Goal: Information Seeking & Learning: Learn about a topic

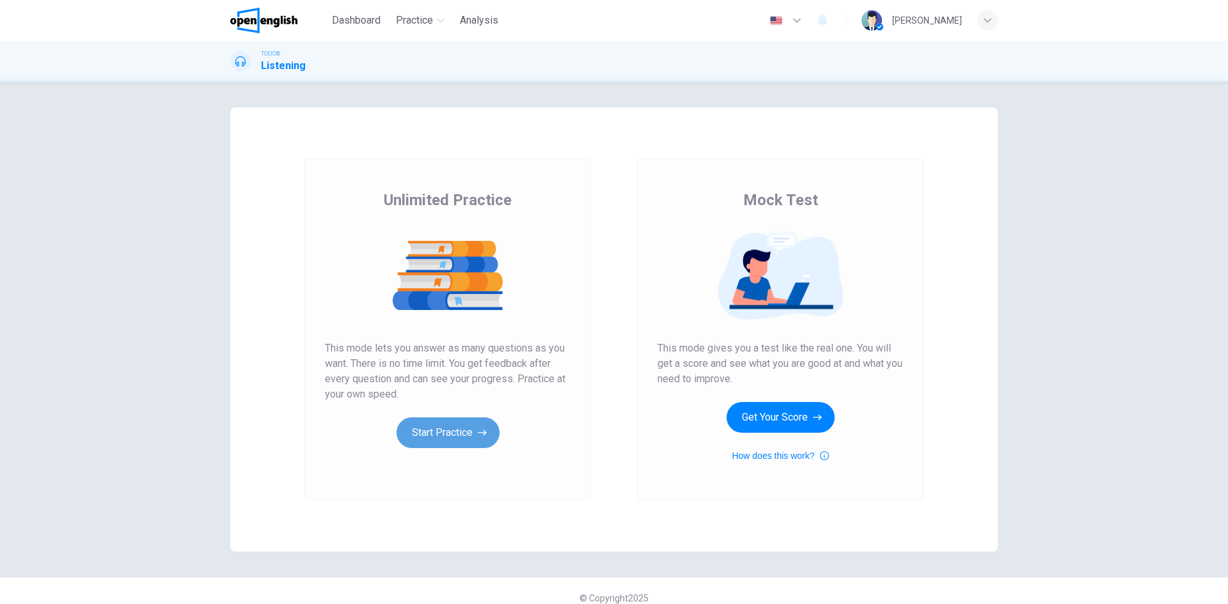
click at [469, 436] on button "Start Practice" at bounding box center [447, 433] width 103 height 31
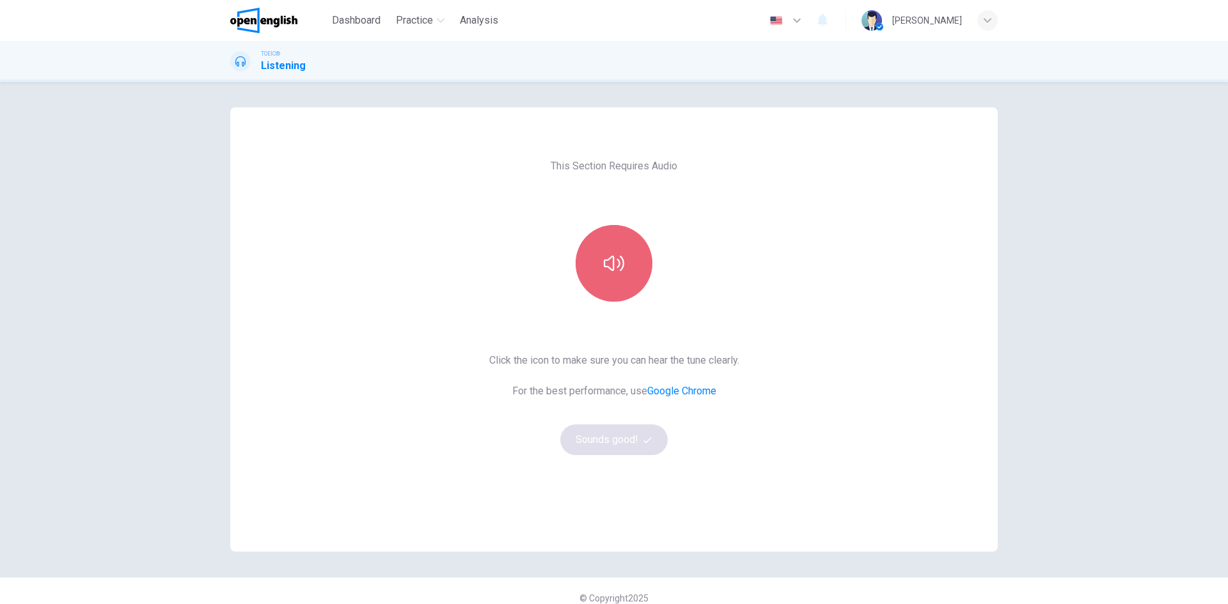
click at [620, 258] on icon "button" at bounding box center [614, 263] width 20 height 20
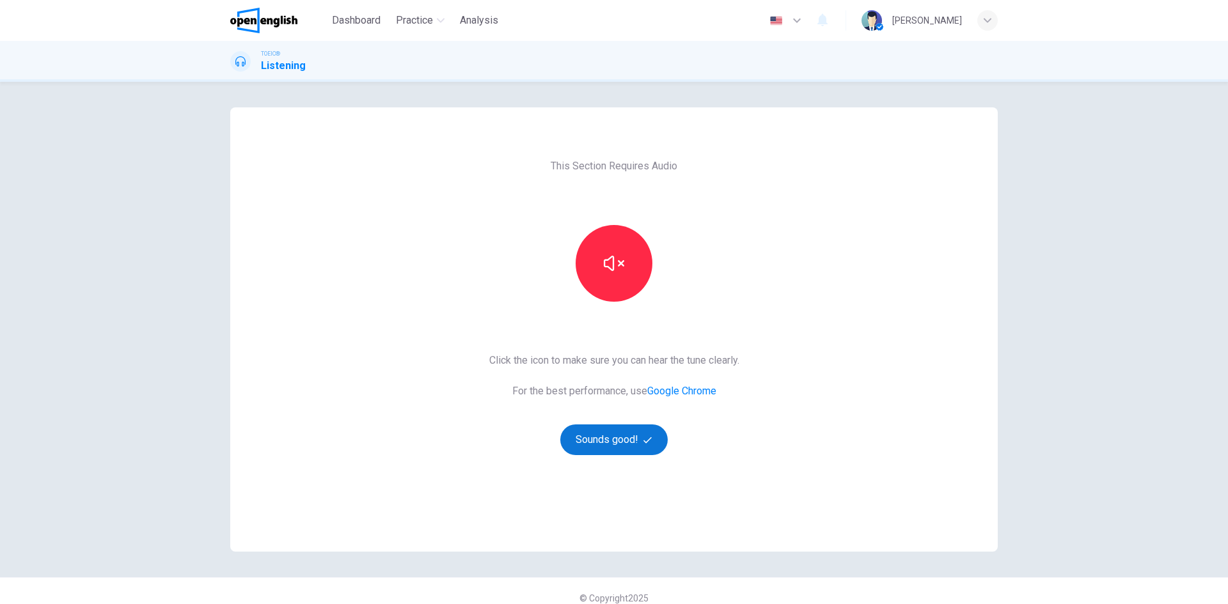
click at [618, 439] on button "Sounds good!" at bounding box center [613, 440] width 107 height 31
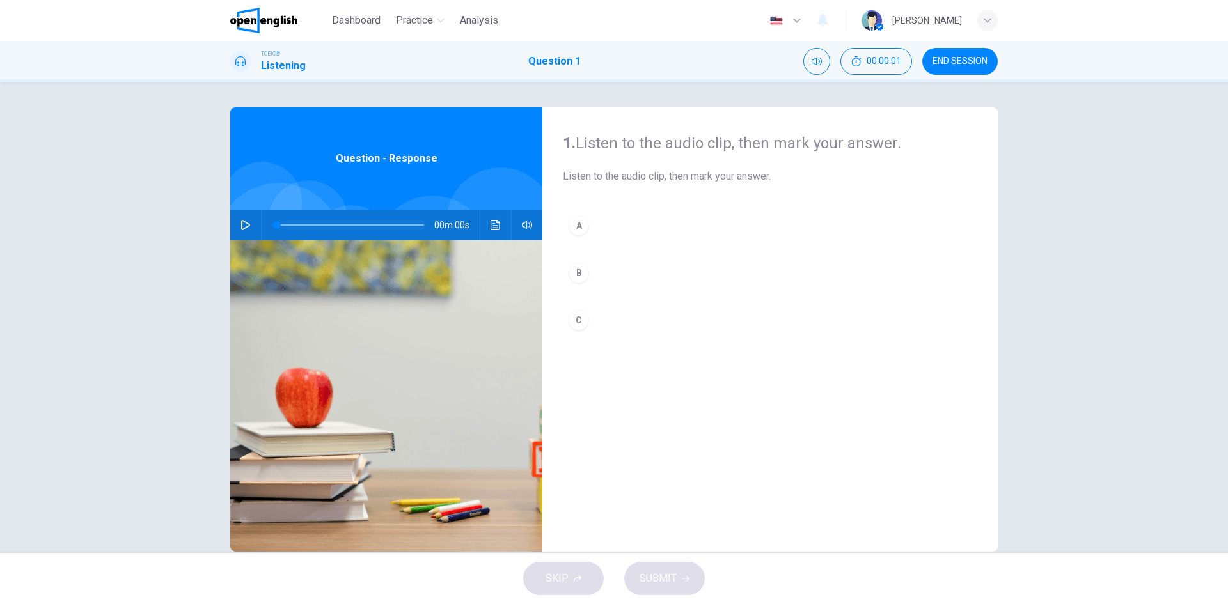
click at [246, 226] on icon "button" at bounding box center [245, 225] width 9 height 10
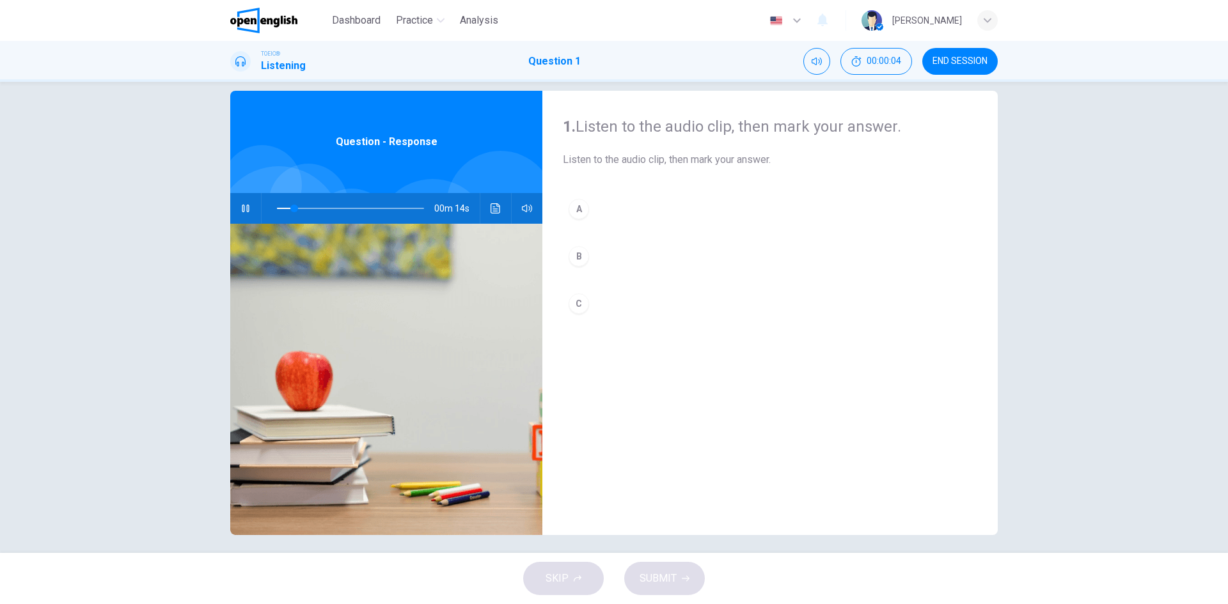
scroll to position [24, 0]
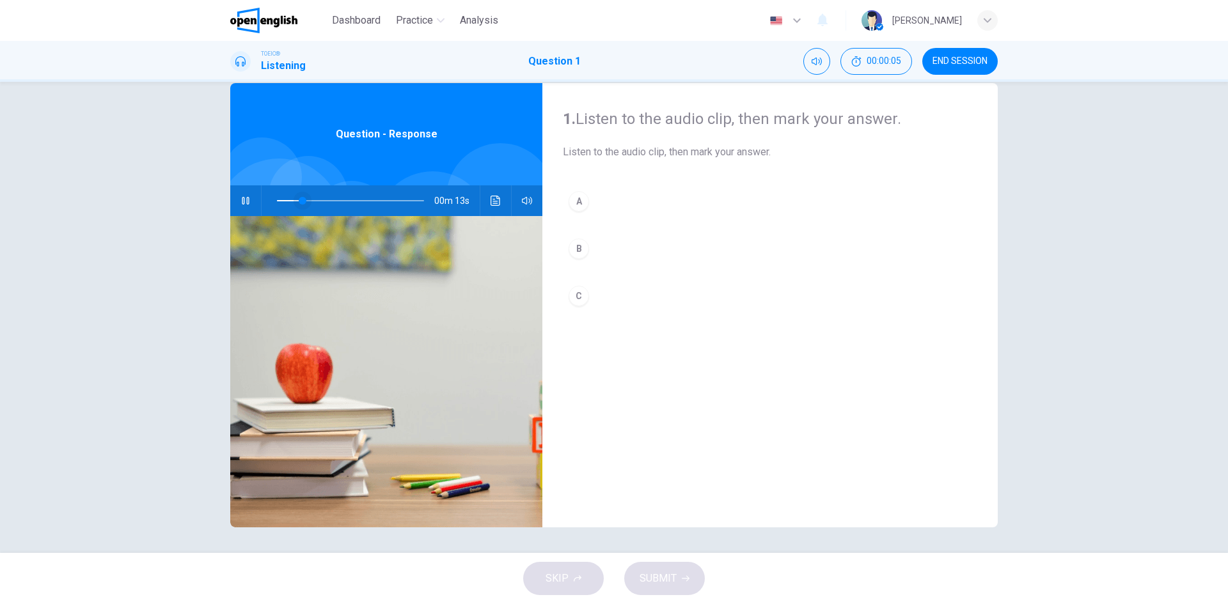
drag, startPoint x: 287, startPoint y: 198, endPoint x: 263, endPoint y: 199, distance: 24.3
click at [299, 199] on span at bounding box center [303, 201] width 8 height 8
drag, startPoint x: 281, startPoint y: 200, endPoint x: 267, endPoint y: 200, distance: 13.4
click at [273, 200] on span at bounding box center [277, 201] width 8 height 8
click at [243, 205] on icon "button" at bounding box center [245, 201] width 10 height 10
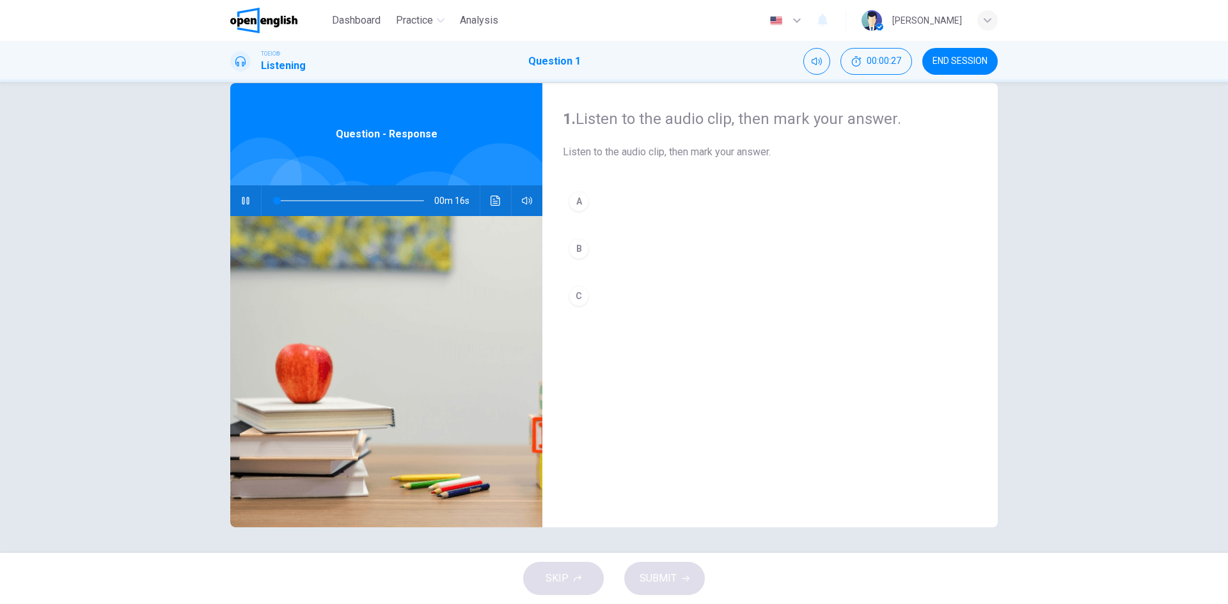
click at [322, 205] on span at bounding box center [350, 201] width 147 height 18
click at [574, 201] on div "A" at bounding box center [579, 201] width 20 height 20
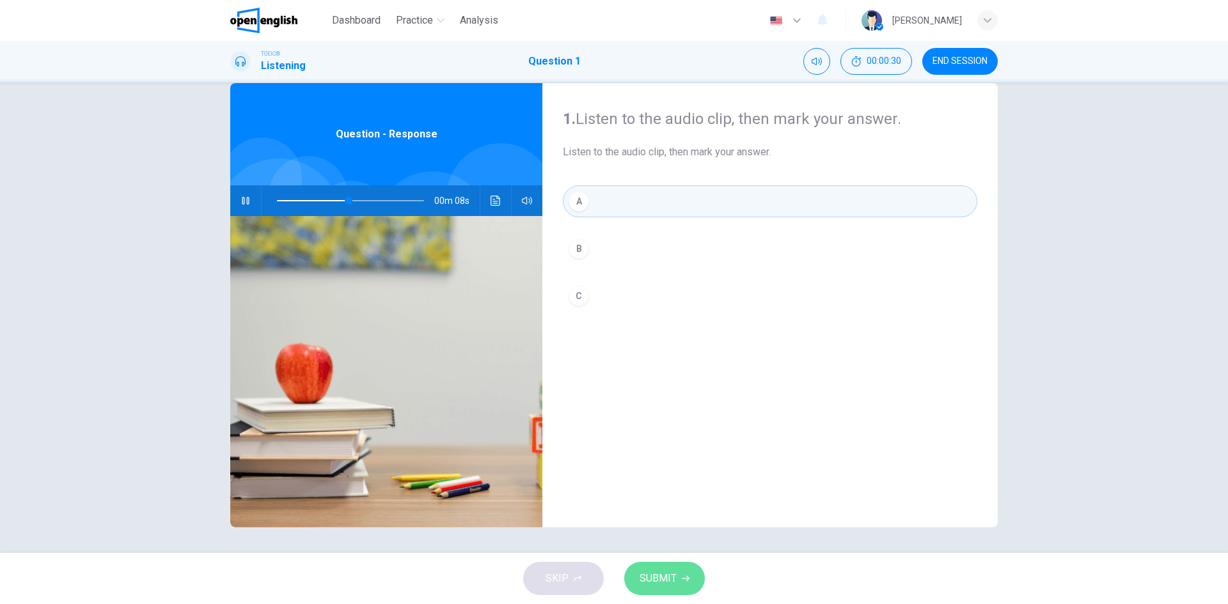
click at [668, 580] on span "SUBMIT" at bounding box center [658, 579] width 37 height 18
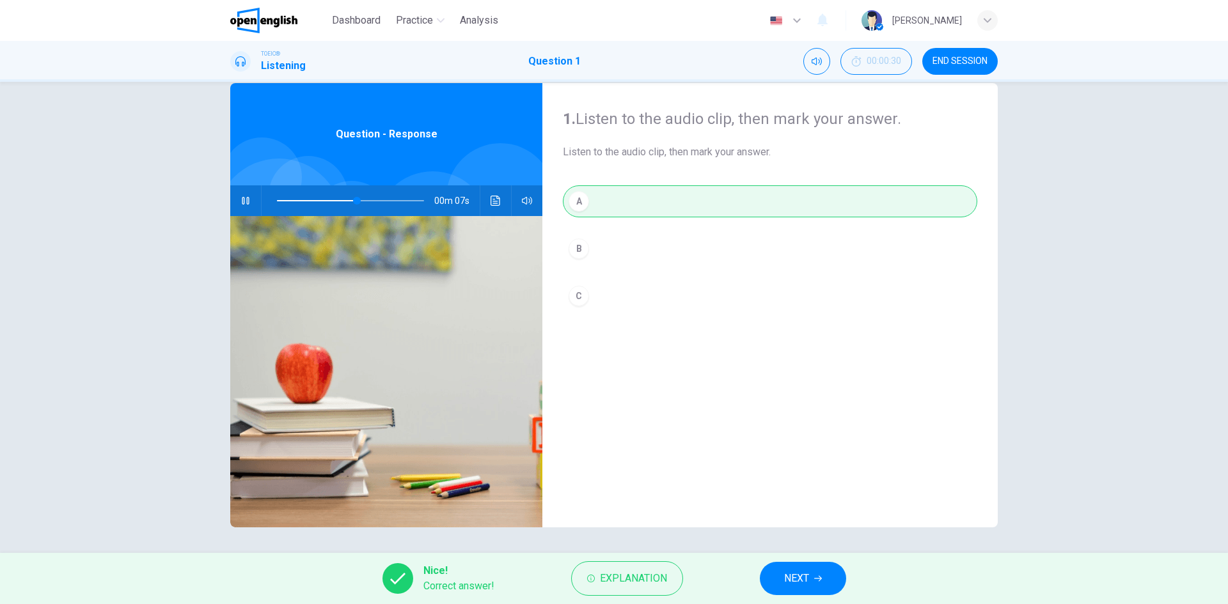
type input "**"
click at [831, 581] on button "NEXT" at bounding box center [803, 578] width 86 height 33
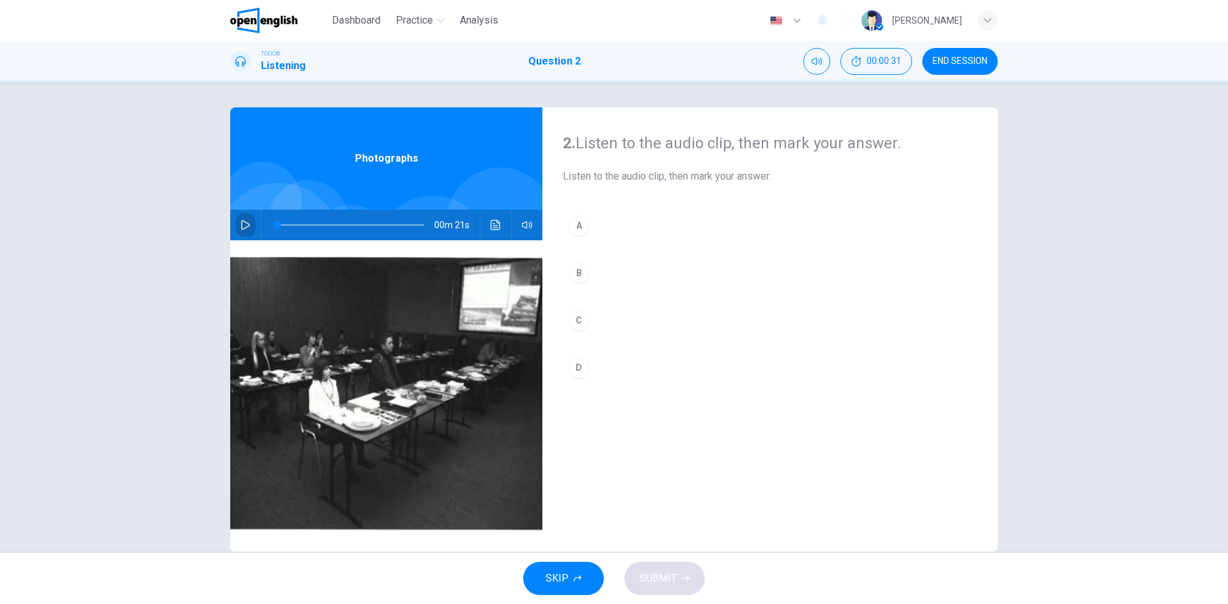
click at [241, 219] on button "button" at bounding box center [245, 225] width 20 height 31
type input "*"
click at [579, 366] on div "D" at bounding box center [579, 367] width 20 height 20
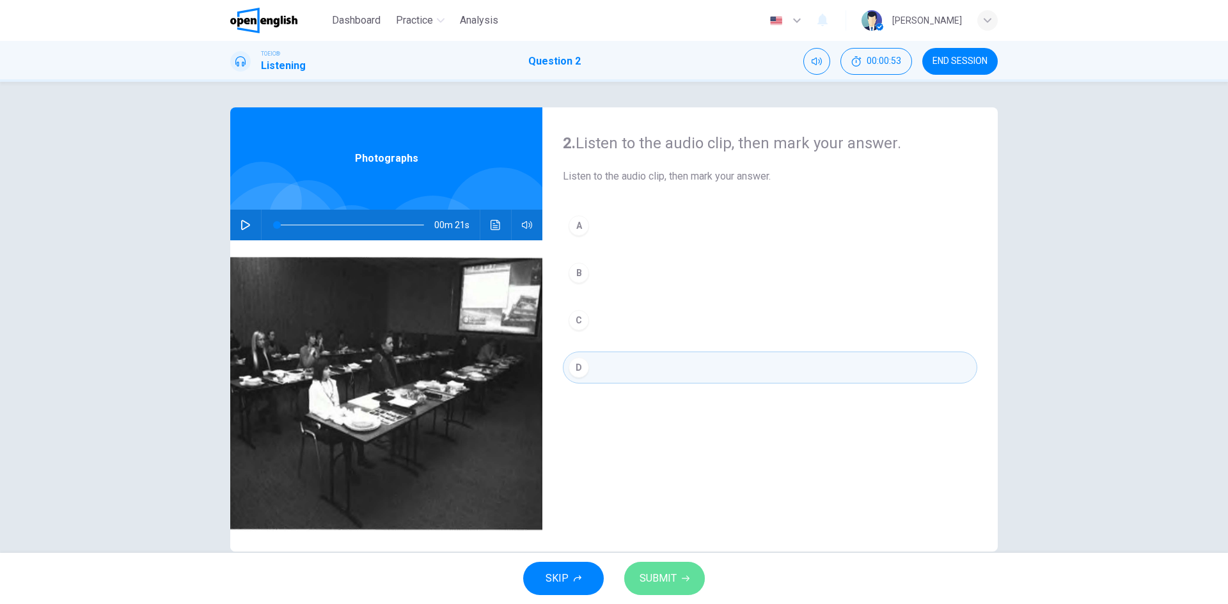
click at [680, 574] on button "SUBMIT" at bounding box center [664, 578] width 81 height 33
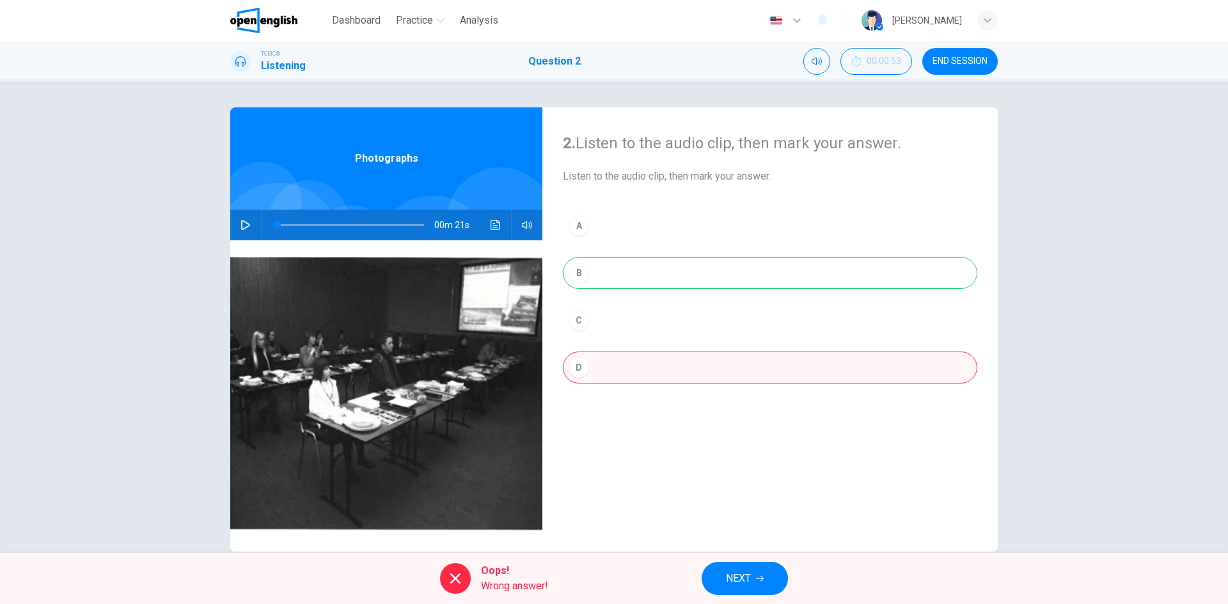
click at [755, 584] on button "NEXT" at bounding box center [745, 578] width 86 height 33
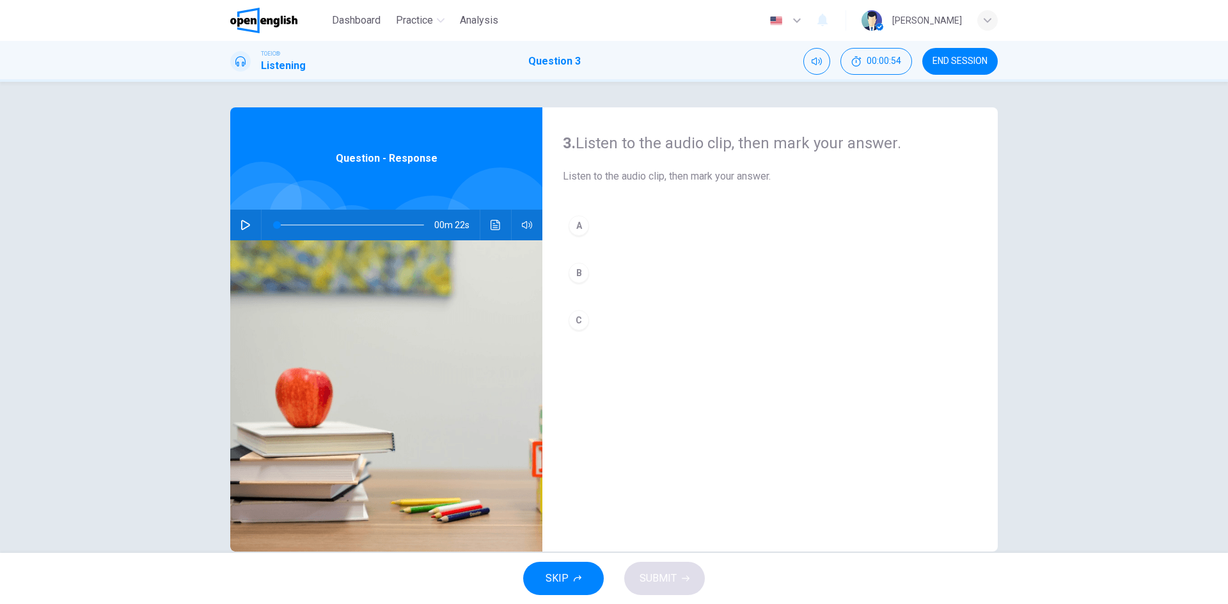
click at [240, 231] on button "button" at bounding box center [245, 225] width 20 height 31
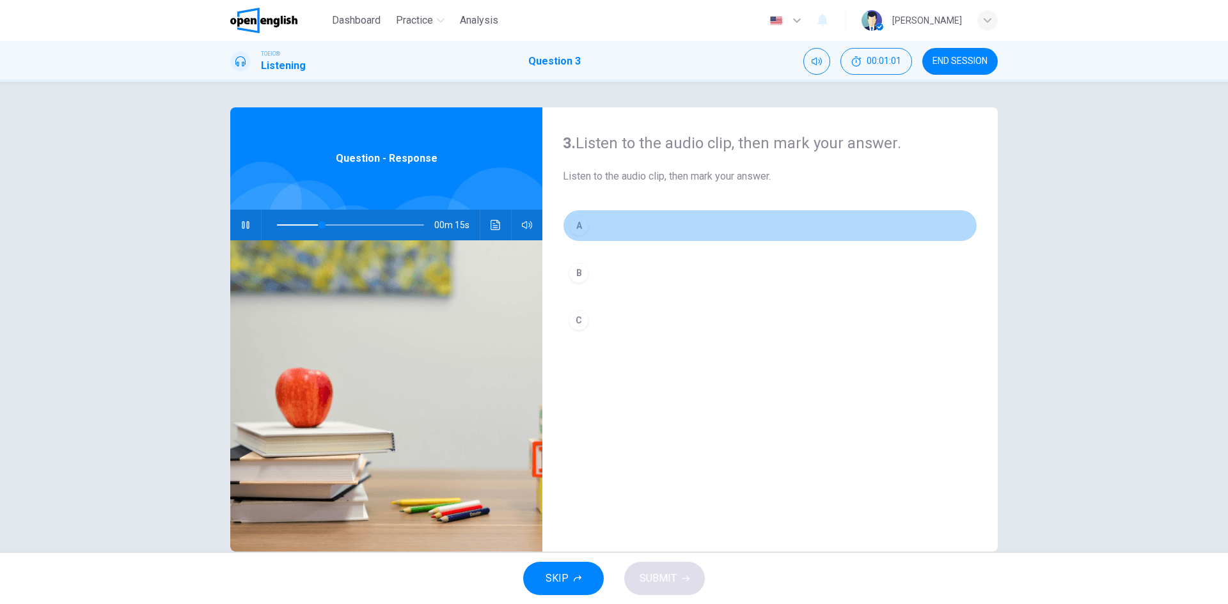
click at [579, 226] on div "A" at bounding box center [579, 226] width 20 height 20
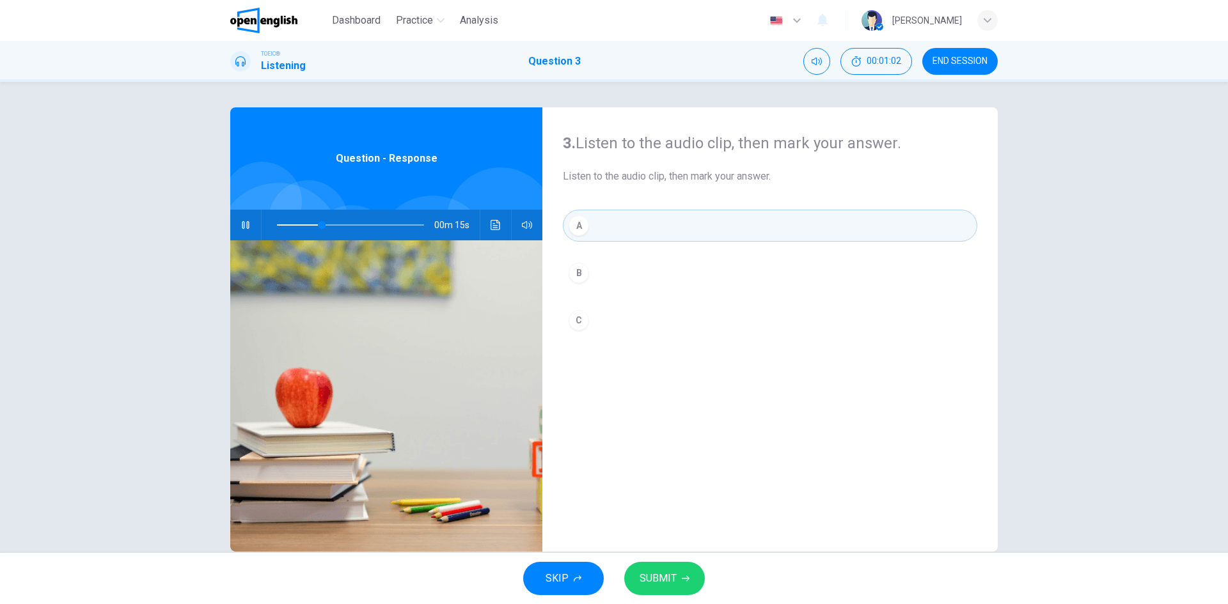
click at [671, 579] on span "SUBMIT" at bounding box center [658, 579] width 37 height 18
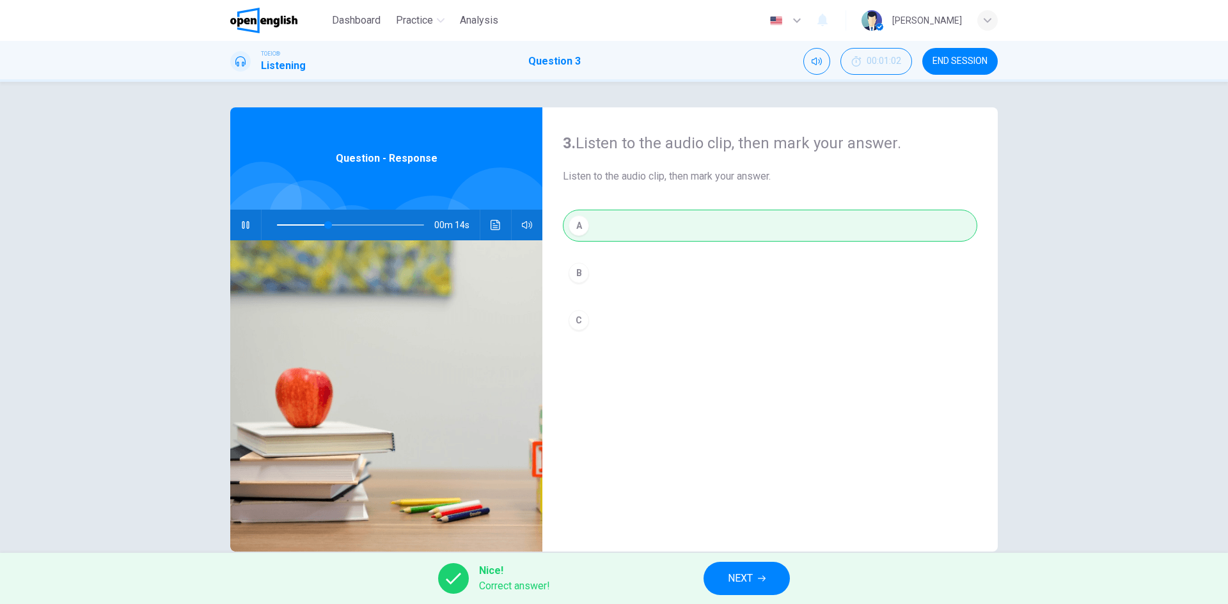
type input "**"
click at [742, 581] on span "NEXT" at bounding box center [740, 579] width 25 height 18
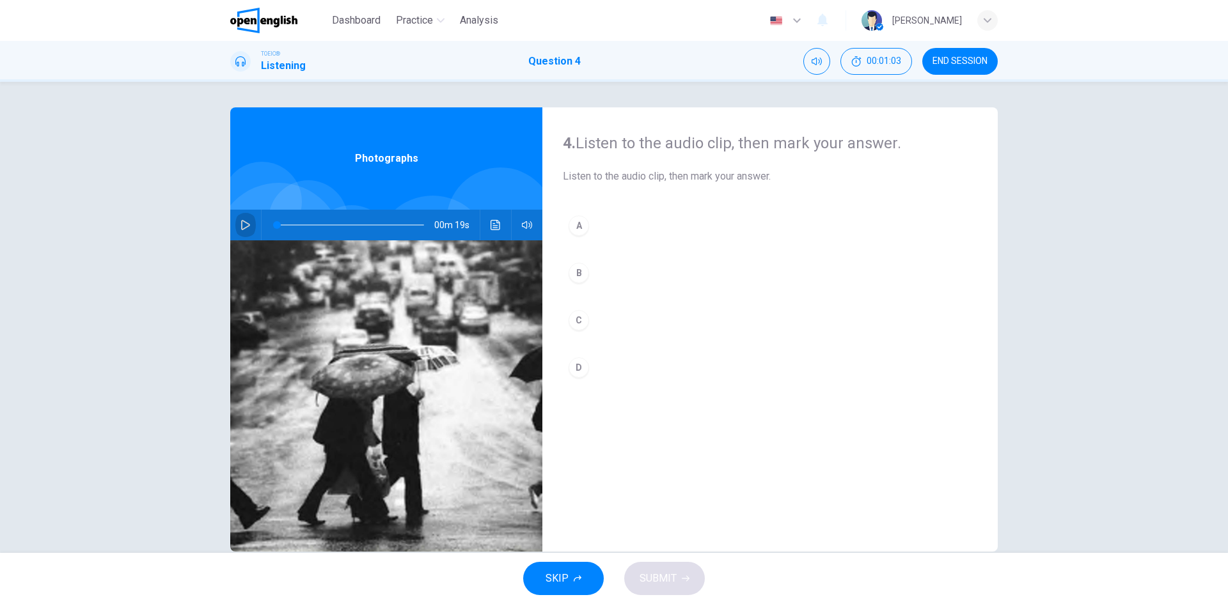
click at [242, 226] on icon "button" at bounding box center [245, 225] width 10 height 10
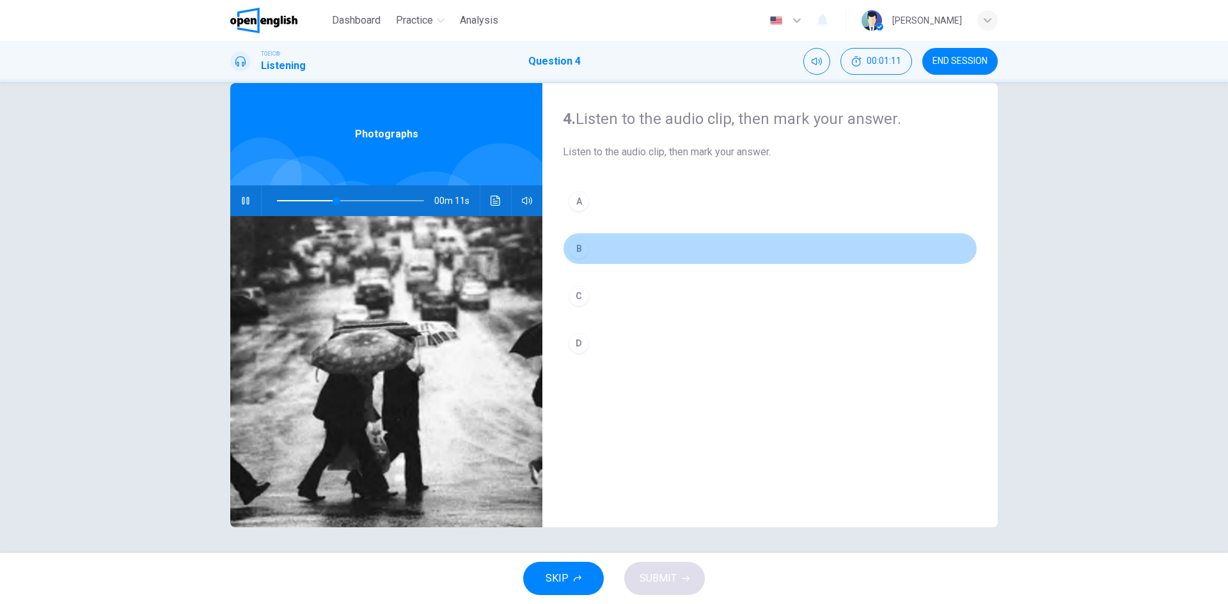
click at [576, 251] on div "B" at bounding box center [579, 249] width 20 height 20
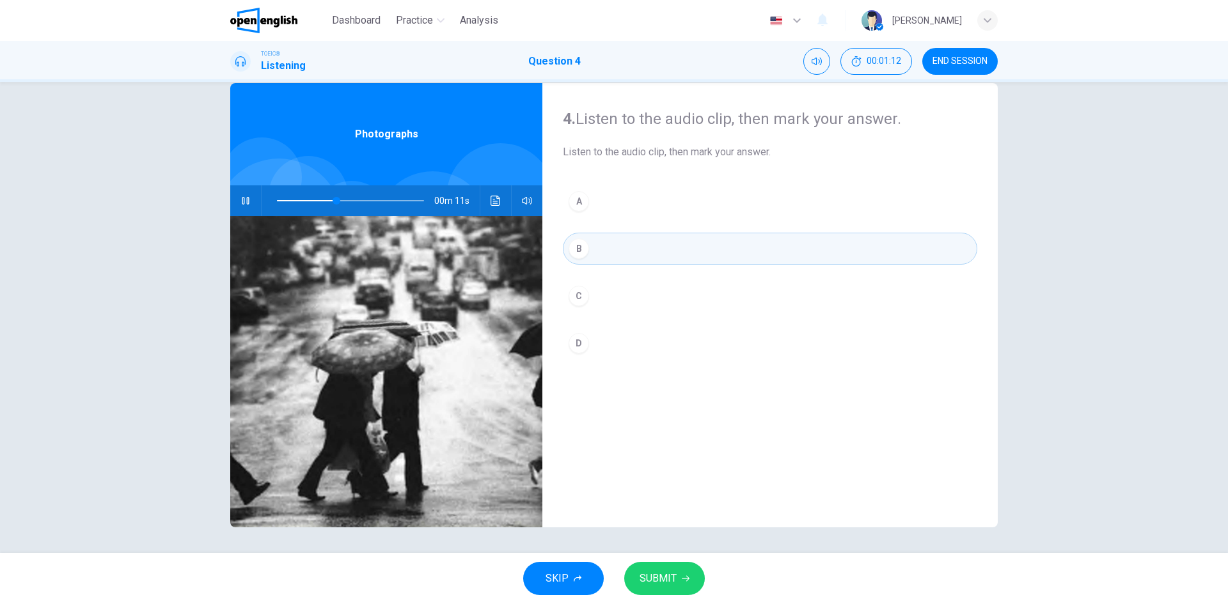
click at [677, 597] on div "SKIP SUBMIT" at bounding box center [614, 578] width 1228 height 51
click at [665, 583] on span "SUBMIT" at bounding box center [658, 579] width 37 height 18
click at [665, 583] on span "Processing your response..." at bounding box center [634, 578] width 125 height 15
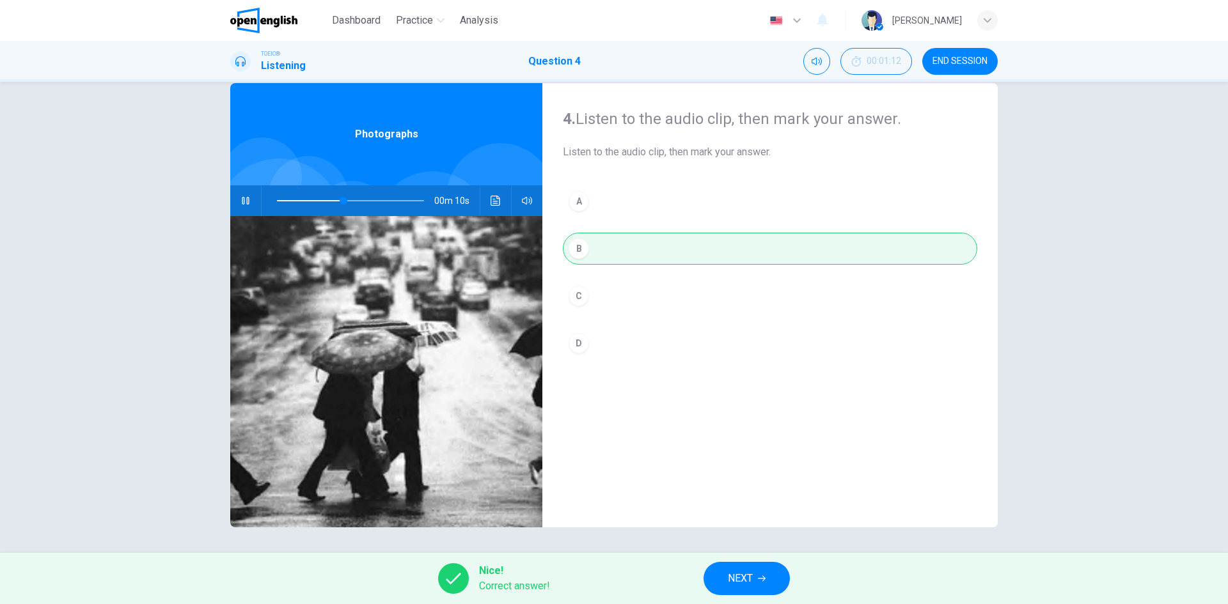
type input "**"
click at [744, 579] on span "NEXT" at bounding box center [740, 579] width 25 height 18
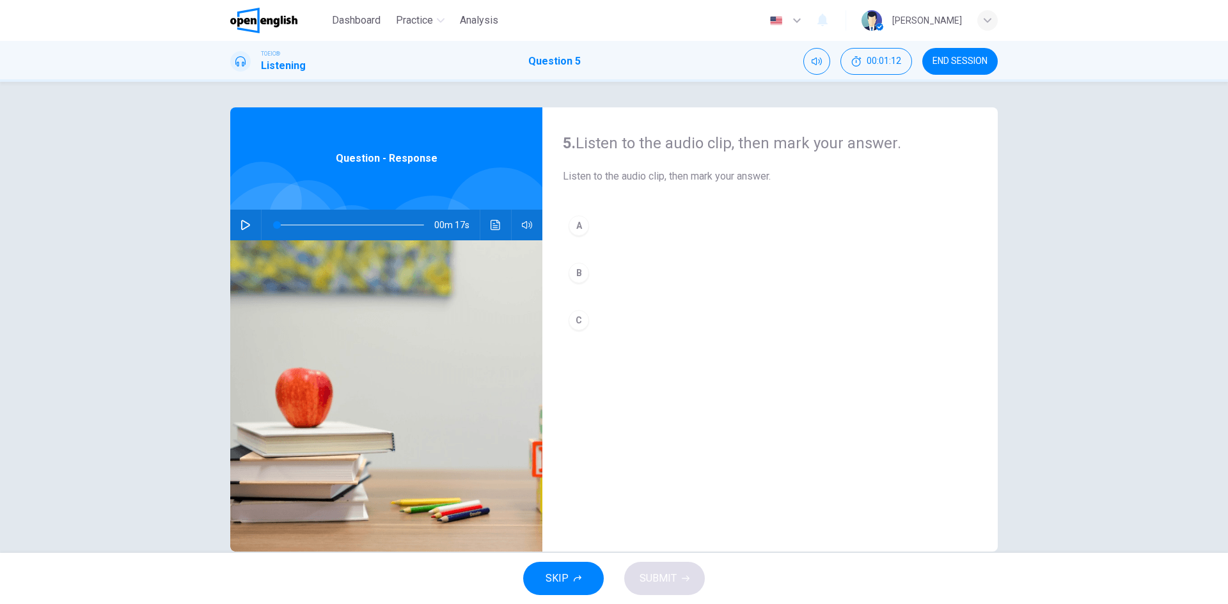
click at [241, 224] on icon "button" at bounding box center [245, 225] width 9 height 10
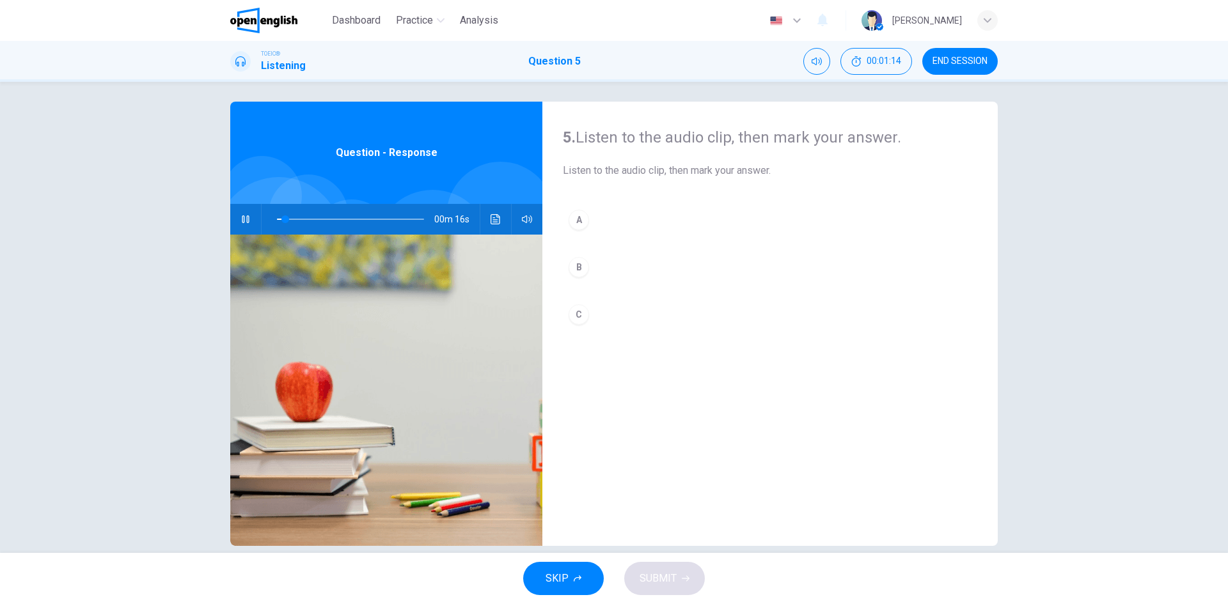
scroll to position [24, 0]
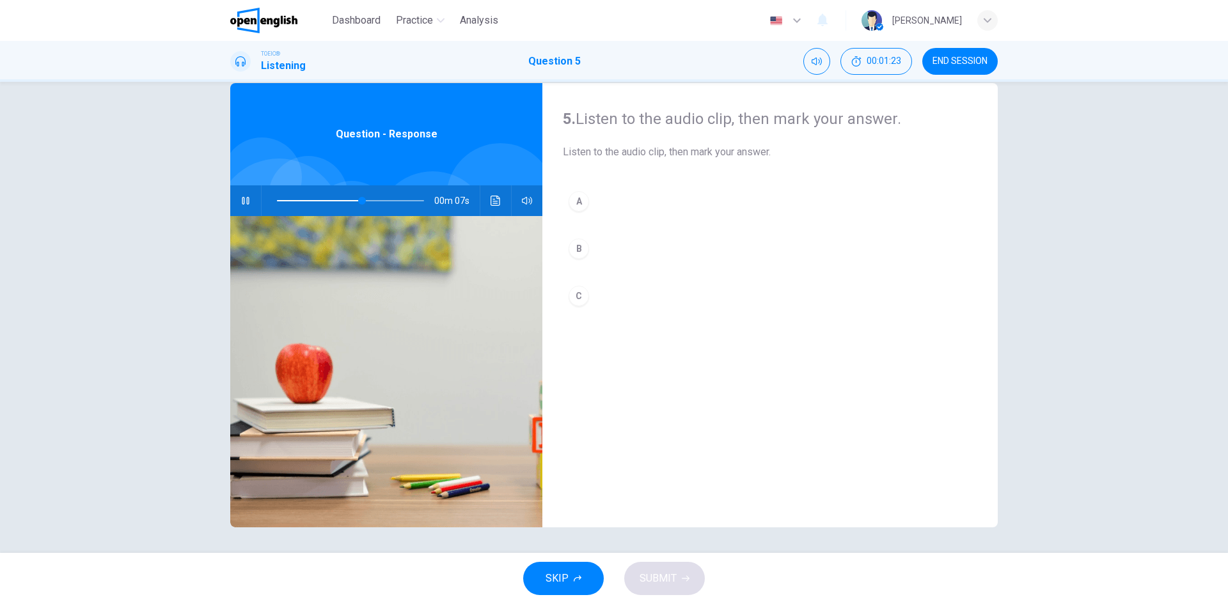
click at [574, 246] on div "B" at bounding box center [579, 249] width 20 height 20
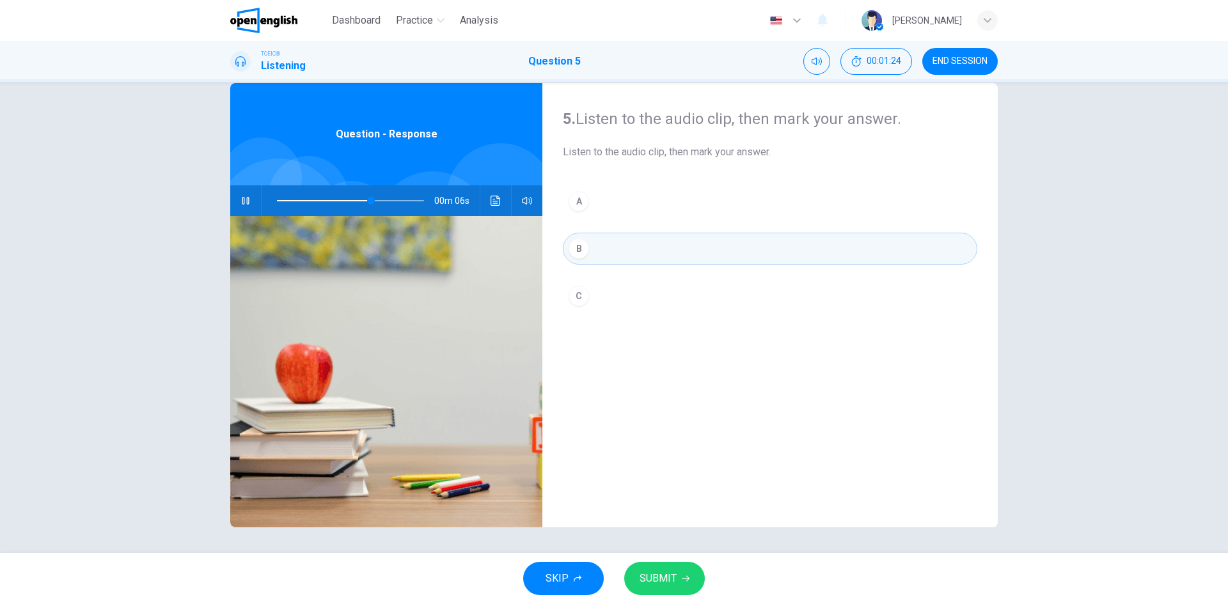
click at [693, 581] on button "SUBMIT" at bounding box center [664, 578] width 81 height 33
click at [689, 577] on span "Processing your response..." at bounding box center [634, 578] width 125 height 15
type input "**"
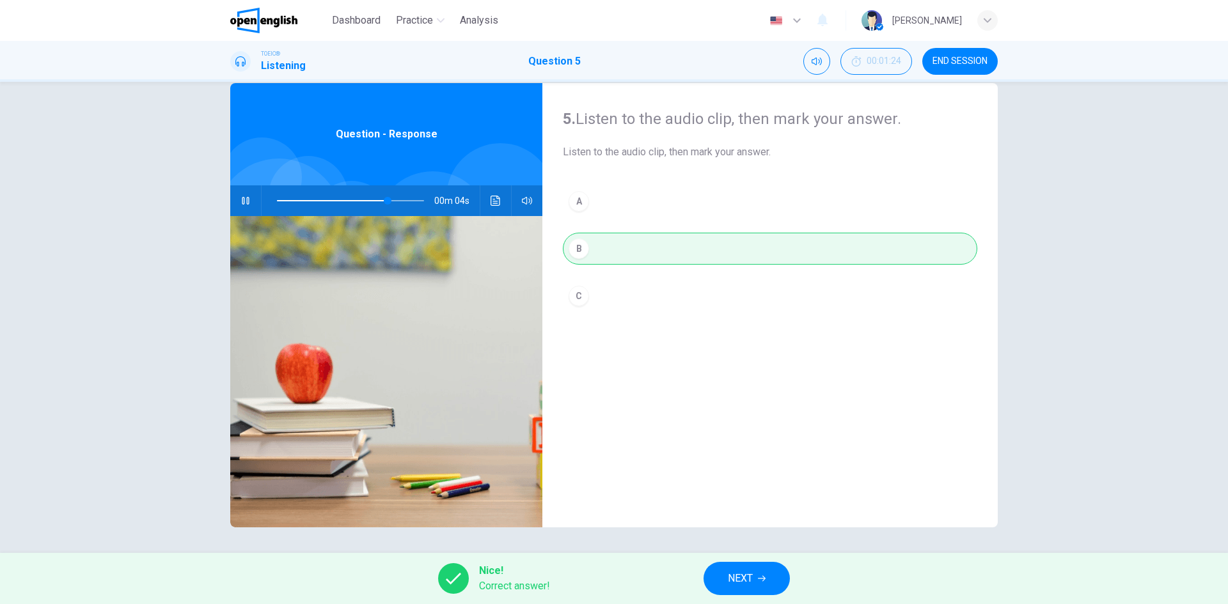
click at [721, 576] on button "NEXT" at bounding box center [746, 578] width 86 height 33
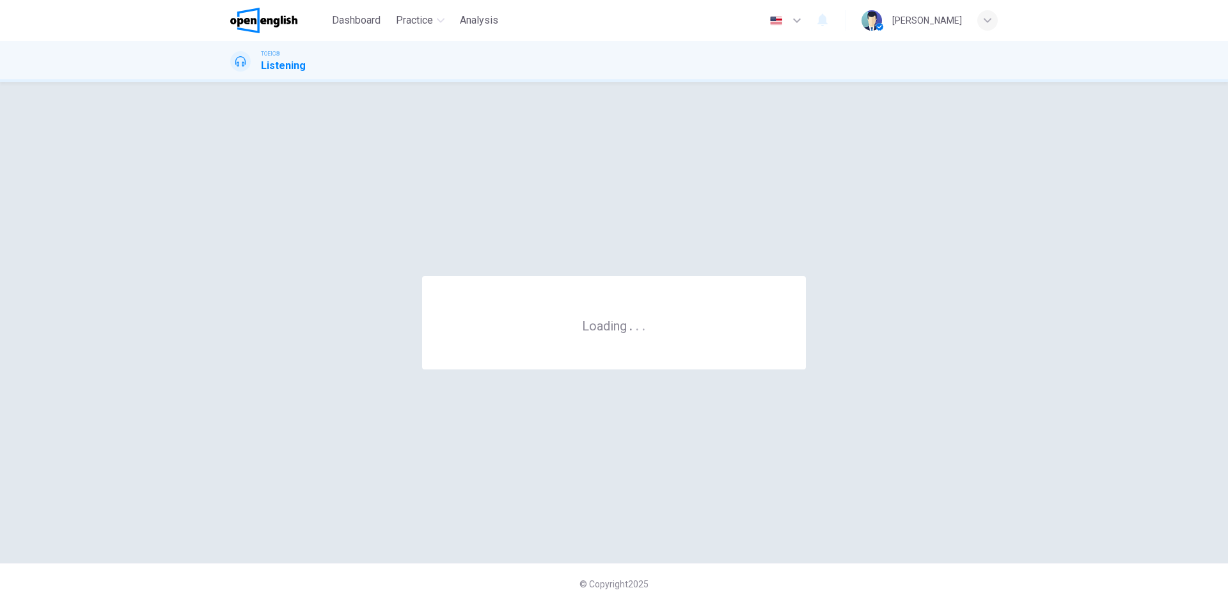
scroll to position [0, 0]
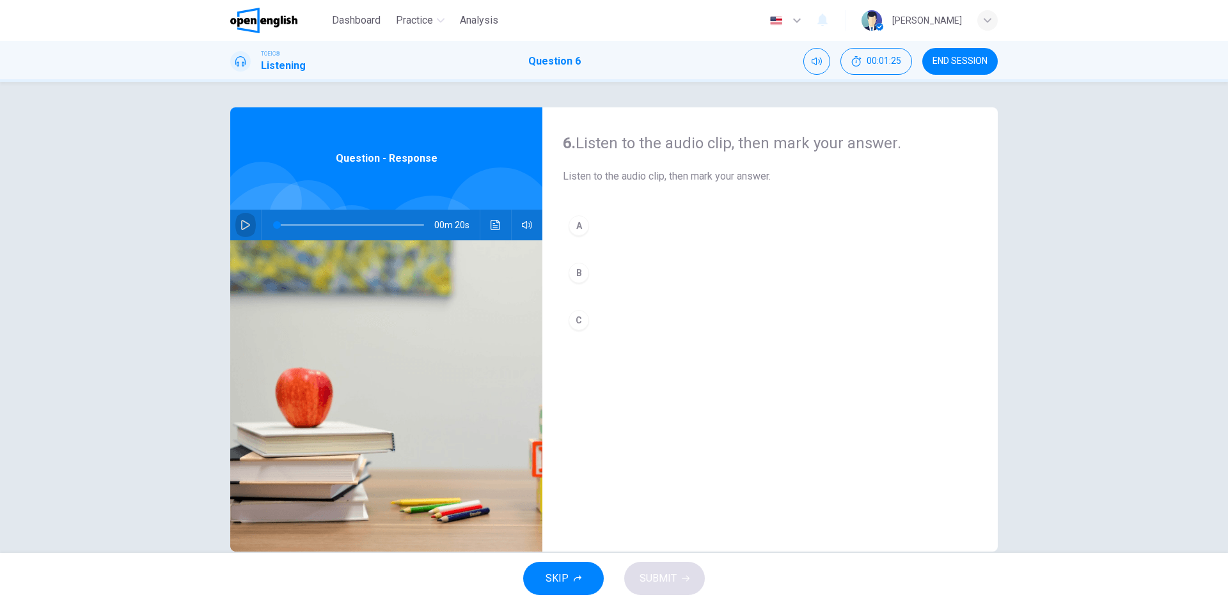
click at [240, 226] on icon "button" at bounding box center [245, 225] width 10 height 10
click at [570, 321] on div "C" at bounding box center [579, 320] width 20 height 20
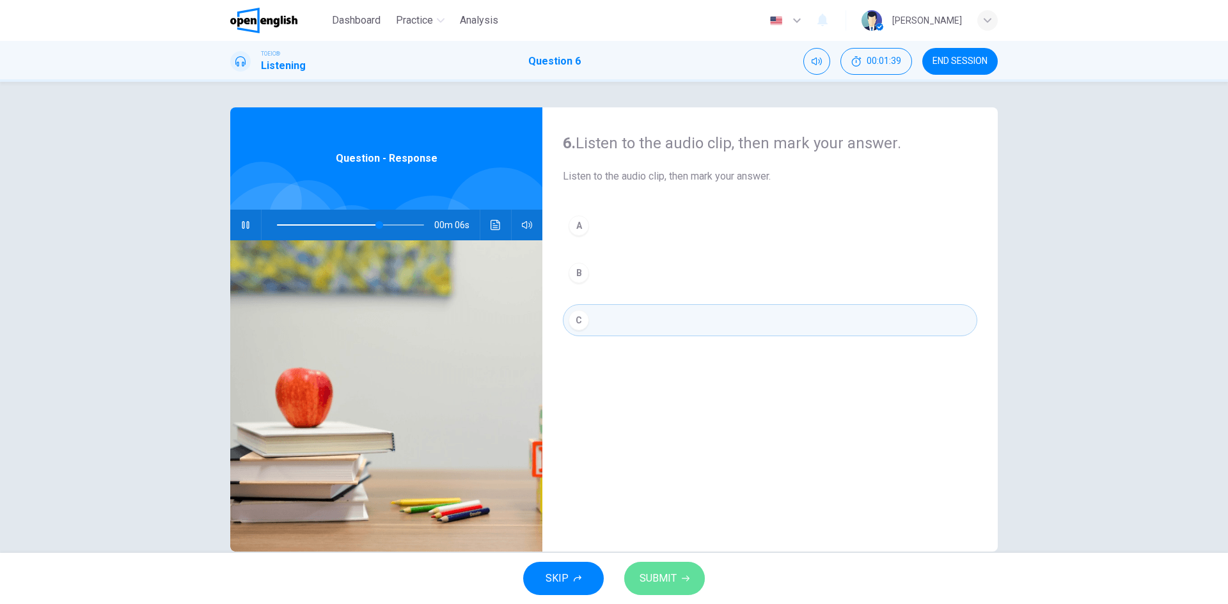
click at [665, 588] on button "SUBMIT" at bounding box center [664, 578] width 81 height 33
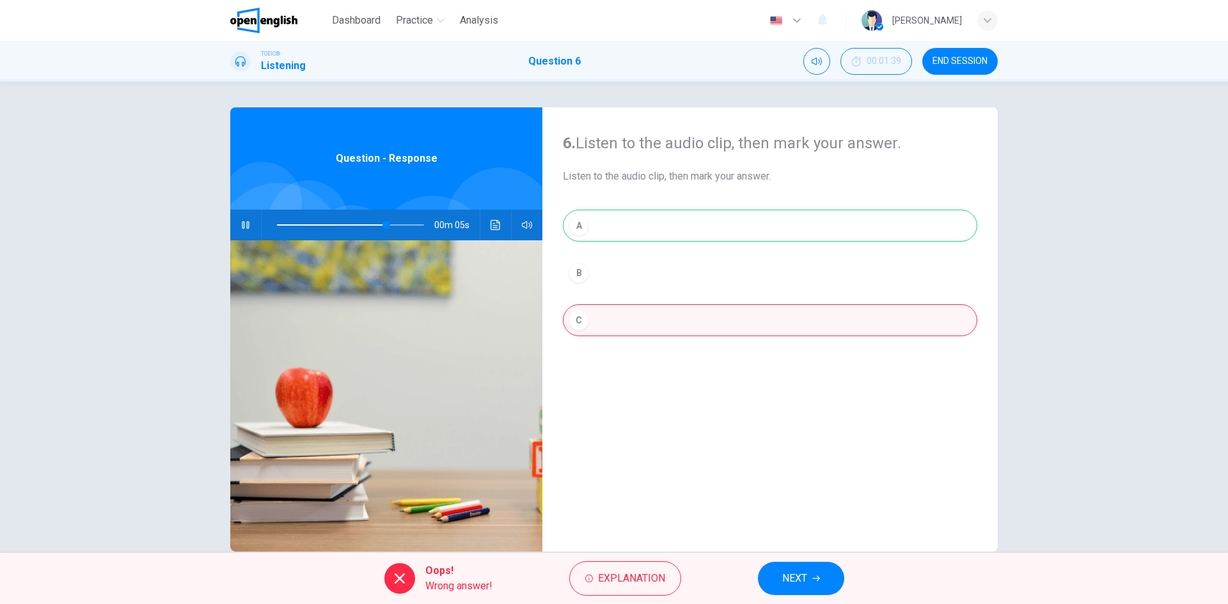
type input "**"
click at [777, 576] on button "NEXT" at bounding box center [801, 578] width 86 height 33
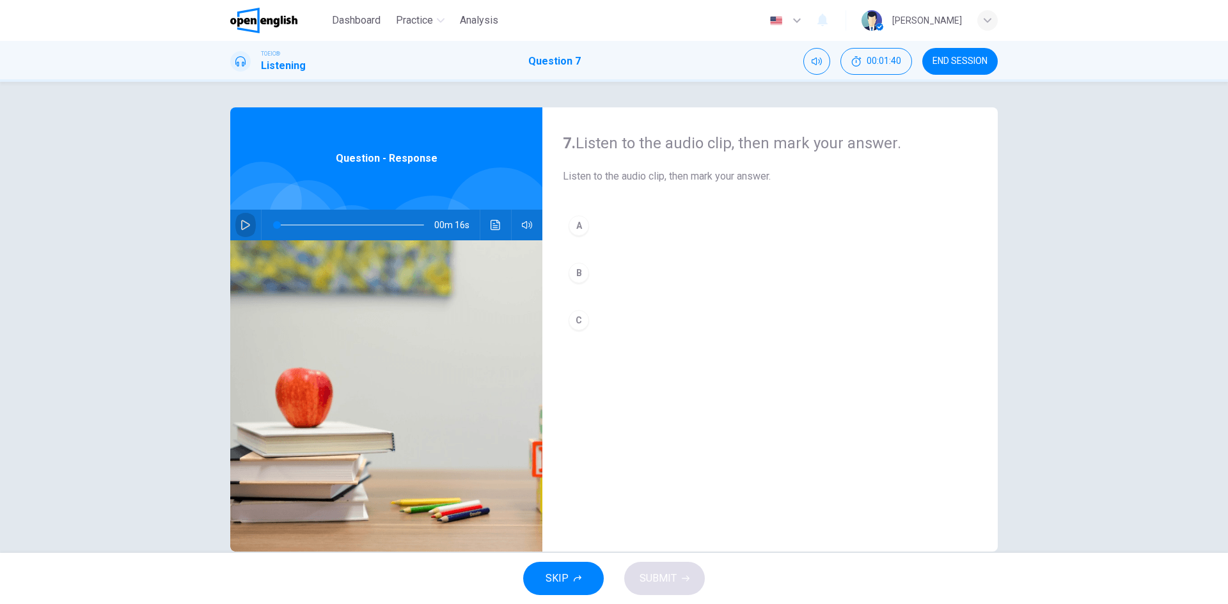
click at [246, 228] on icon "button" at bounding box center [245, 225] width 10 height 10
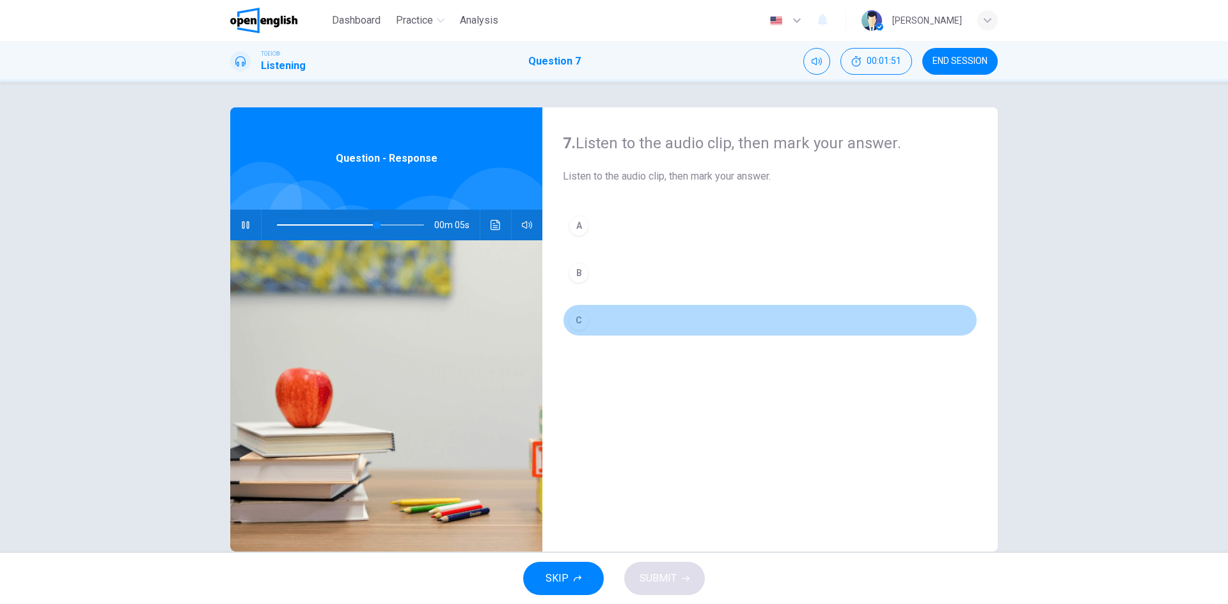
click at [571, 325] on div "C" at bounding box center [579, 320] width 20 height 20
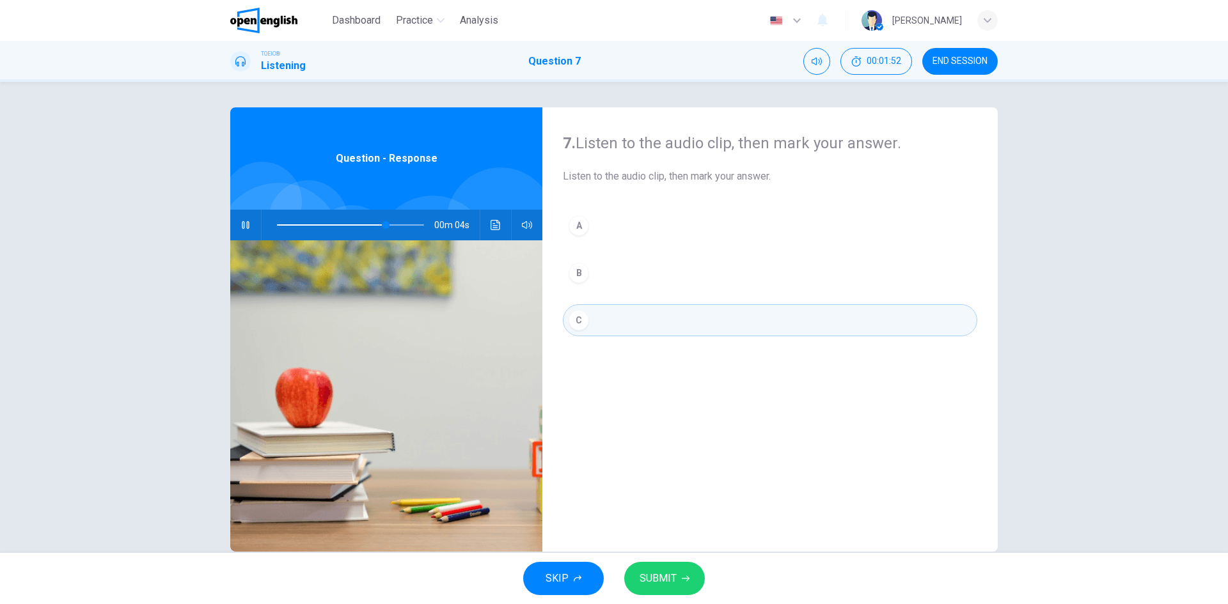
click at [683, 577] on icon "button" at bounding box center [686, 579] width 8 height 8
type input "**"
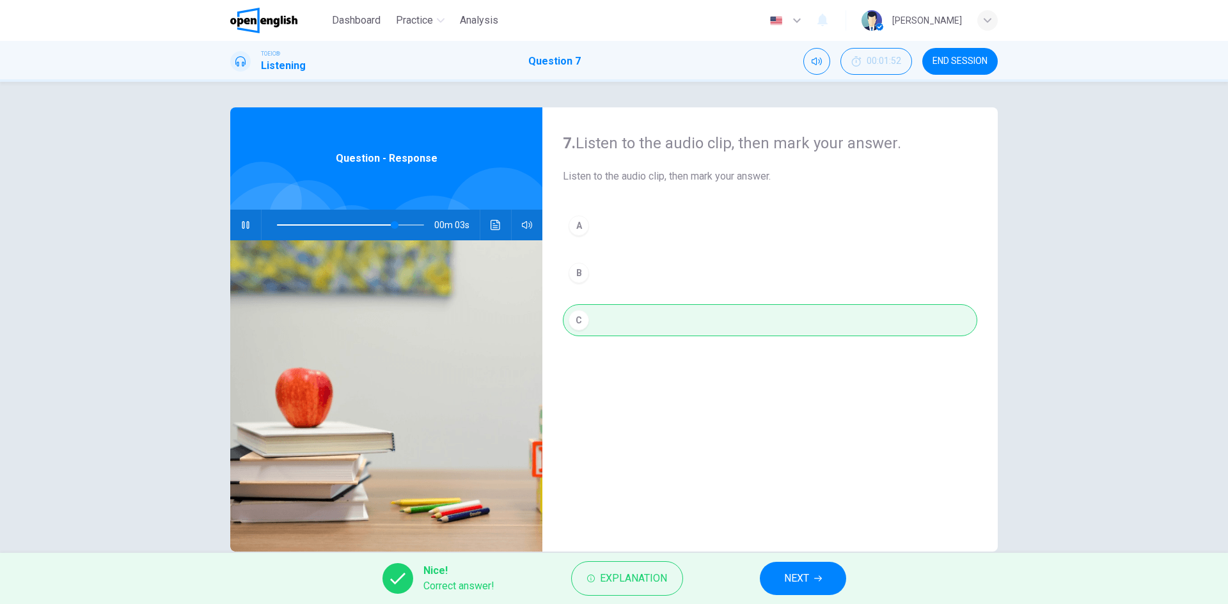
click at [804, 576] on span "NEXT" at bounding box center [796, 579] width 25 height 18
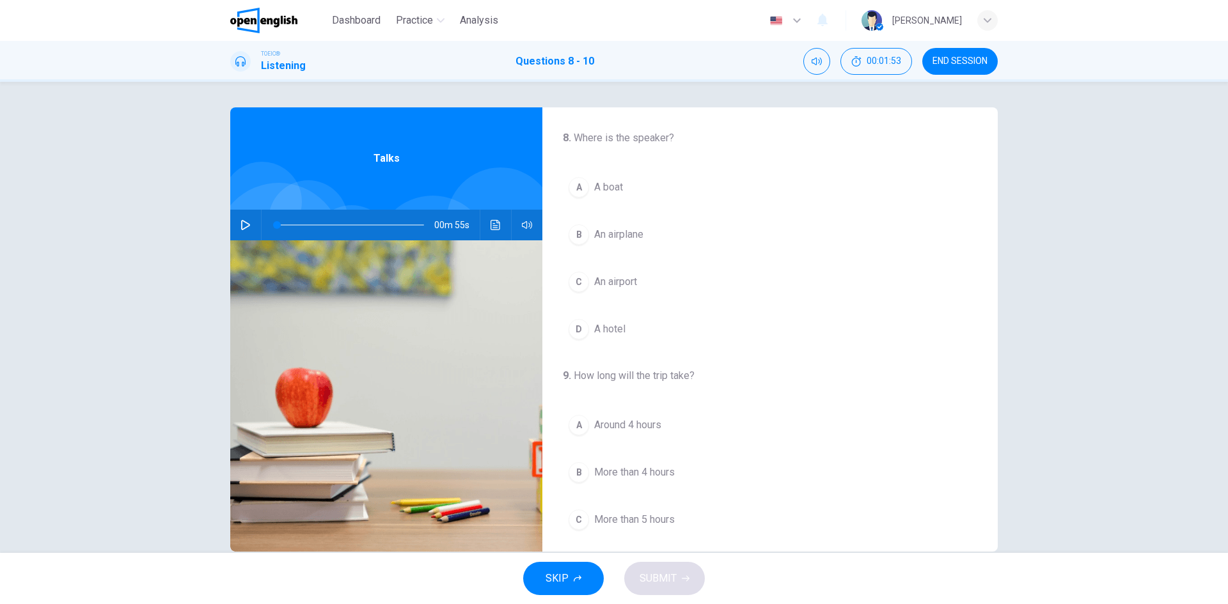
click at [240, 223] on icon "button" at bounding box center [245, 225] width 10 height 10
click at [641, 235] on span "An airplane" at bounding box center [618, 234] width 49 height 15
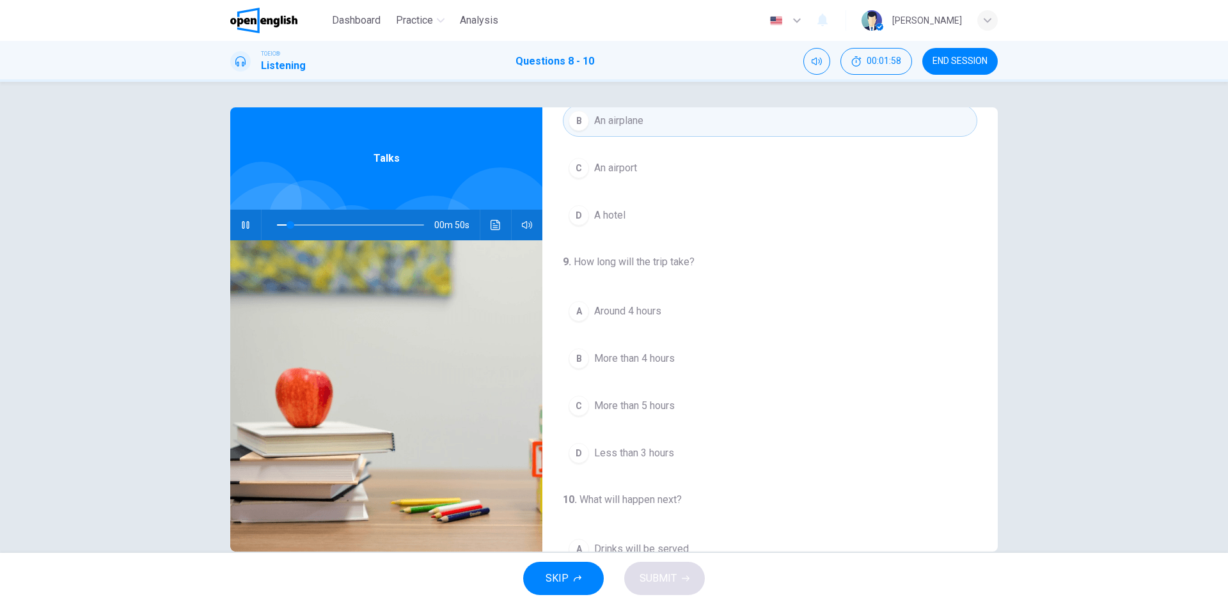
scroll to position [192, 0]
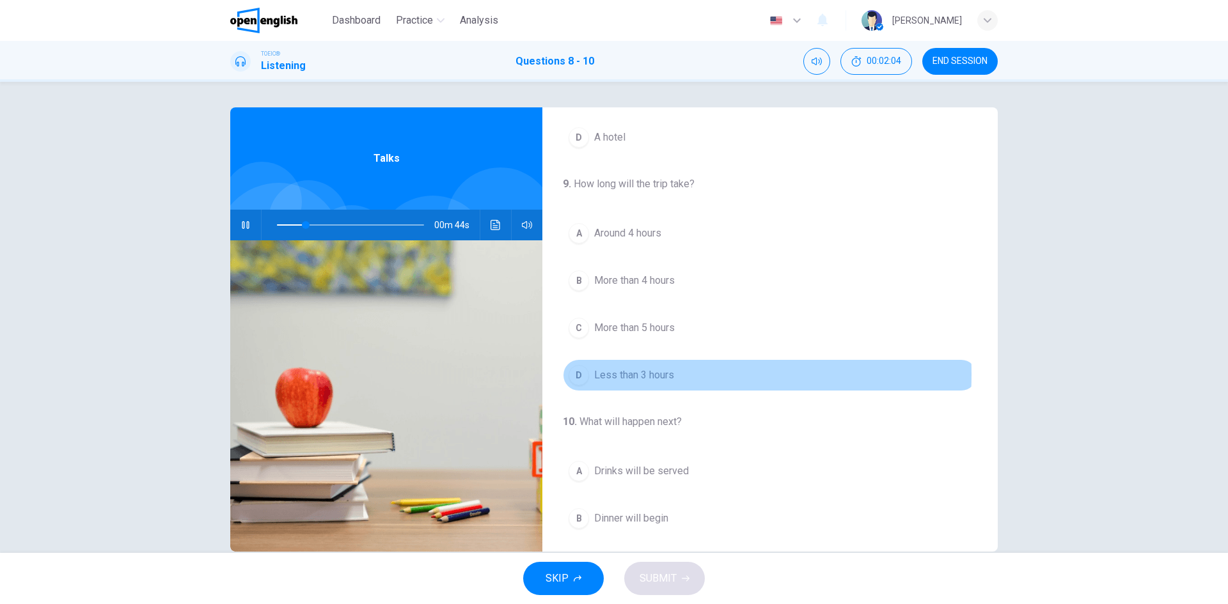
click at [580, 374] on div "D" at bounding box center [579, 375] width 20 height 20
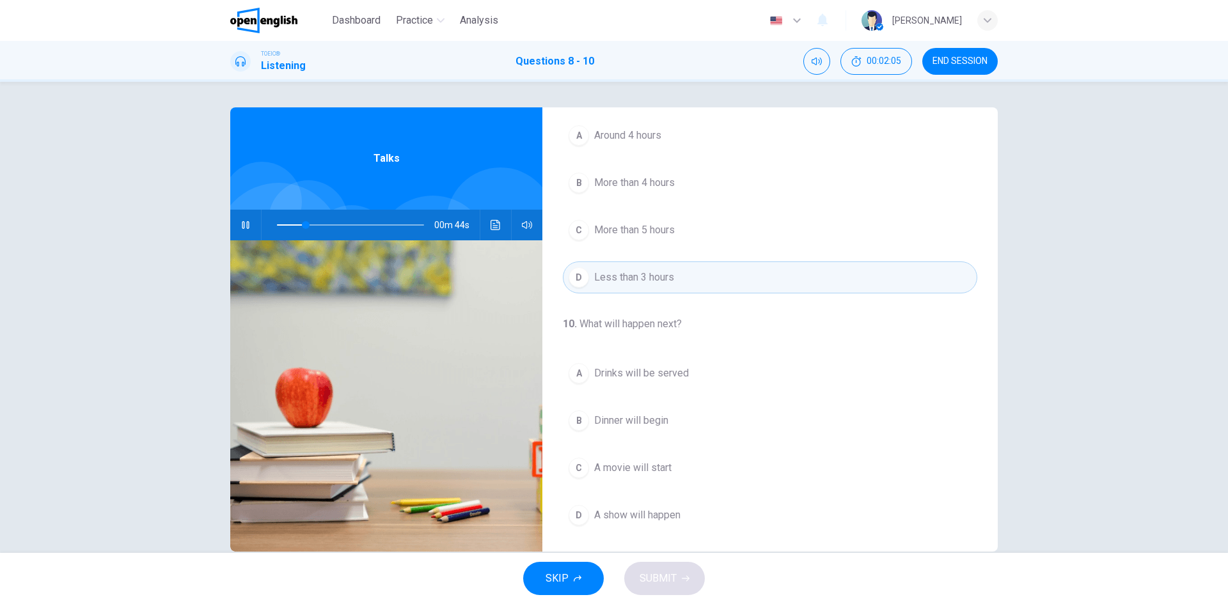
scroll to position [292, 0]
click at [291, 218] on span at bounding box center [350, 225] width 147 height 18
click at [285, 221] on span at bounding box center [289, 225] width 8 height 8
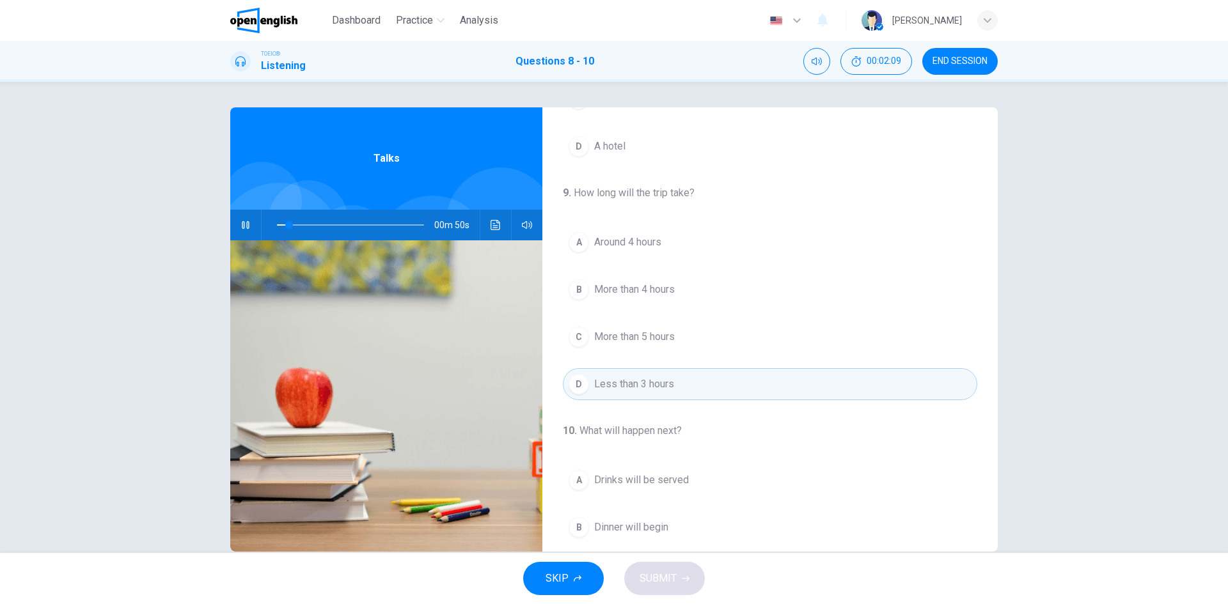
scroll to position [164, 0]
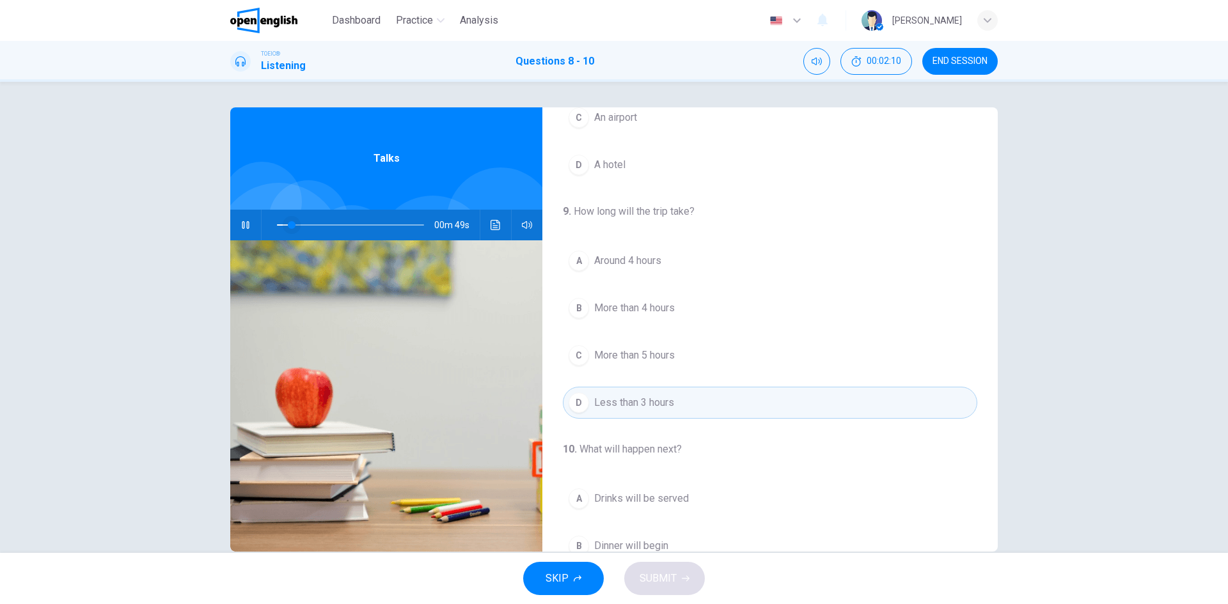
click at [288, 224] on span at bounding box center [292, 225] width 8 height 8
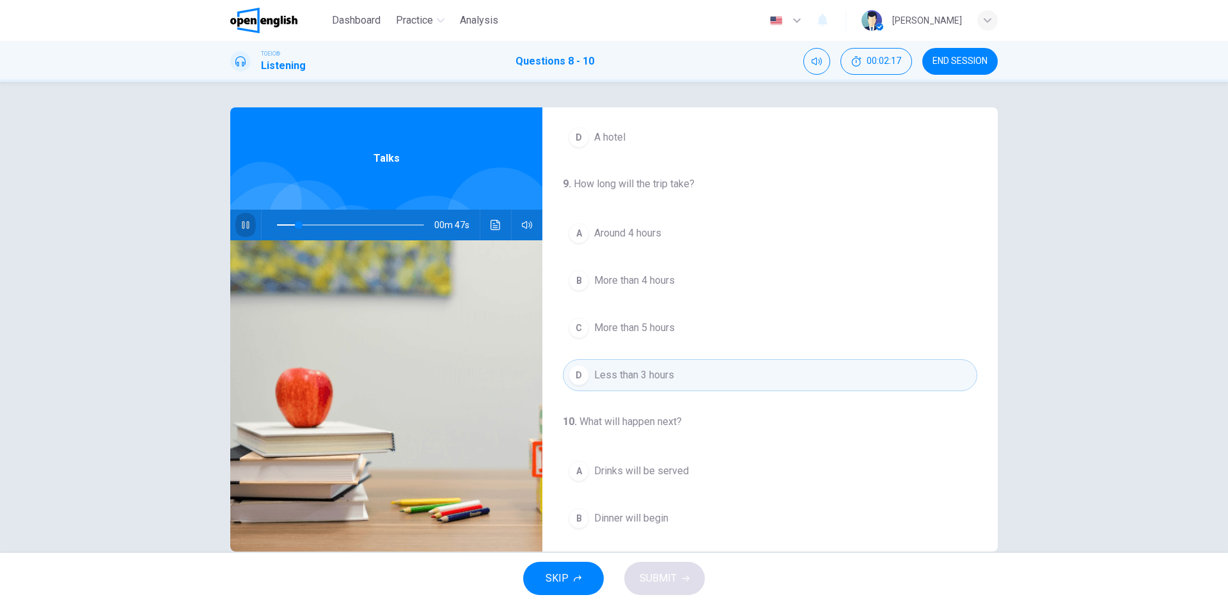
click at [246, 219] on button "button" at bounding box center [245, 225] width 20 height 31
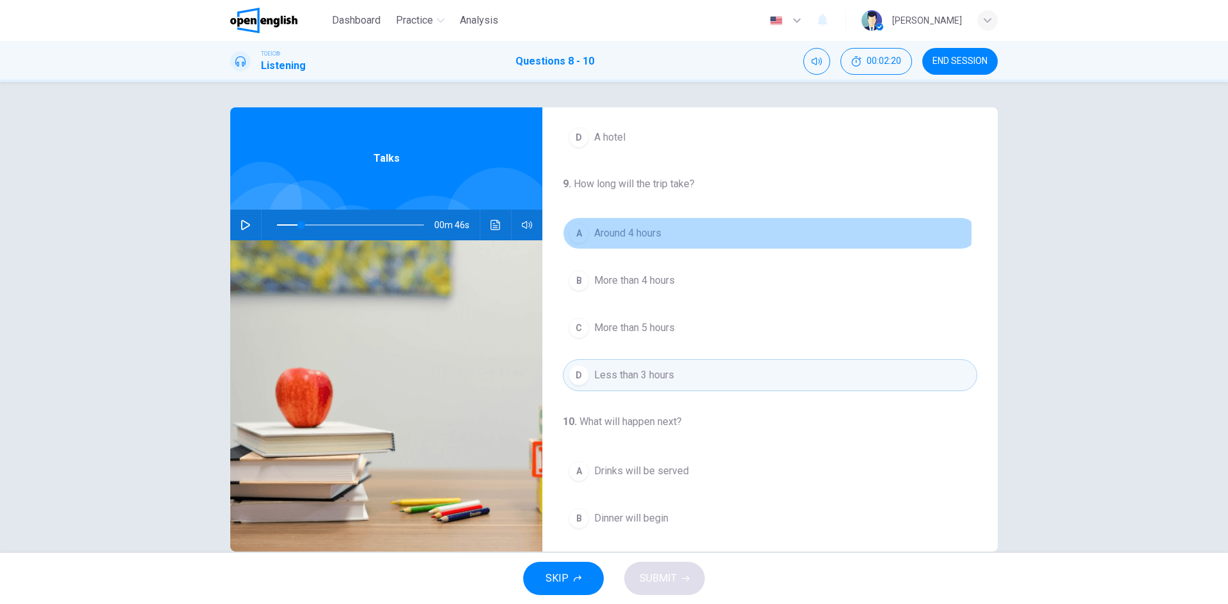
click at [616, 233] on span "Around 4 hours" at bounding box center [627, 233] width 67 height 15
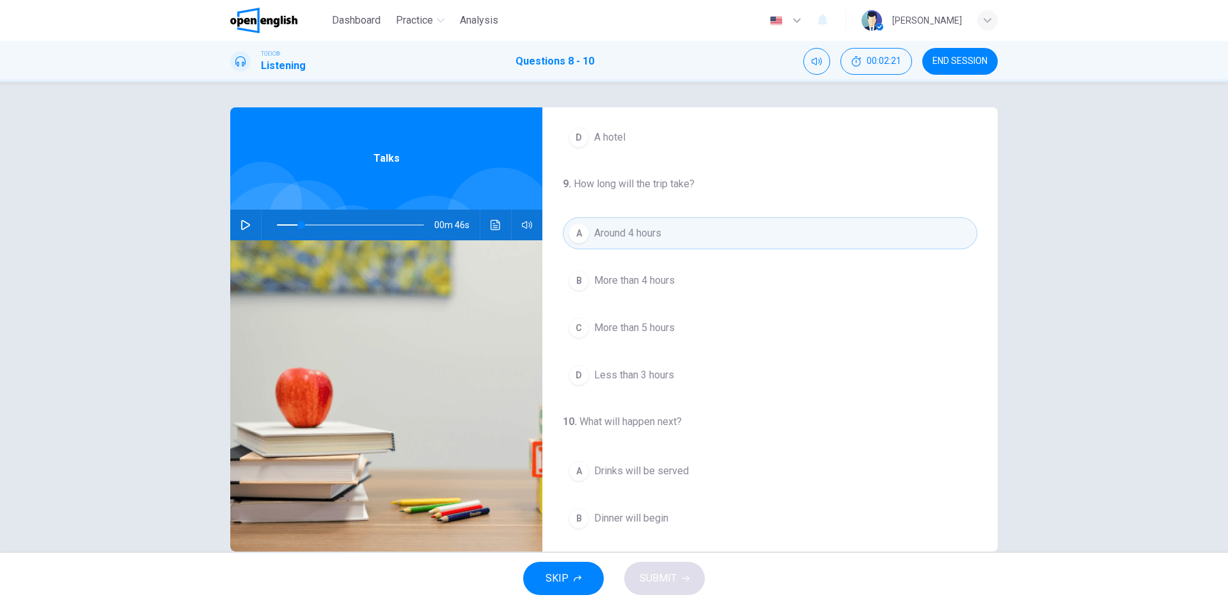
click at [245, 217] on button "button" at bounding box center [245, 225] width 20 height 31
click at [244, 221] on icon "button" at bounding box center [245, 225] width 10 height 10
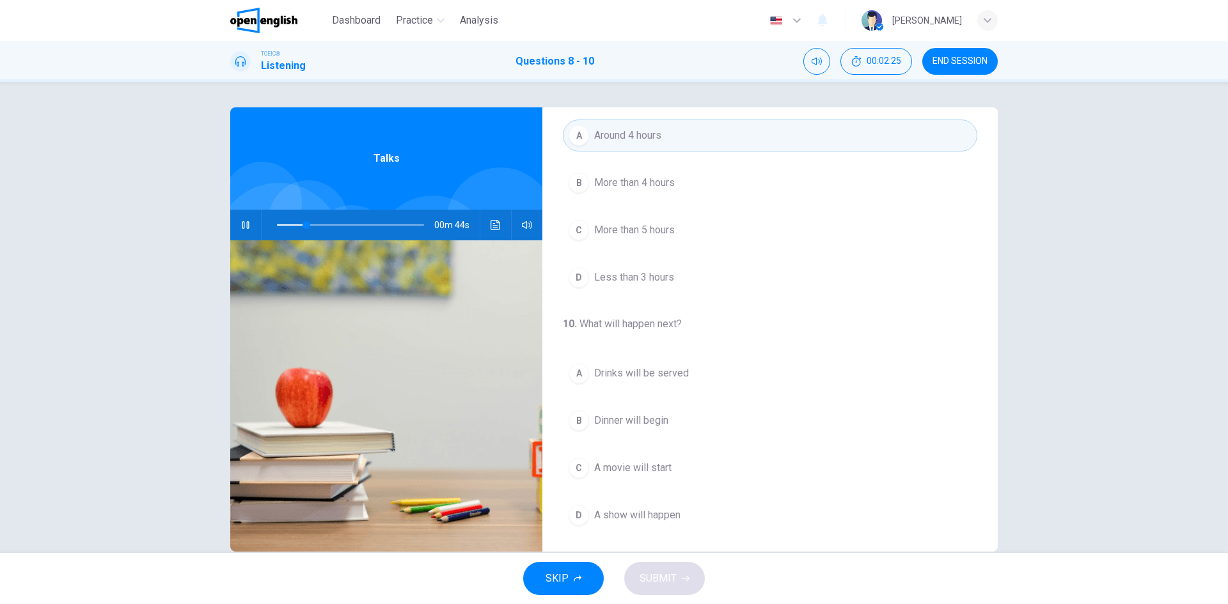
scroll to position [292, 0]
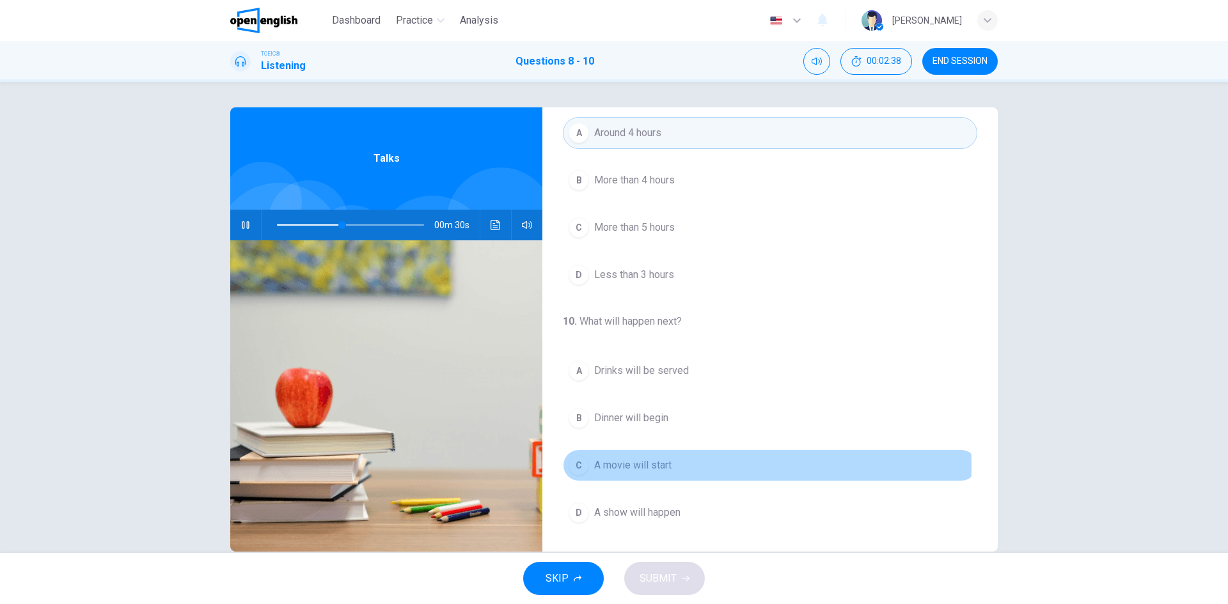
click at [640, 467] on span "A movie will start" at bounding box center [632, 465] width 77 height 15
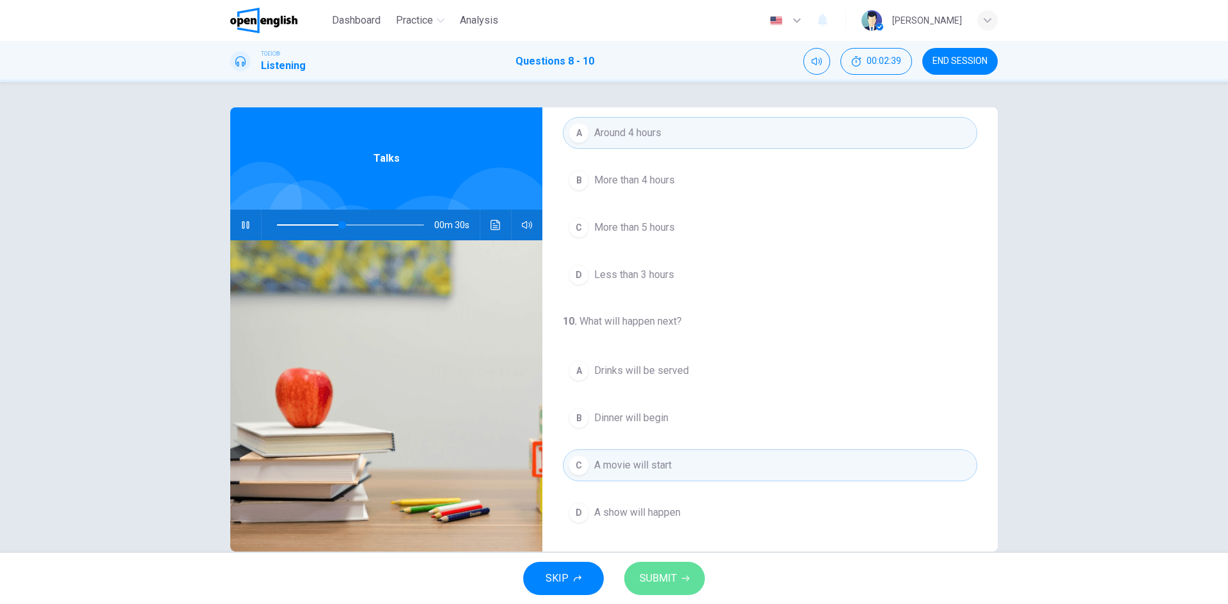
click at [679, 572] on button "SUBMIT" at bounding box center [664, 578] width 81 height 33
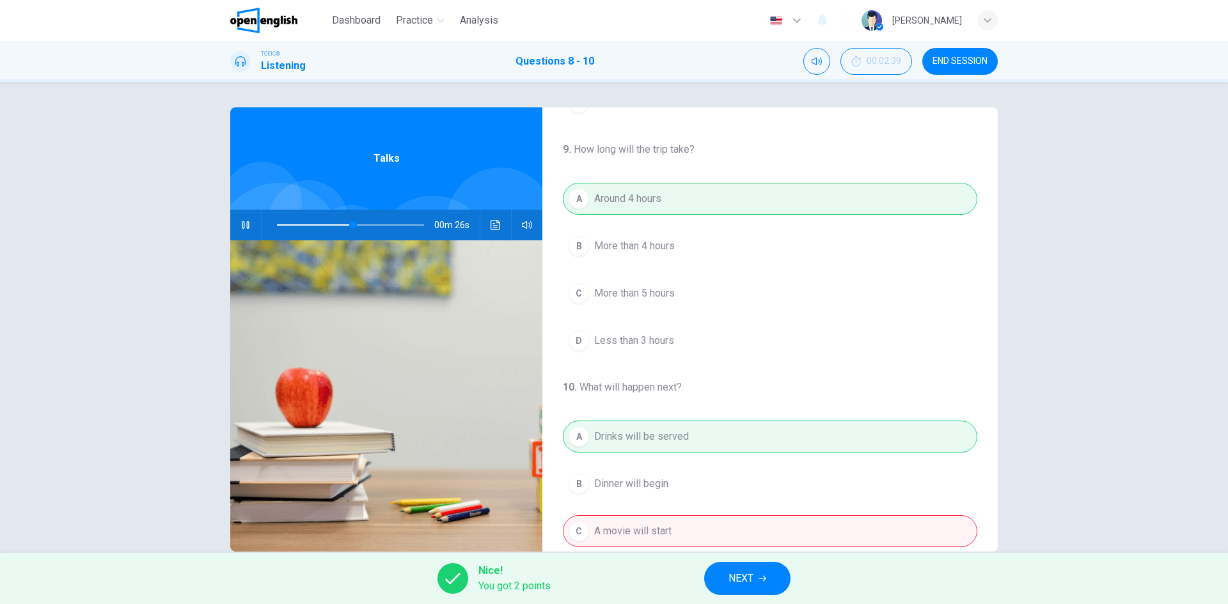
scroll to position [0, 0]
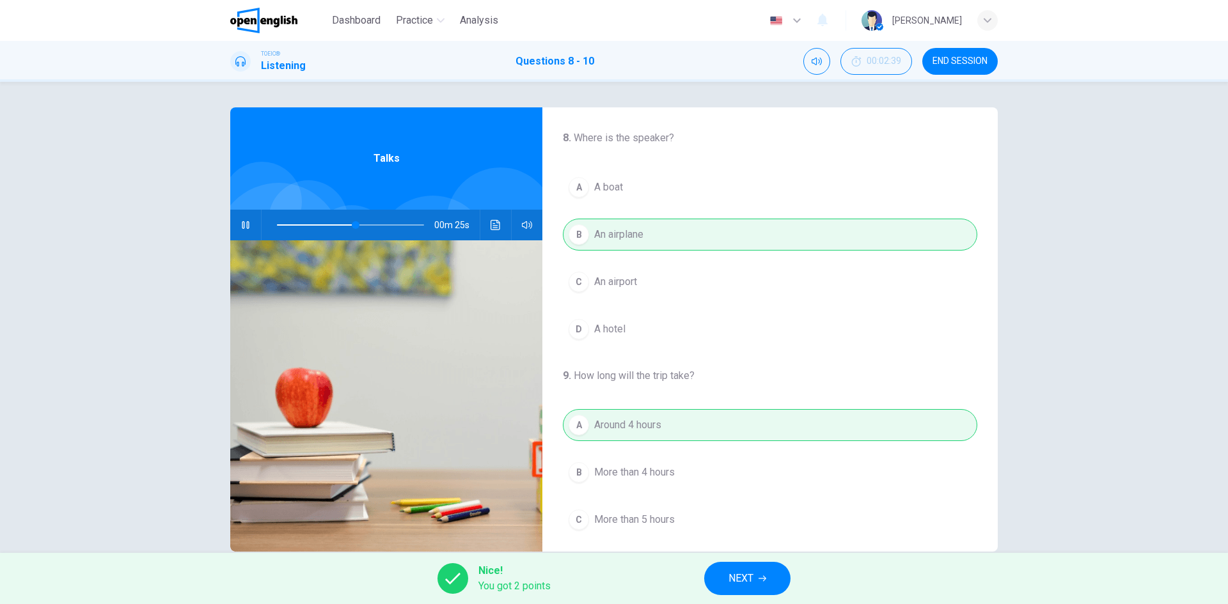
type input "**"
click at [749, 577] on span "NEXT" at bounding box center [740, 579] width 25 height 18
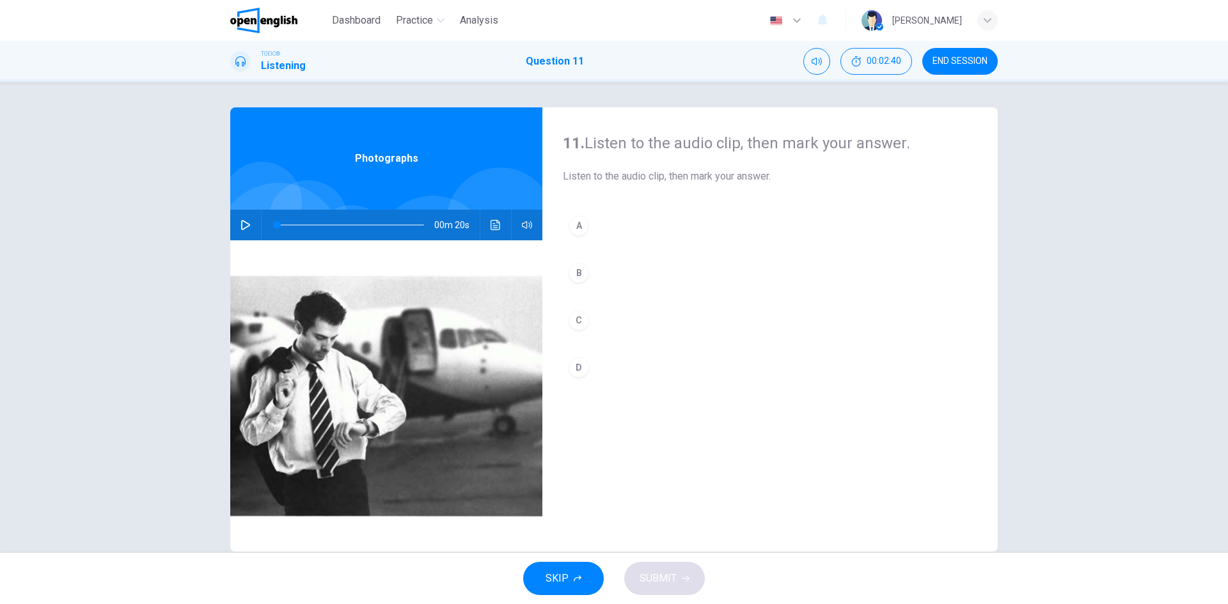
click at [238, 216] on button "button" at bounding box center [245, 225] width 20 height 31
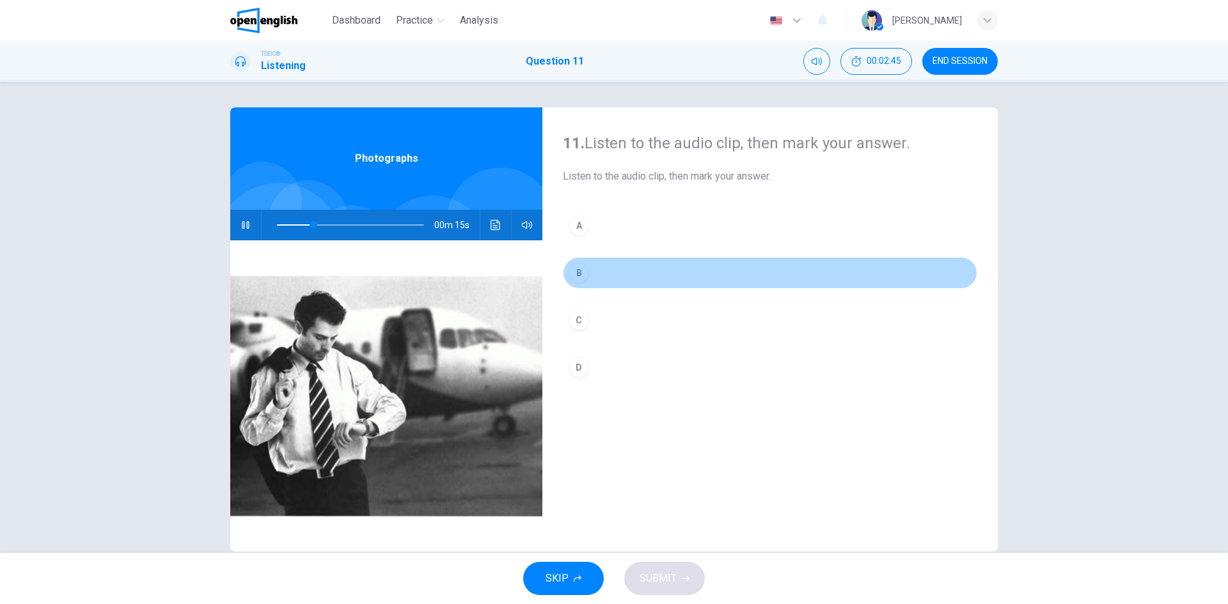
click at [577, 272] on div "B" at bounding box center [579, 273] width 20 height 20
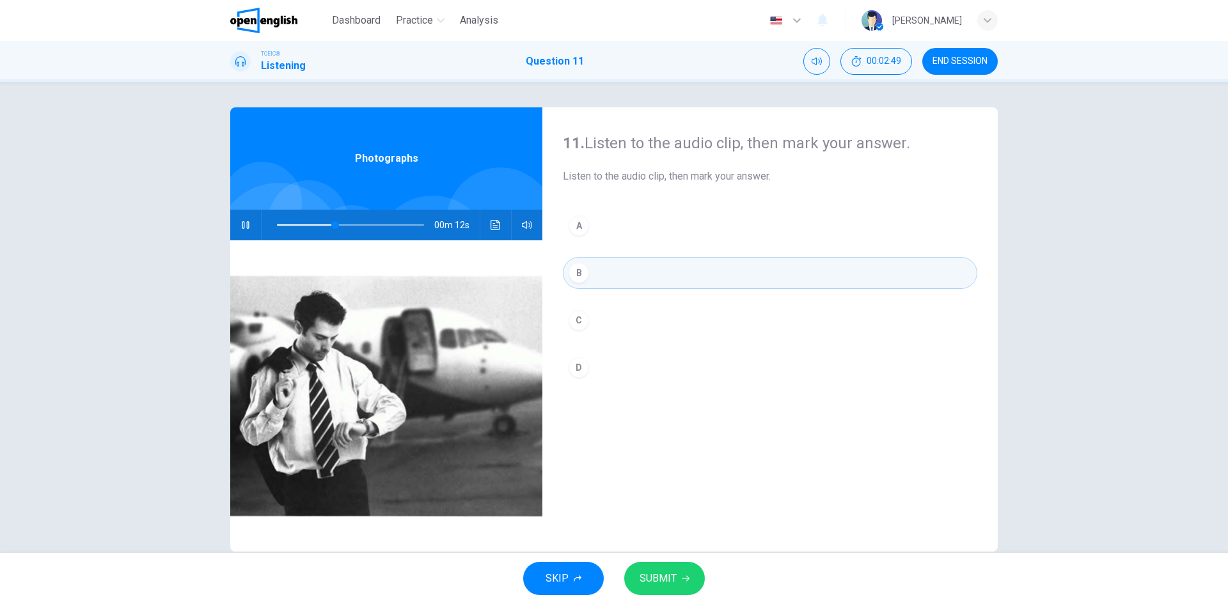
click at [657, 574] on span "SUBMIT" at bounding box center [658, 579] width 37 height 18
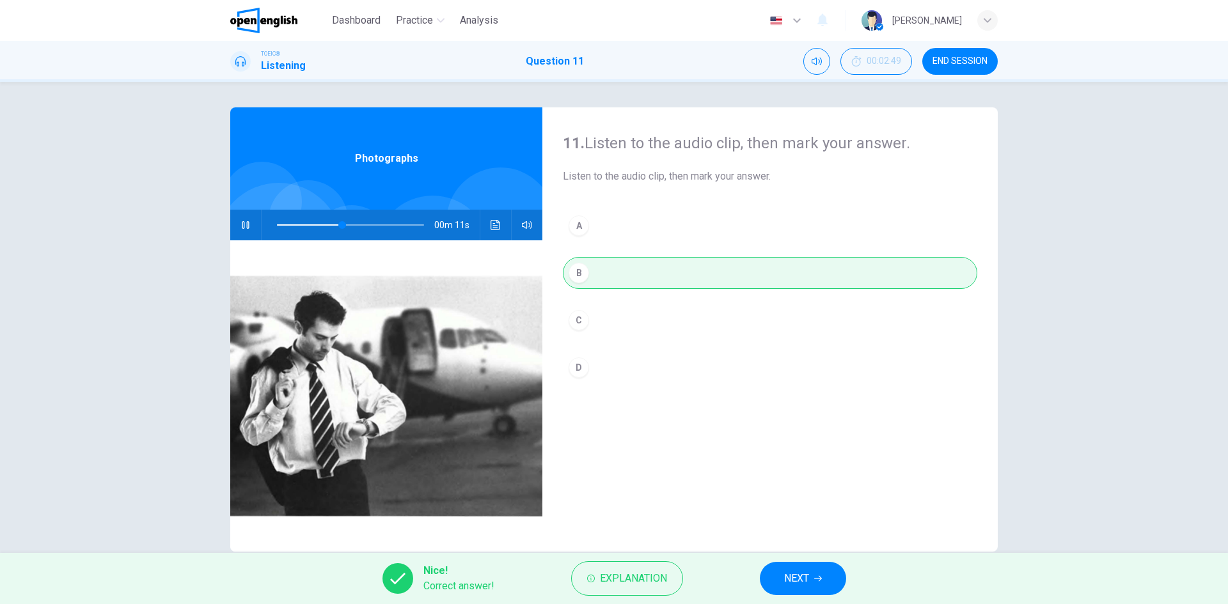
type input "**"
click at [776, 576] on button "NEXT" at bounding box center [803, 578] width 86 height 33
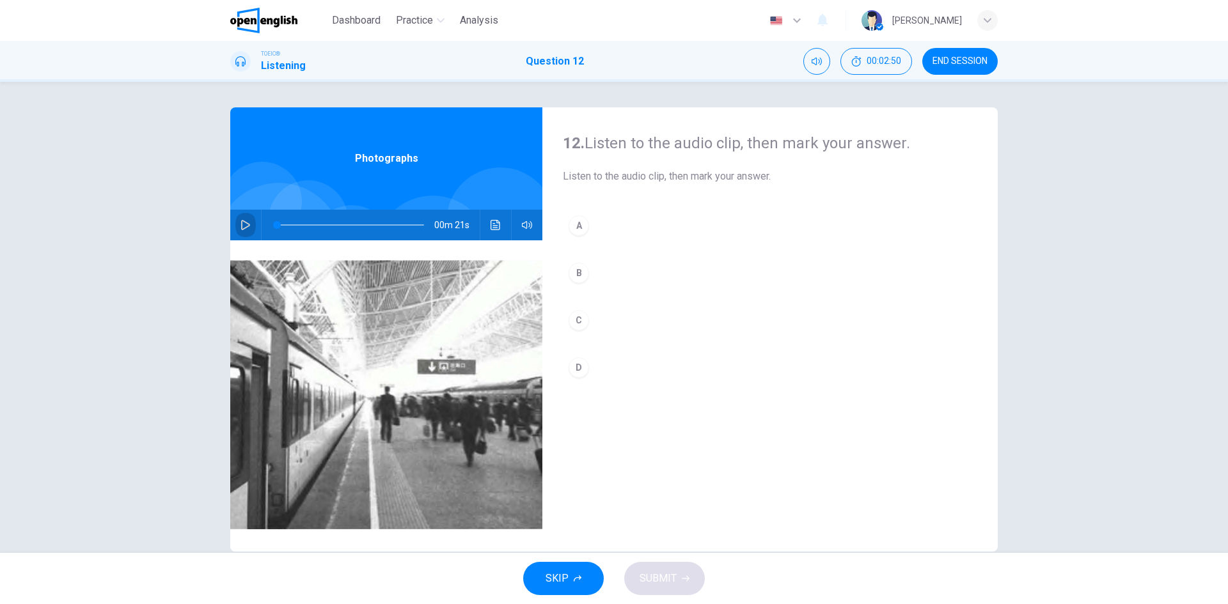
click at [242, 223] on icon "button" at bounding box center [245, 225] width 9 height 10
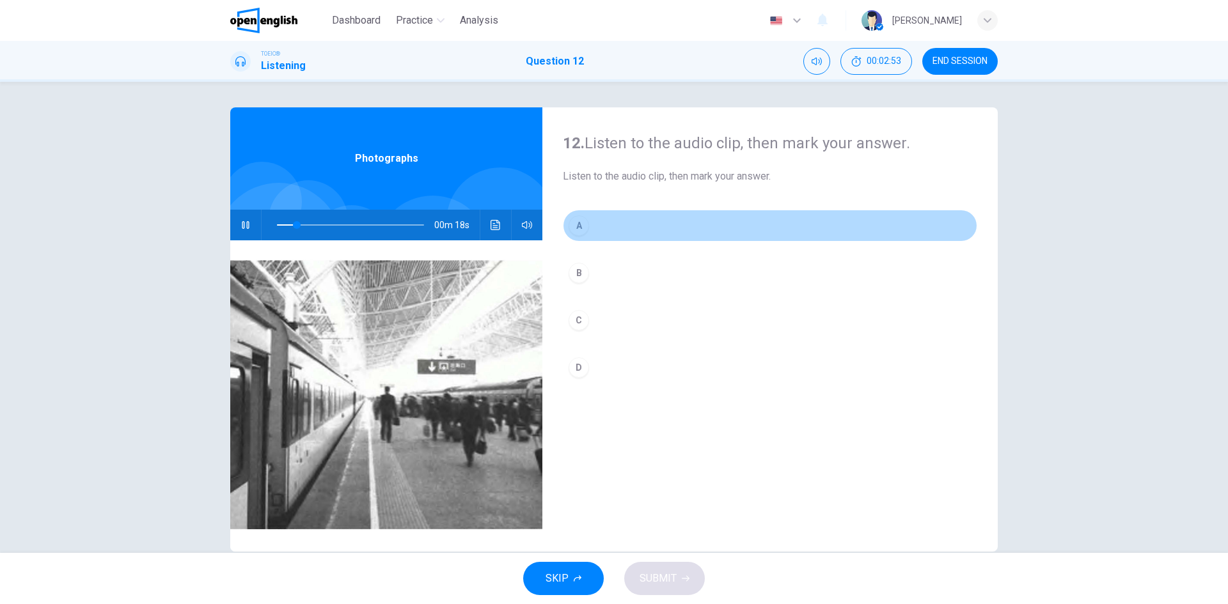
click at [579, 224] on div "A" at bounding box center [579, 226] width 20 height 20
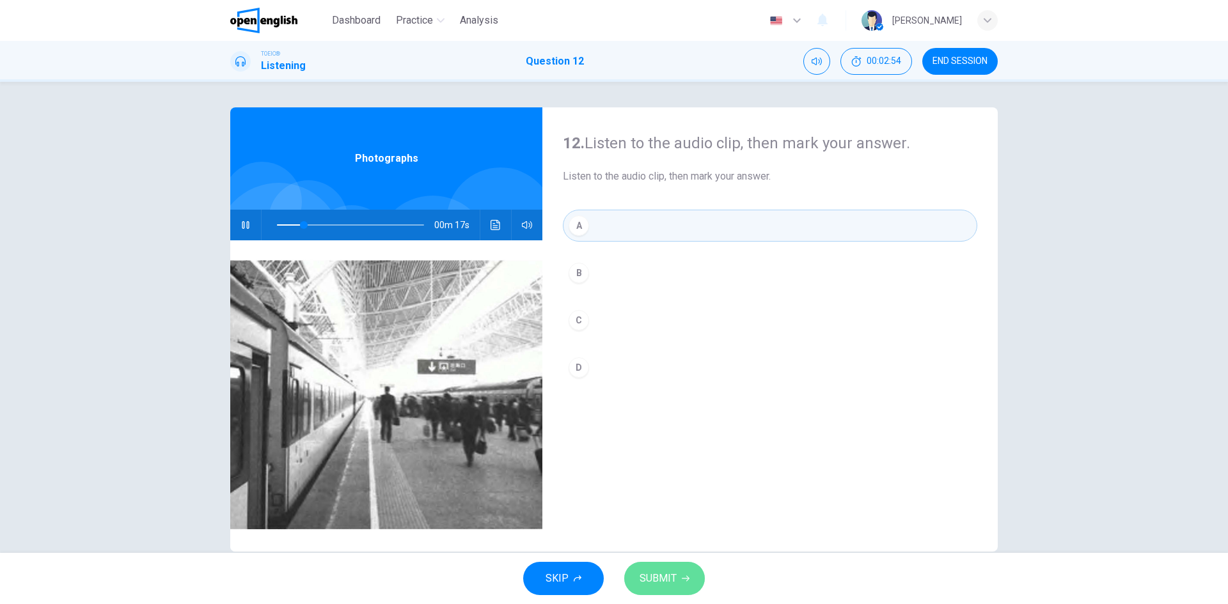
click at [673, 574] on span "SUBMIT" at bounding box center [658, 579] width 37 height 18
type input "**"
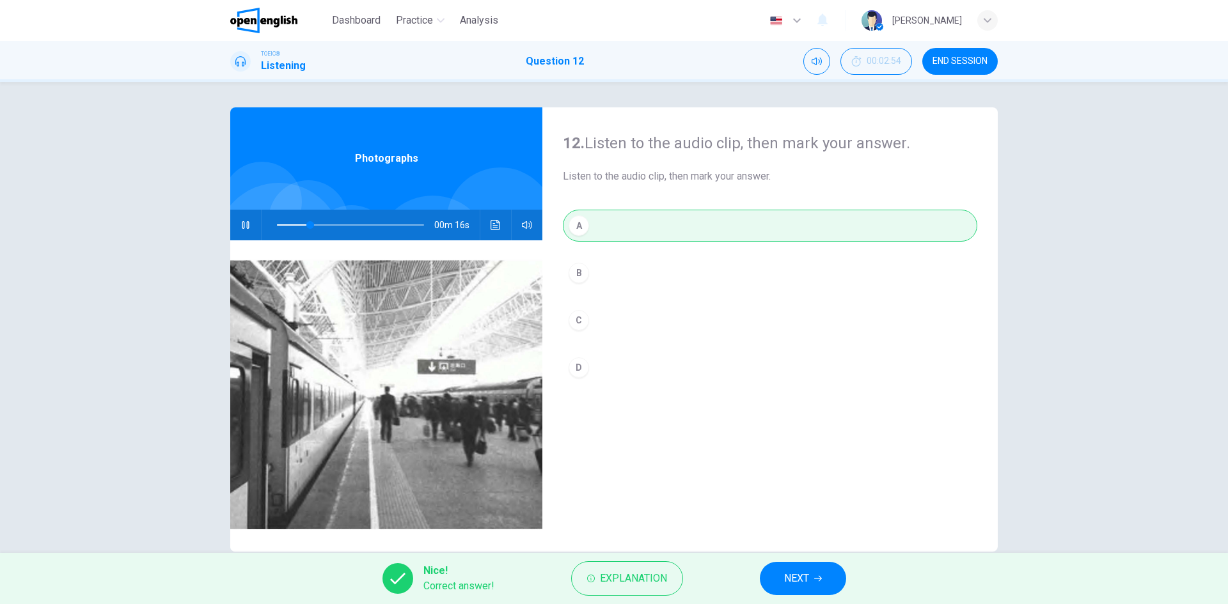
drag, startPoint x: 842, startPoint y: 574, endPoint x: 832, endPoint y: 571, distance: 10.5
click at [832, 571] on div "Nice! Correct answer! Explanation NEXT" at bounding box center [614, 578] width 1228 height 51
click at [830, 570] on button "NEXT" at bounding box center [803, 578] width 86 height 33
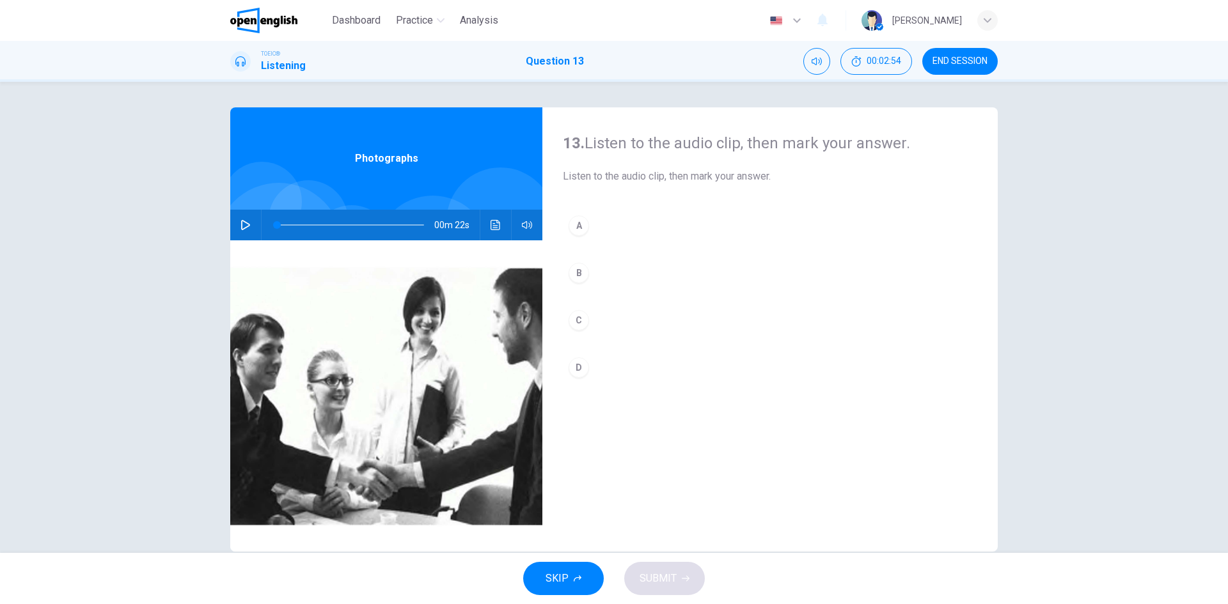
click at [232, 232] on div "00m 22s" at bounding box center [386, 225] width 312 height 31
click at [235, 230] on button "button" at bounding box center [245, 225] width 20 height 31
click at [574, 365] on div "D" at bounding box center [579, 367] width 20 height 20
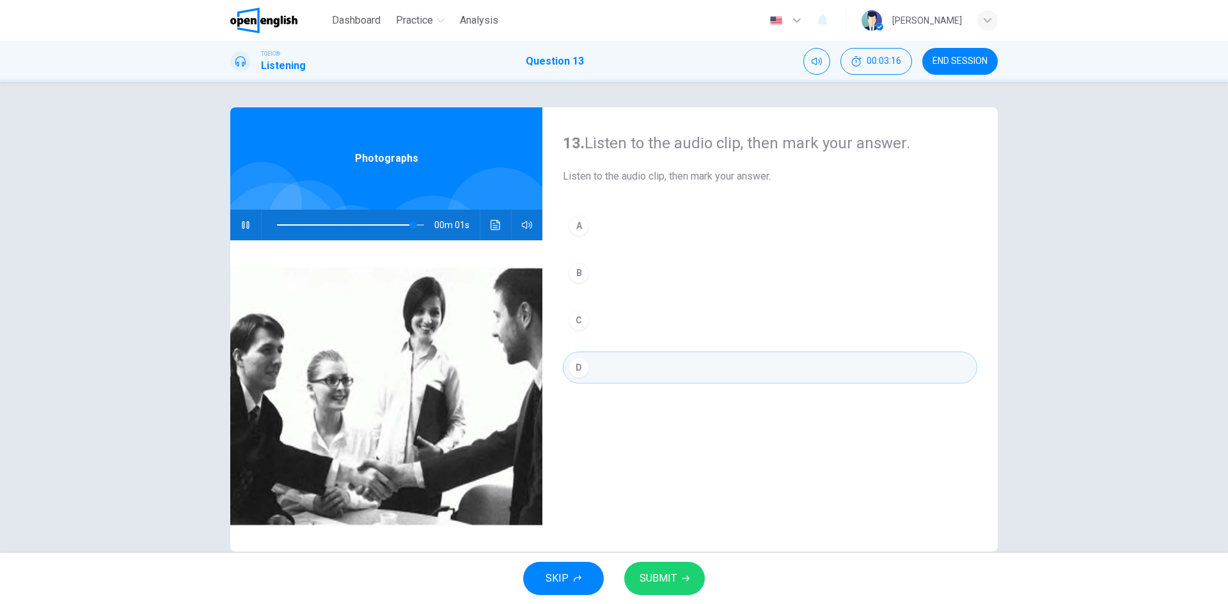
click at [670, 580] on span "SUBMIT" at bounding box center [658, 579] width 37 height 18
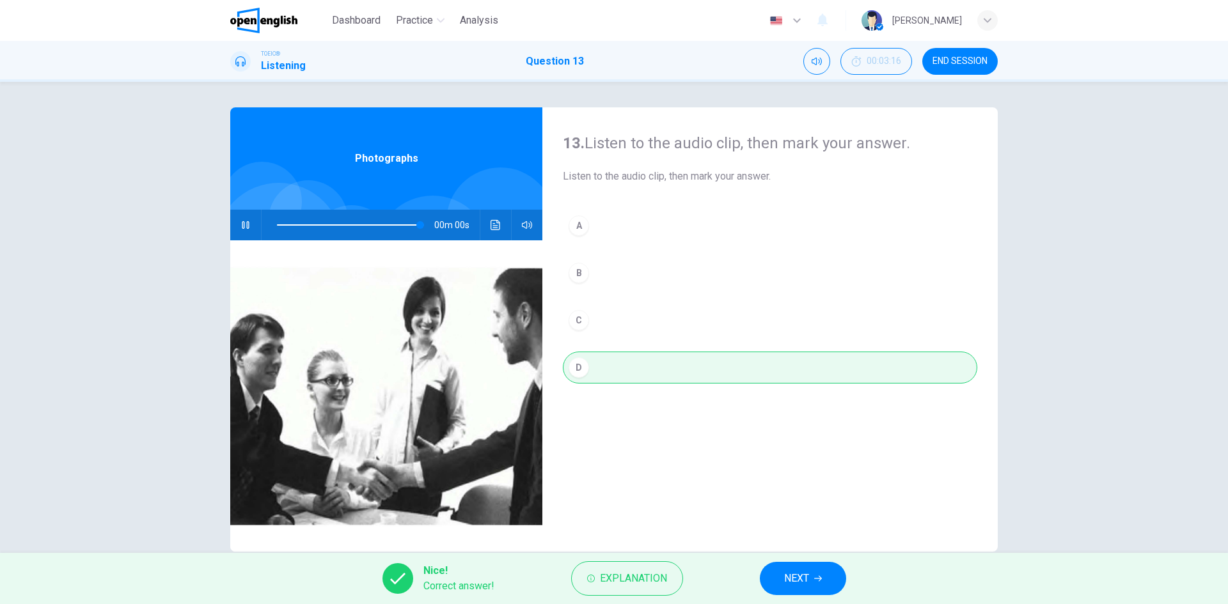
type input "*"
click at [748, 573] on div "Nice! Correct answer! Explanation NEXT" at bounding box center [614, 578] width 1228 height 51
click at [805, 581] on span "NEXT" at bounding box center [796, 579] width 25 height 18
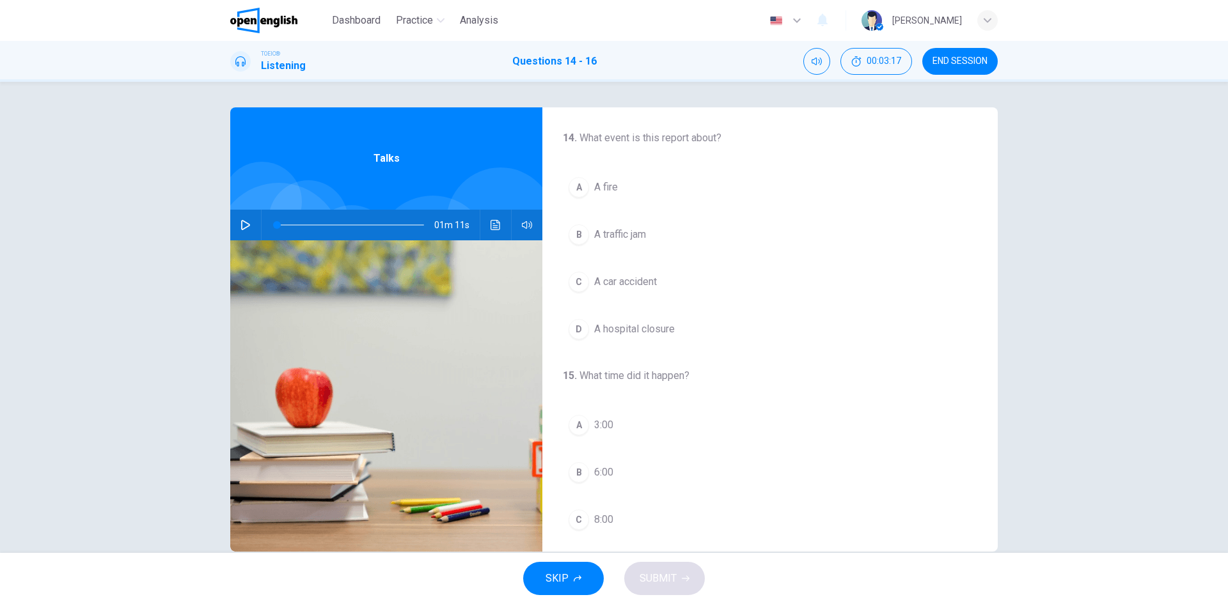
click at [237, 219] on button "button" at bounding box center [245, 225] width 20 height 31
click at [240, 220] on icon "button" at bounding box center [245, 225] width 10 height 10
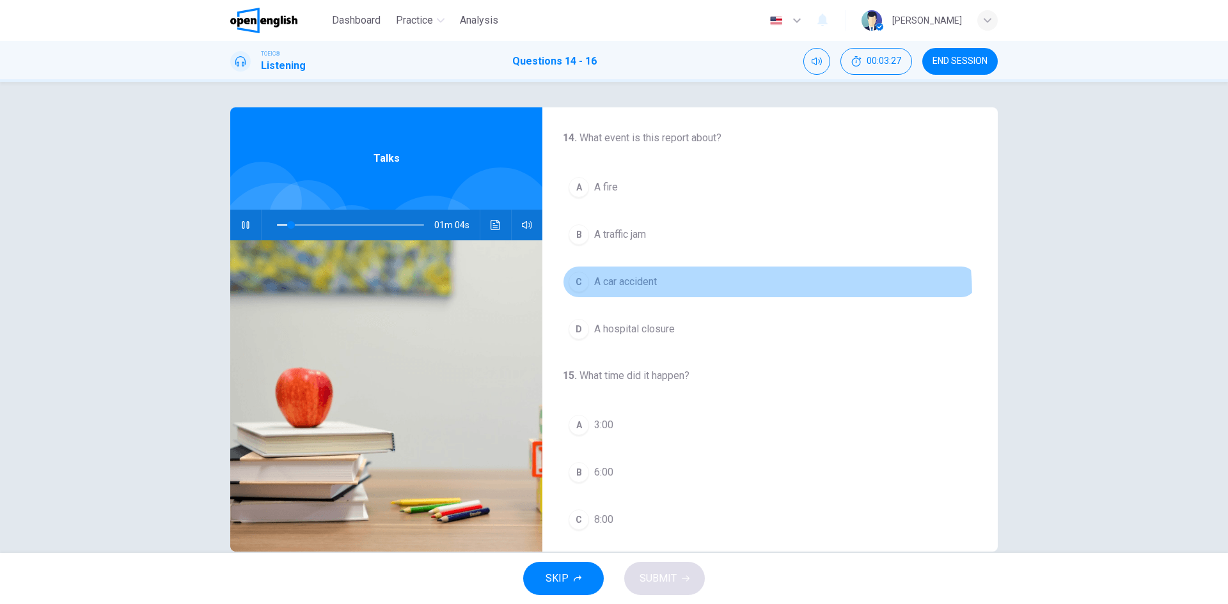
click at [648, 297] on button "C A car accident" at bounding box center [770, 282] width 414 height 32
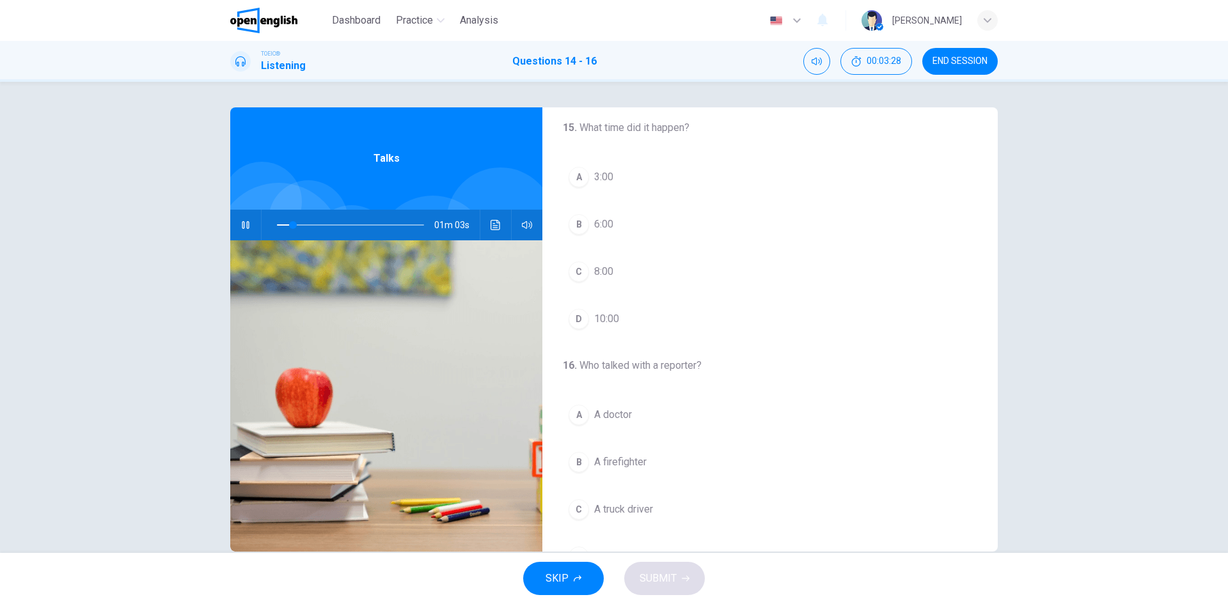
scroll to position [256, 0]
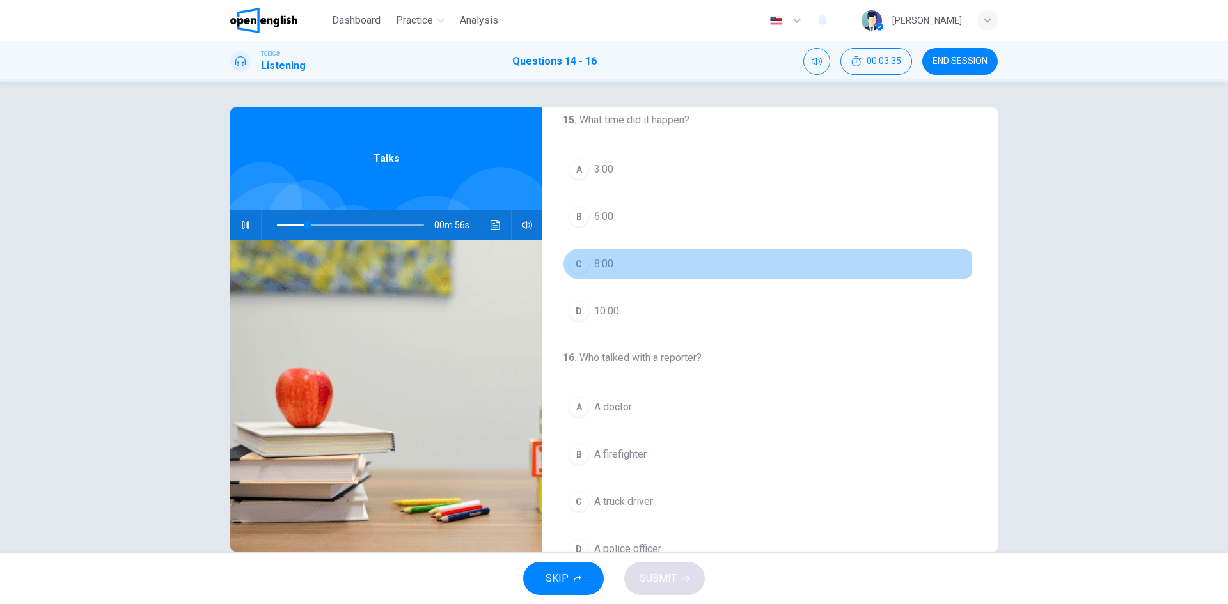
drag, startPoint x: 618, startPoint y: 264, endPoint x: 634, endPoint y: 271, distance: 17.8
click at [617, 264] on button "C 8:00" at bounding box center [770, 264] width 414 height 32
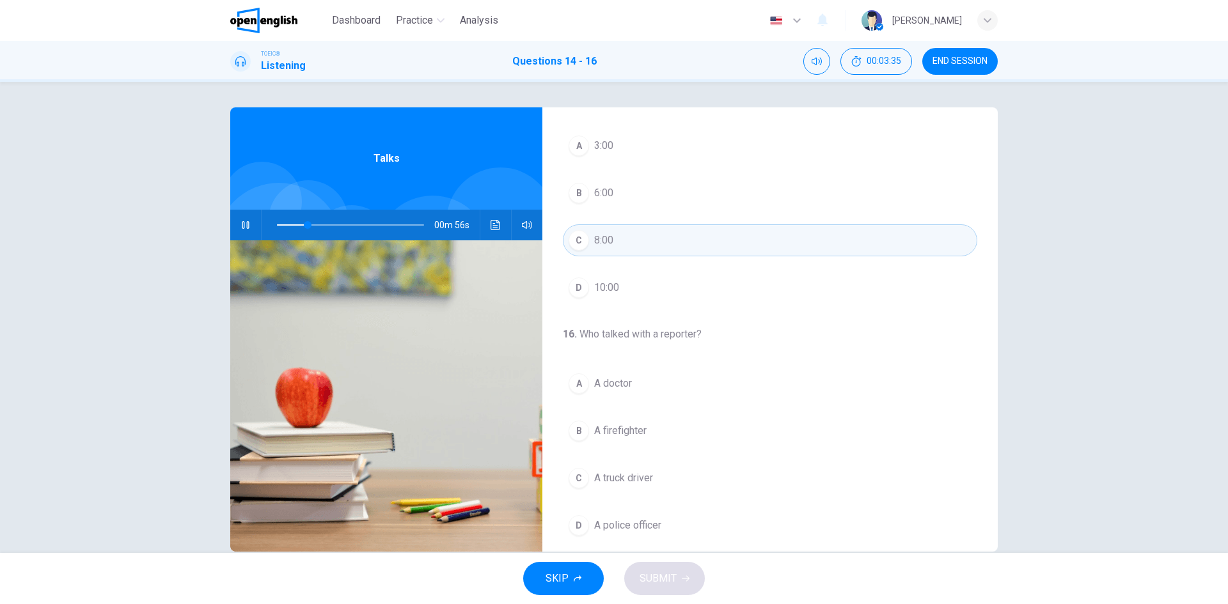
scroll to position [292, 0]
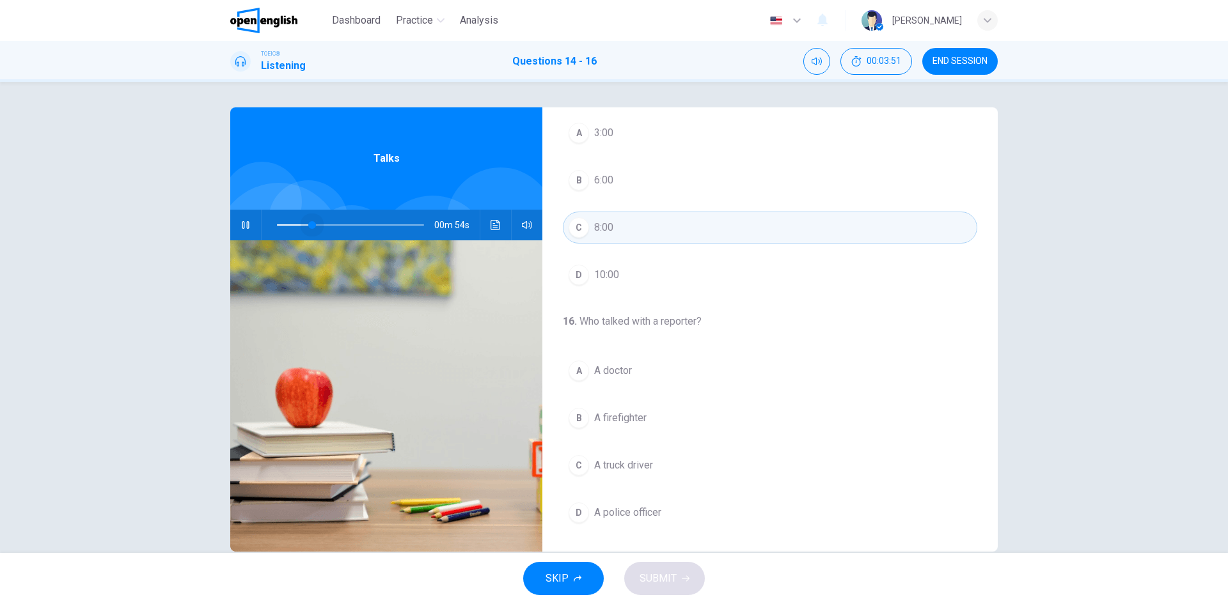
click at [309, 225] on span at bounding box center [350, 225] width 147 height 18
click at [288, 223] on span at bounding box center [350, 225] width 147 height 18
click at [604, 372] on span "A doctor" at bounding box center [613, 370] width 38 height 15
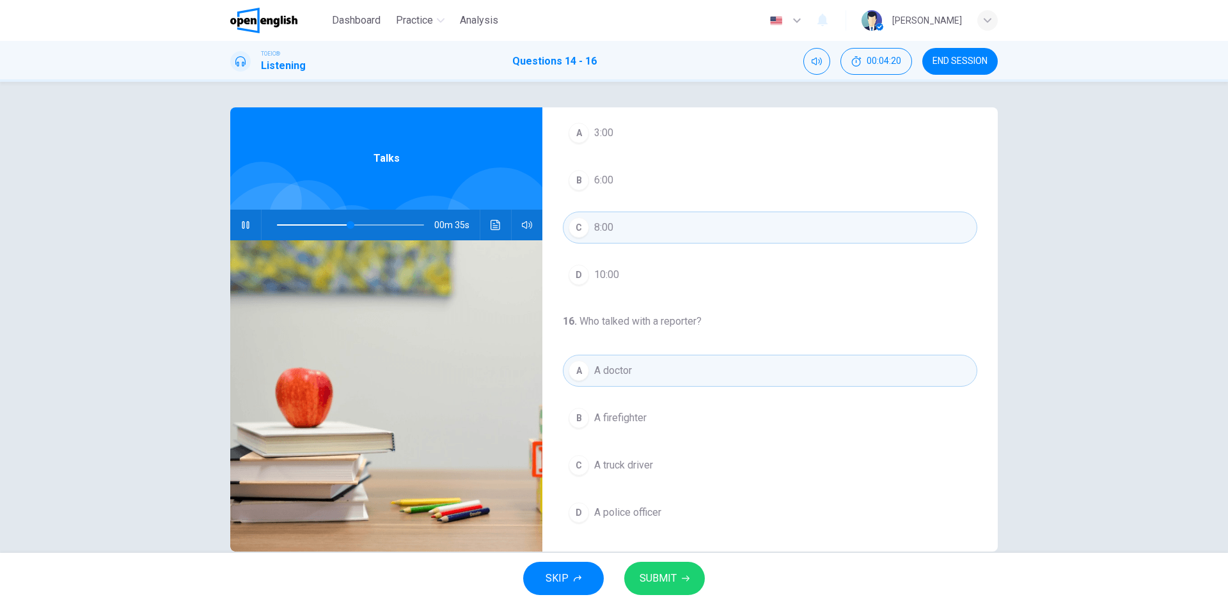
click at [662, 581] on span "SUBMIT" at bounding box center [658, 579] width 37 height 18
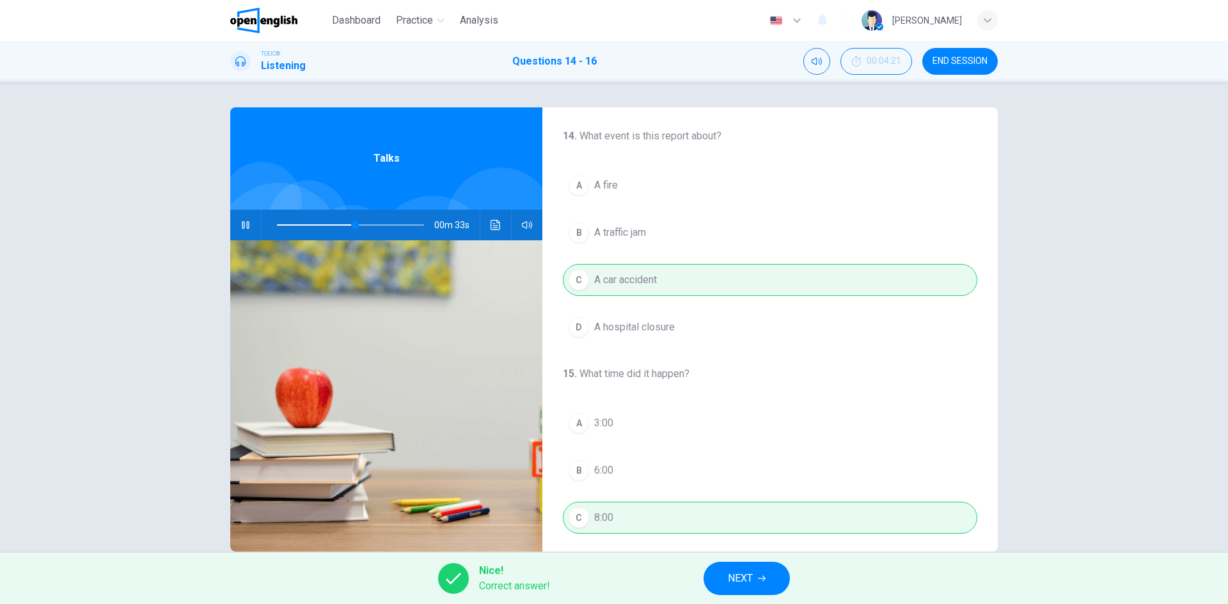
scroll to position [0, 0]
type input "**"
click at [740, 580] on span "NEXT" at bounding box center [740, 579] width 25 height 18
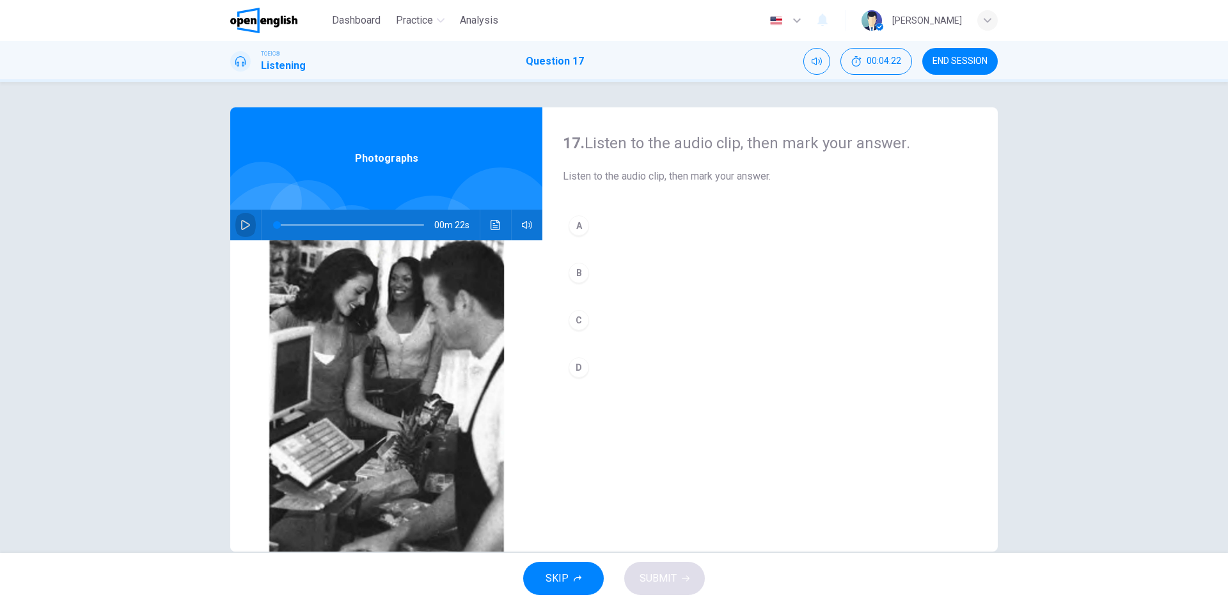
click at [246, 216] on button "button" at bounding box center [245, 225] width 20 height 31
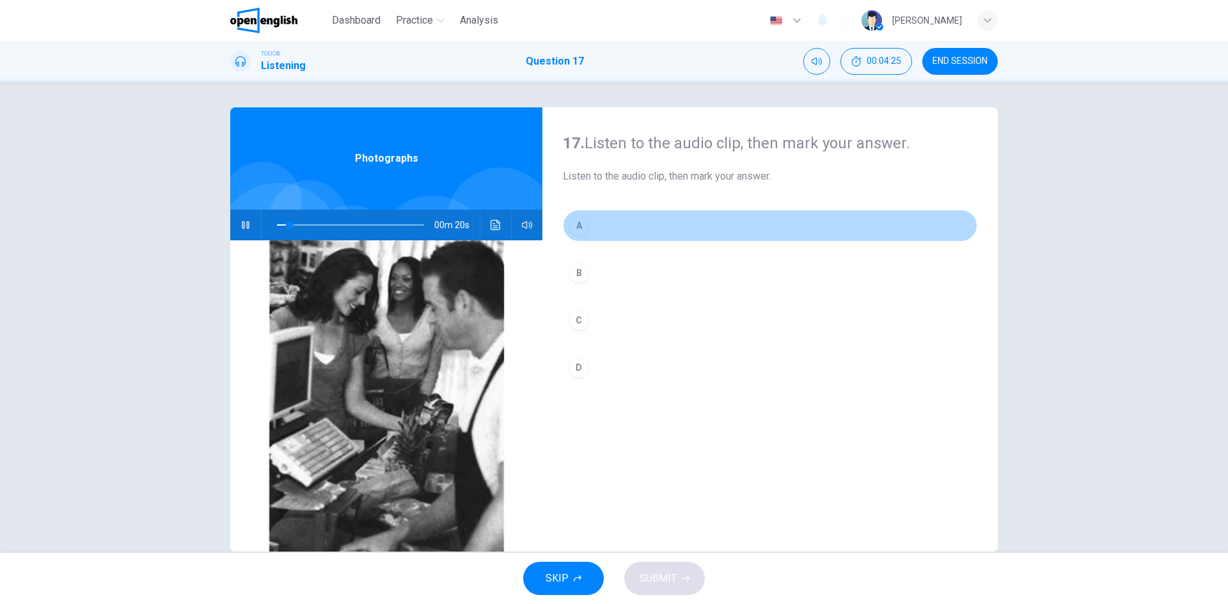
click at [576, 221] on div "A" at bounding box center [579, 226] width 20 height 20
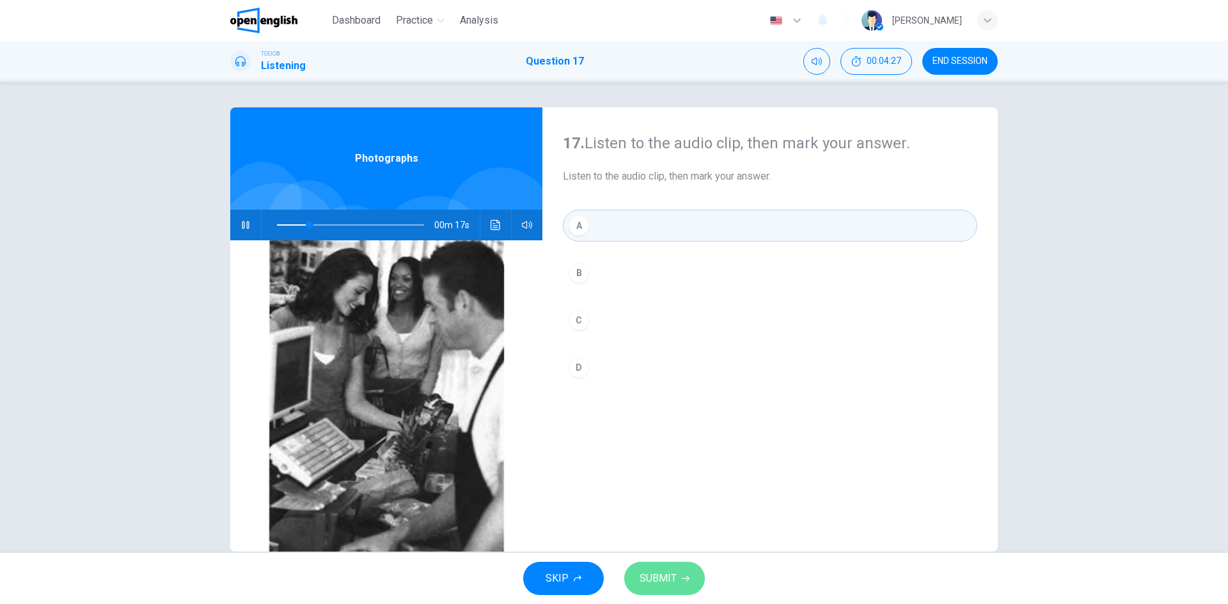
click at [667, 570] on span "SUBMIT" at bounding box center [658, 579] width 37 height 18
type input "**"
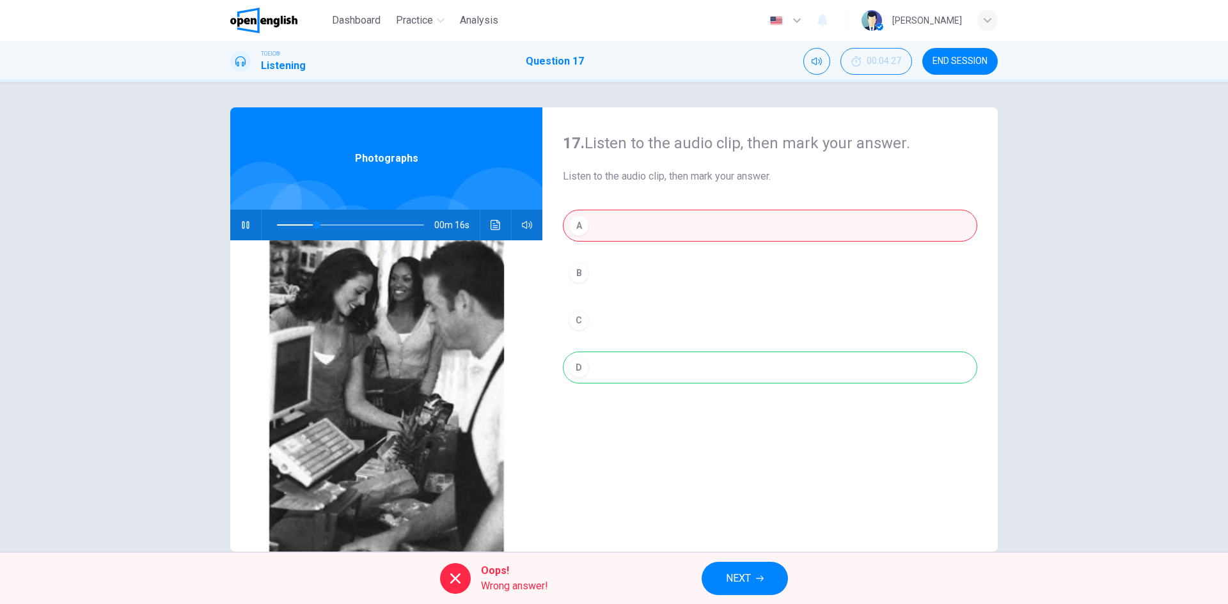
click at [745, 574] on span "NEXT" at bounding box center [738, 579] width 25 height 18
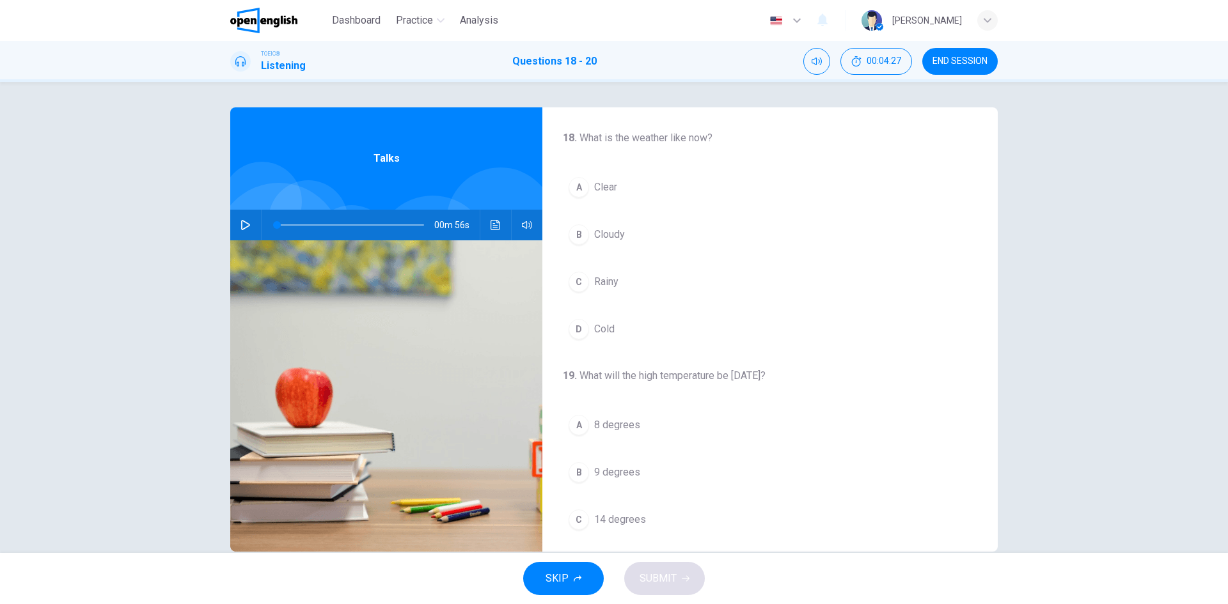
click at [239, 230] on button "button" at bounding box center [245, 225] width 20 height 31
click at [608, 194] on span "Clear" at bounding box center [605, 187] width 23 height 15
click at [624, 375] on span "40 degrees" at bounding box center [620, 375] width 52 height 15
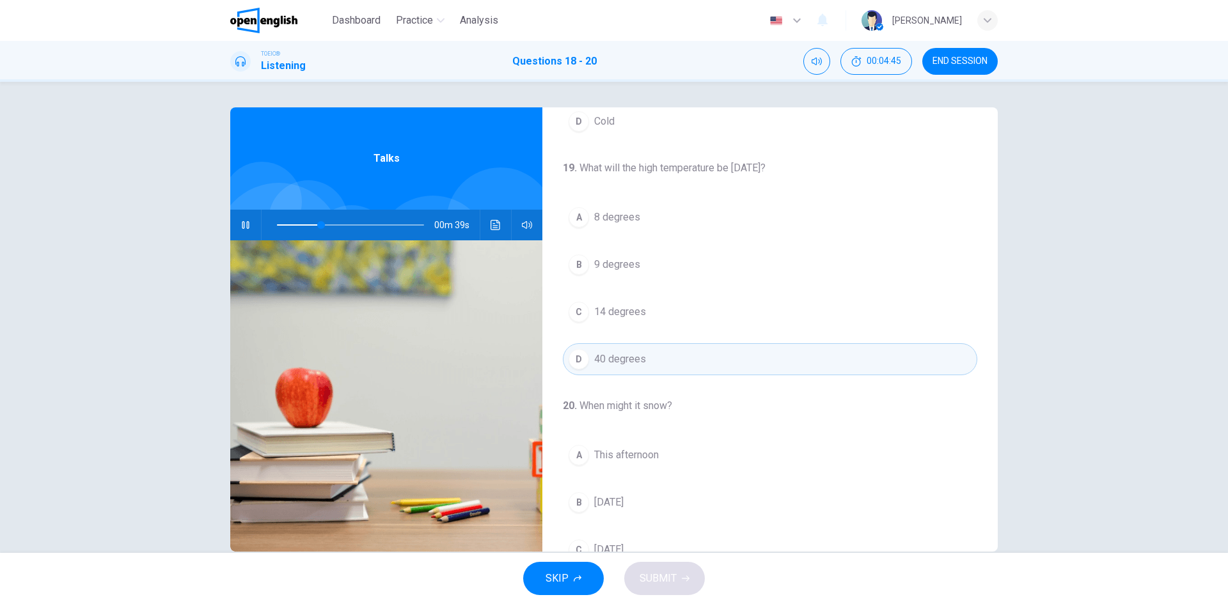
scroll to position [292, 0]
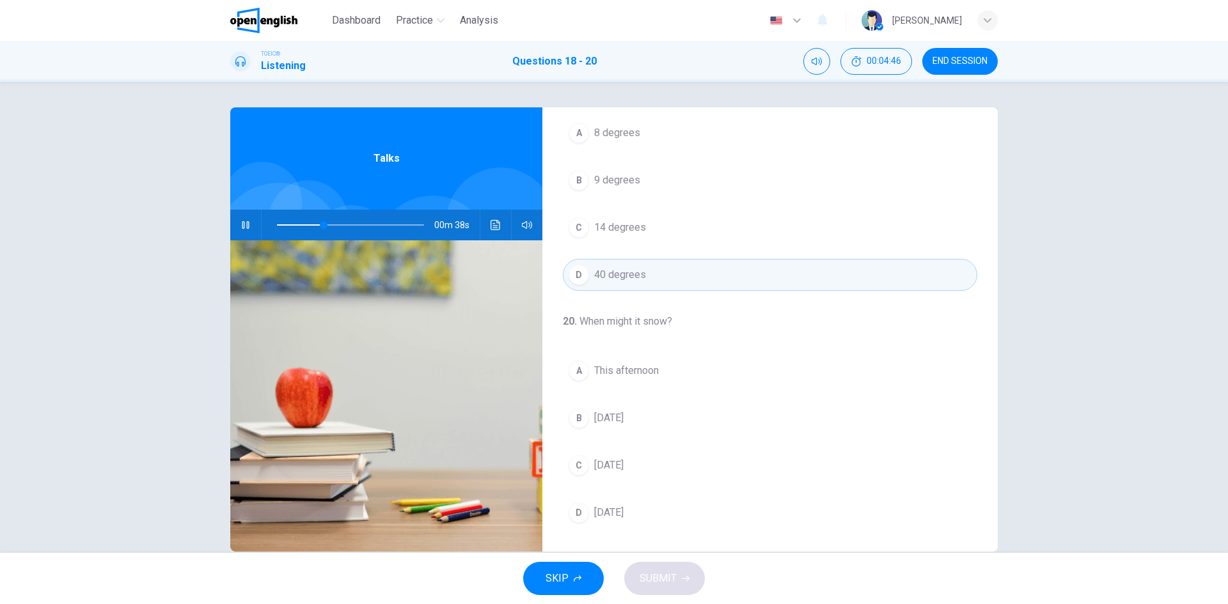
click at [625, 375] on span "This afternoon" at bounding box center [626, 370] width 65 height 15
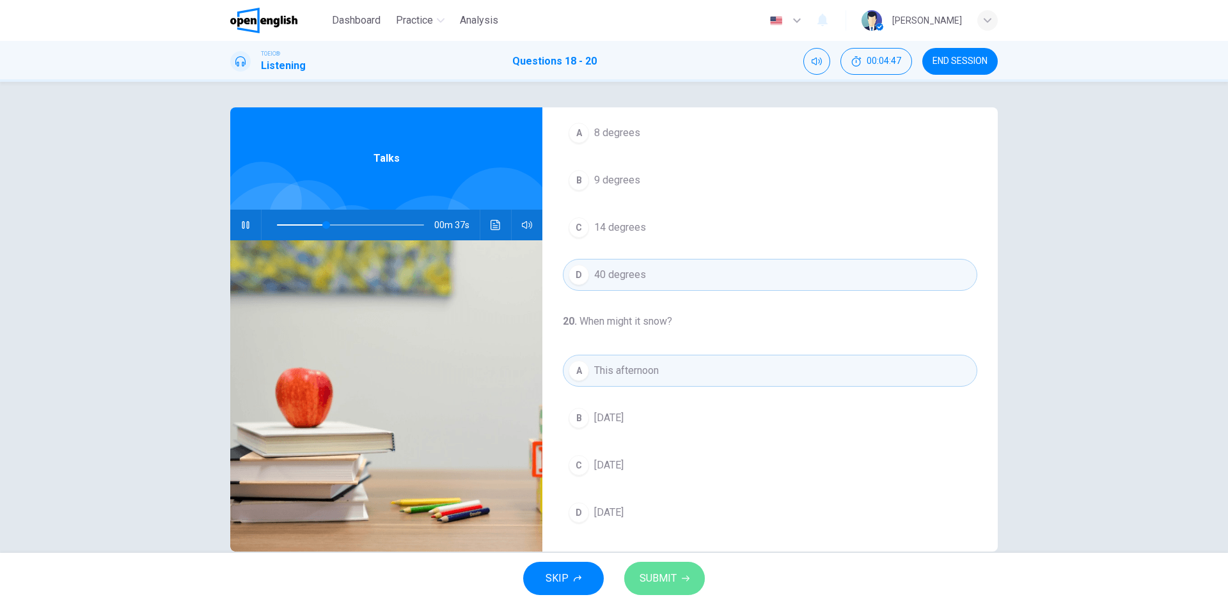
click at [686, 577] on icon "button" at bounding box center [686, 579] width 8 height 8
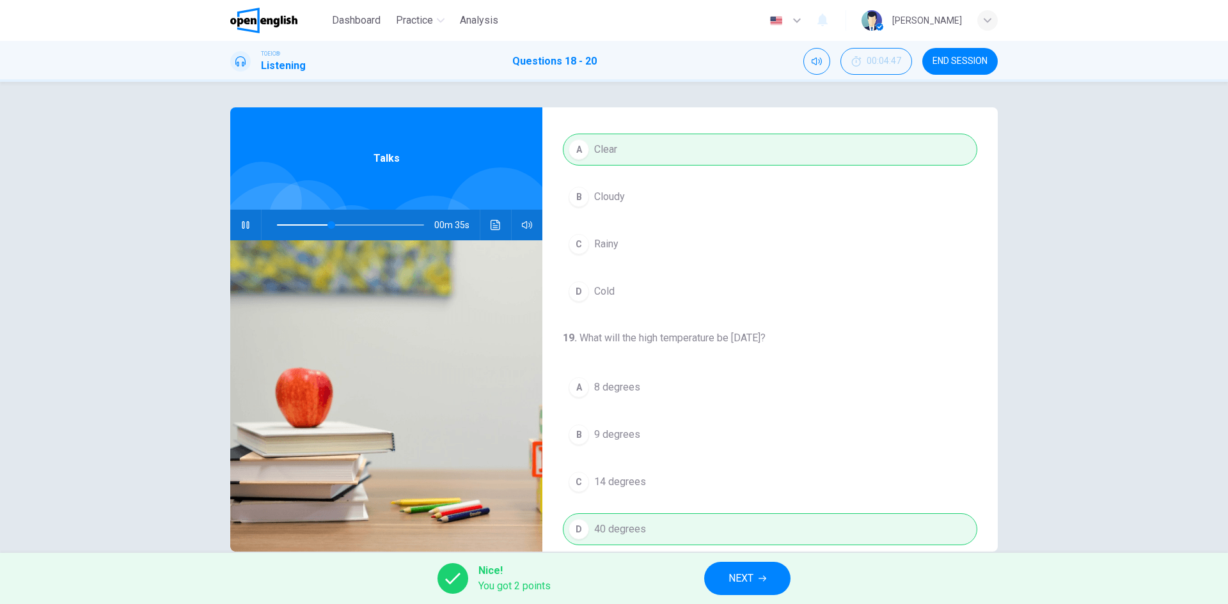
scroll to position [36, 0]
type input "**"
click at [761, 569] on button "NEXT" at bounding box center [747, 578] width 86 height 33
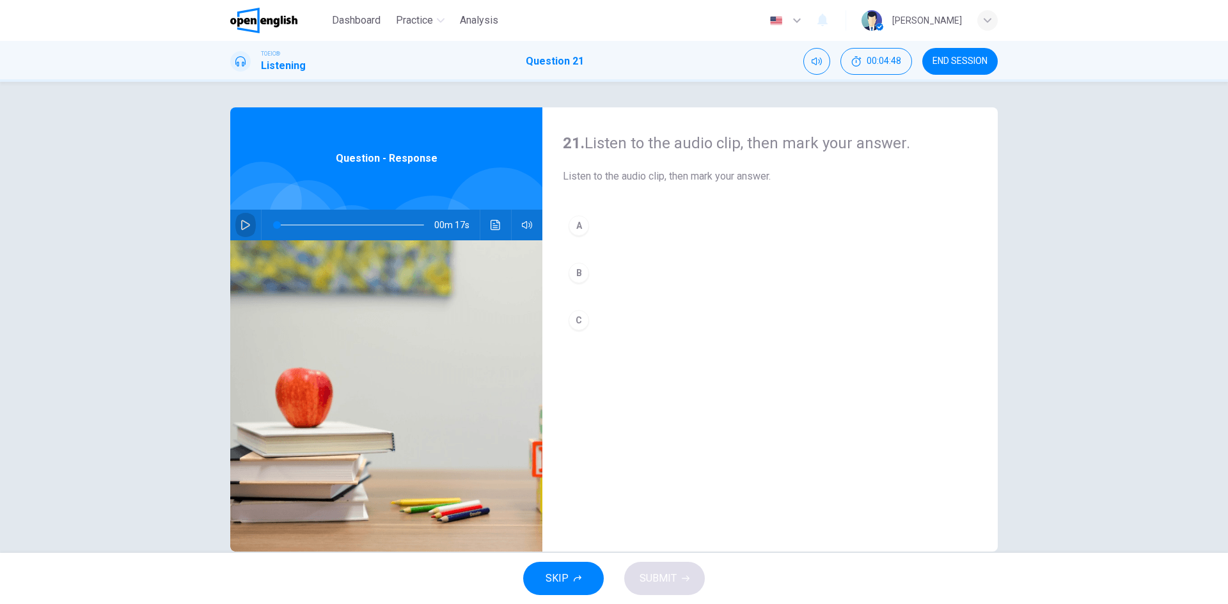
click at [237, 226] on button "button" at bounding box center [245, 225] width 20 height 31
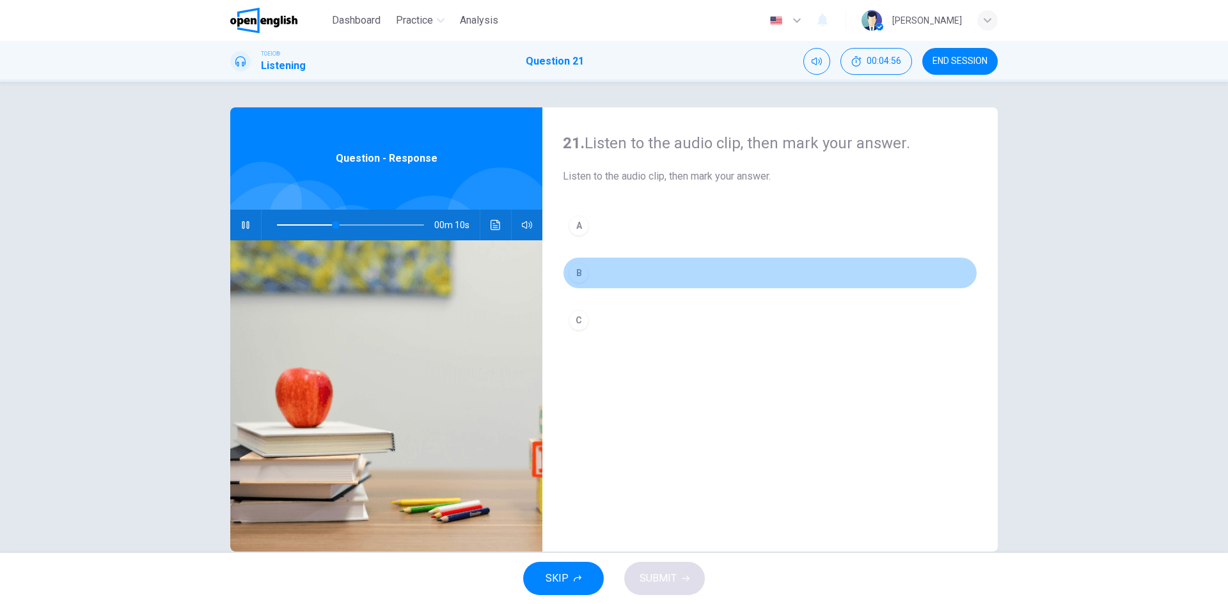
click at [579, 271] on div "B" at bounding box center [579, 273] width 20 height 20
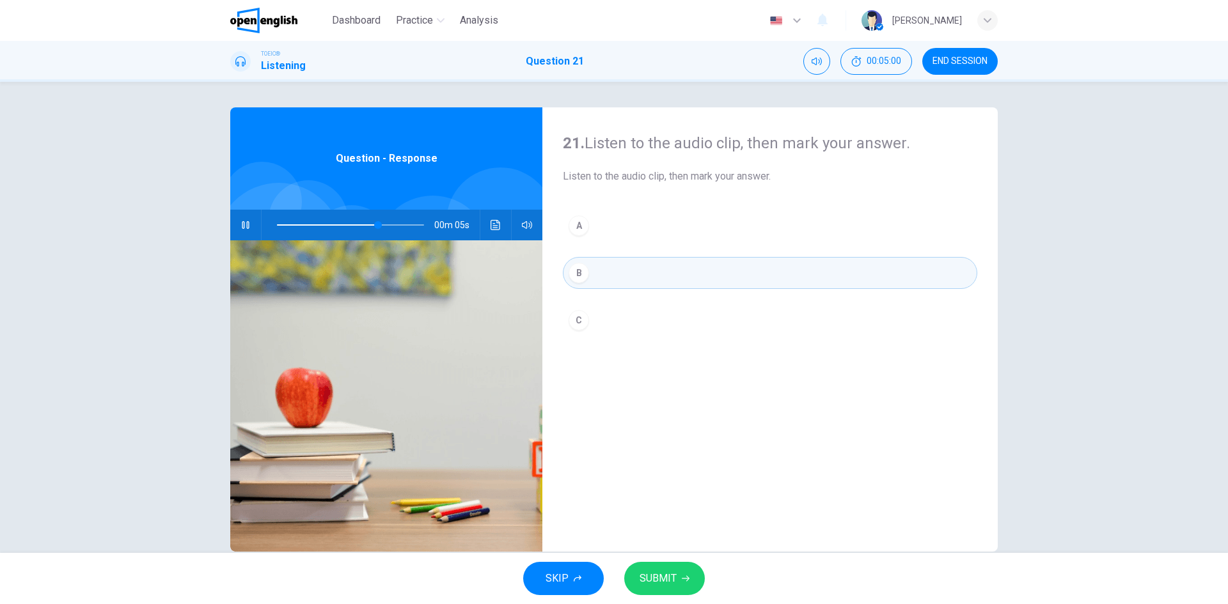
click at [577, 323] on div "C" at bounding box center [579, 320] width 20 height 20
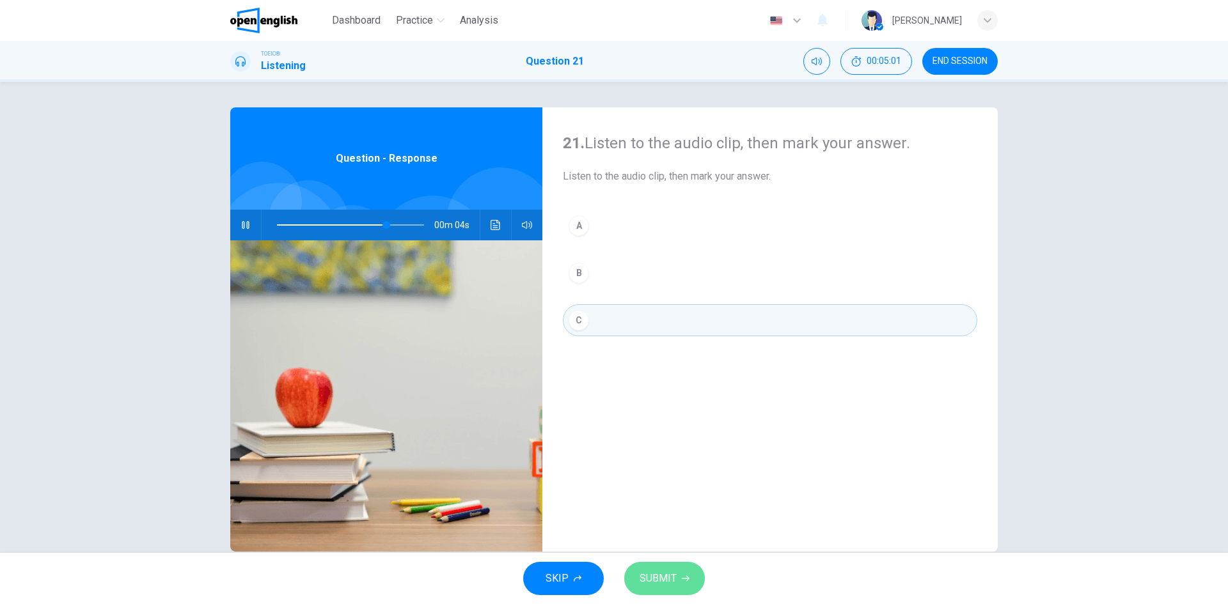
click at [644, 579] on span "SUBMIT" at bounding box center [658, 579] width 37 height 18
type input "**"
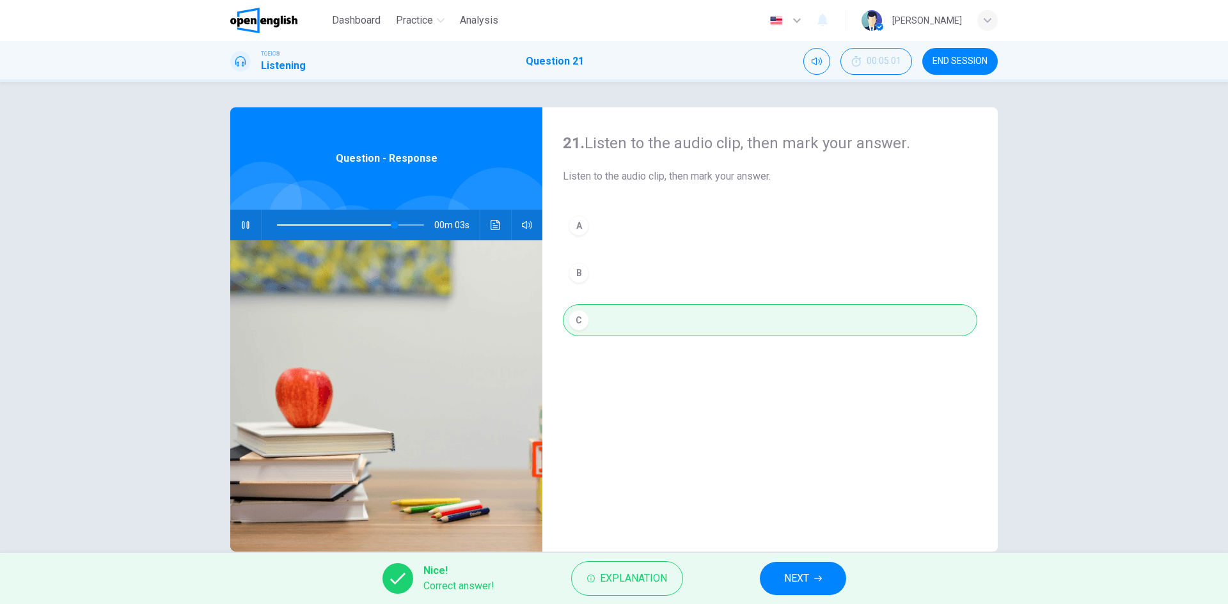
click at [776, 576] on button "NEXT" at bounding box center [803, 578] width 86 height 33
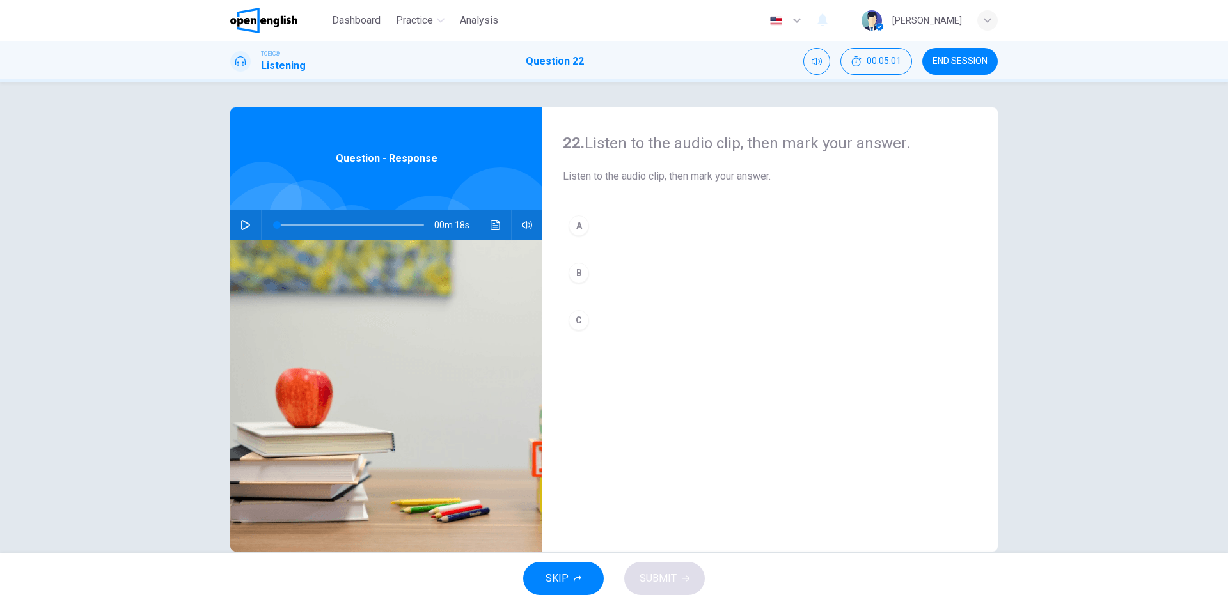
click at [246, 229] on icon "button" at bounding box center [245, 225] width 10 height 10
drag, startPoint x: 276, startPoint y: 224, endPoint x: 260, endPoint y: 223, distance: 16.0
click at [262, 223] on div at bounding box center [348, 225] width 173 height 31
click at [574, 276] on div "B" at bounding box center [579, 273] width 20 height 20
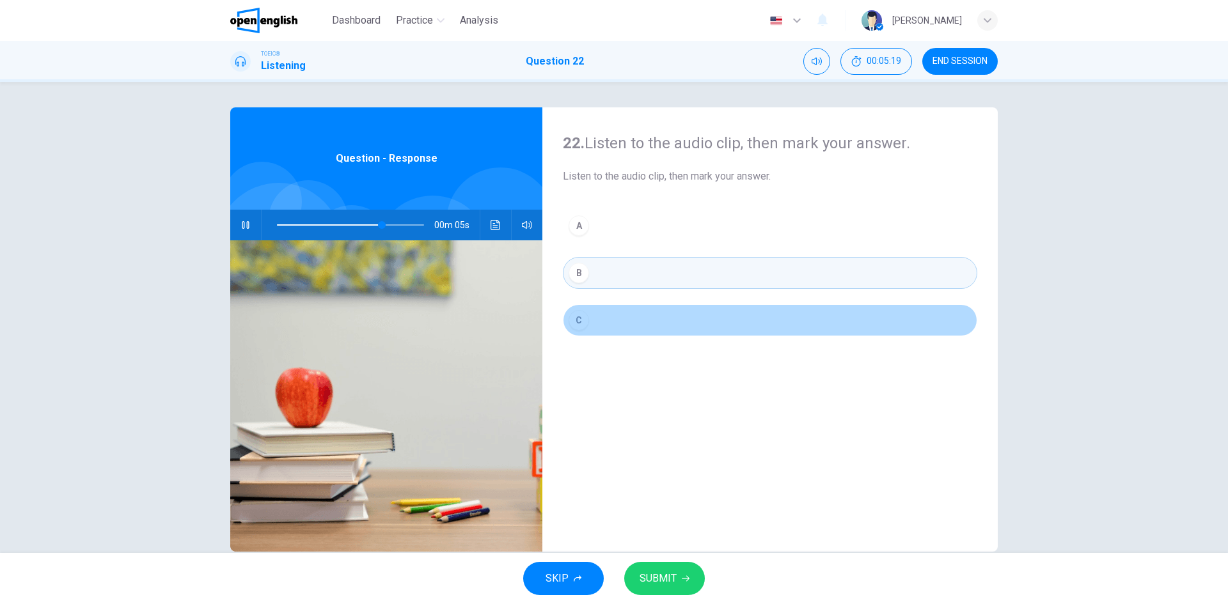
click at [581, 328] on div "C" at bounding box center [579, 320] width 20 height 20
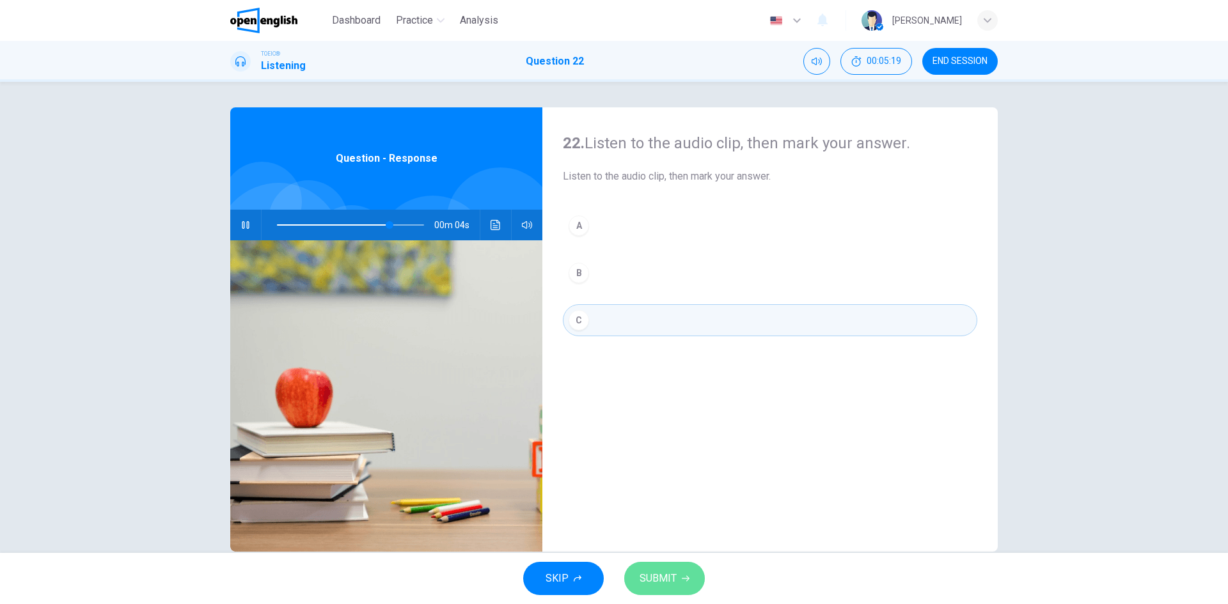
click at [677, 580] on button "SUBMIT" at bounding box center [664, 578] width 81 height 33
click at [674, 578] on span "Processing your response..." at bounding box center [634, 578] width 125 height 15
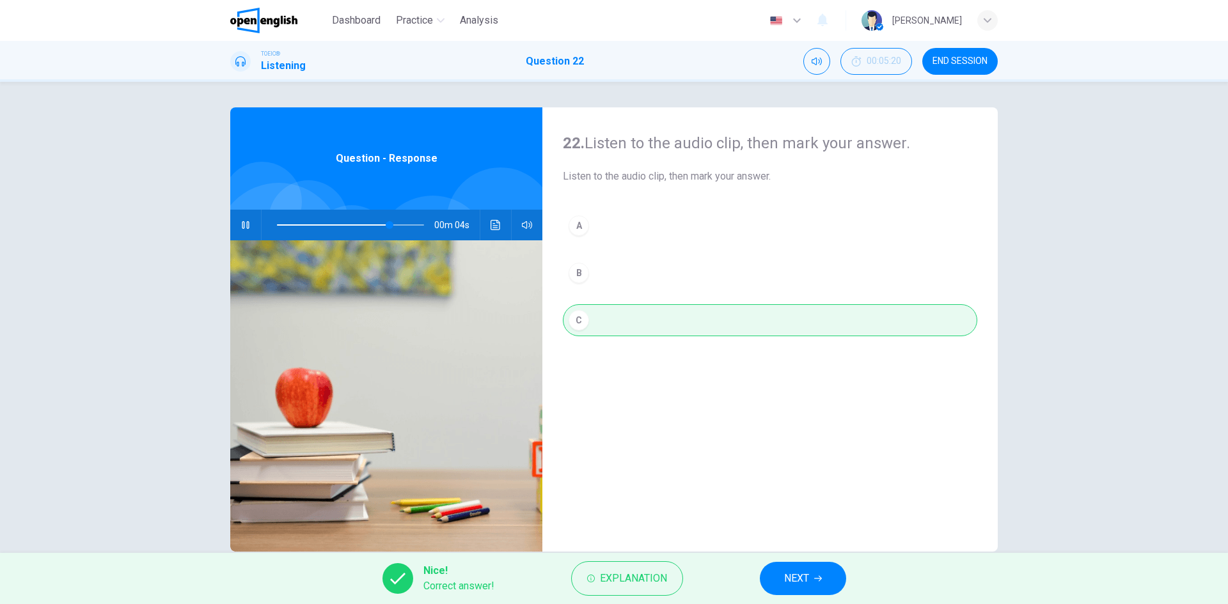
type input "**"
click at [773, 574] on button "NEXT" at bounding box center [803, 578] width 86 height 33
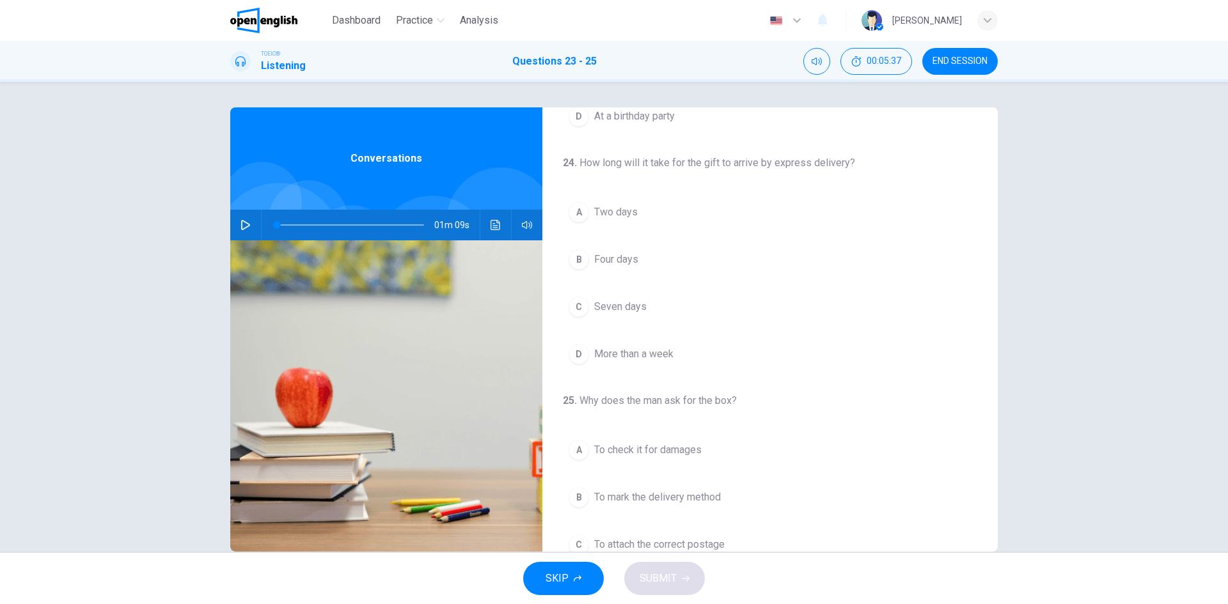
scroll to position [256, 0]
click at [246, 222] on icon "button" at bounding box center [245, 225] width 10 height 10
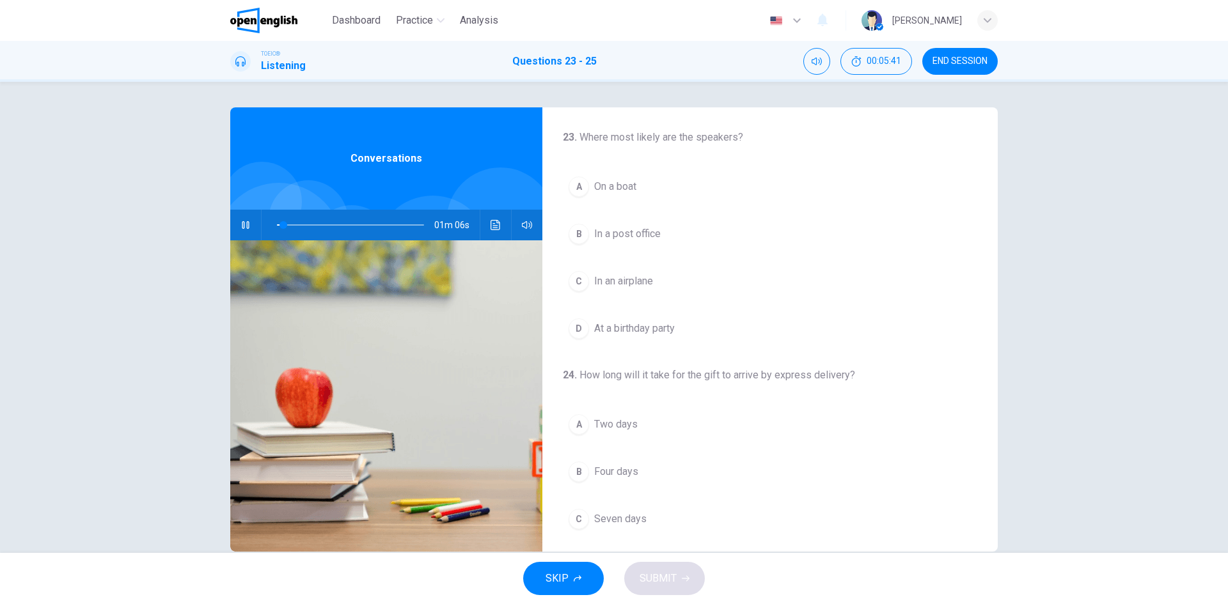
scroll to position [0, 0]
click at [621, 332] on span "At a birthday party" at bounding box center [634, 329] width 81 height 15
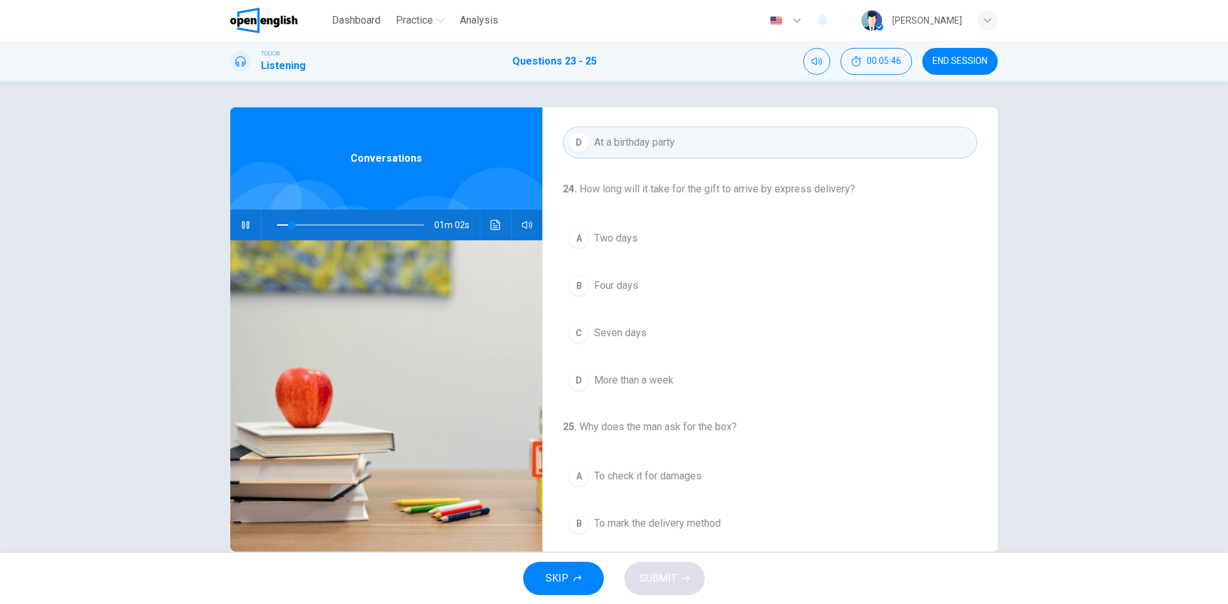
scroll to position [192, 0]
click at [608, 233] on span "Two days" at bounding box center [615, 233] width 43 height 15
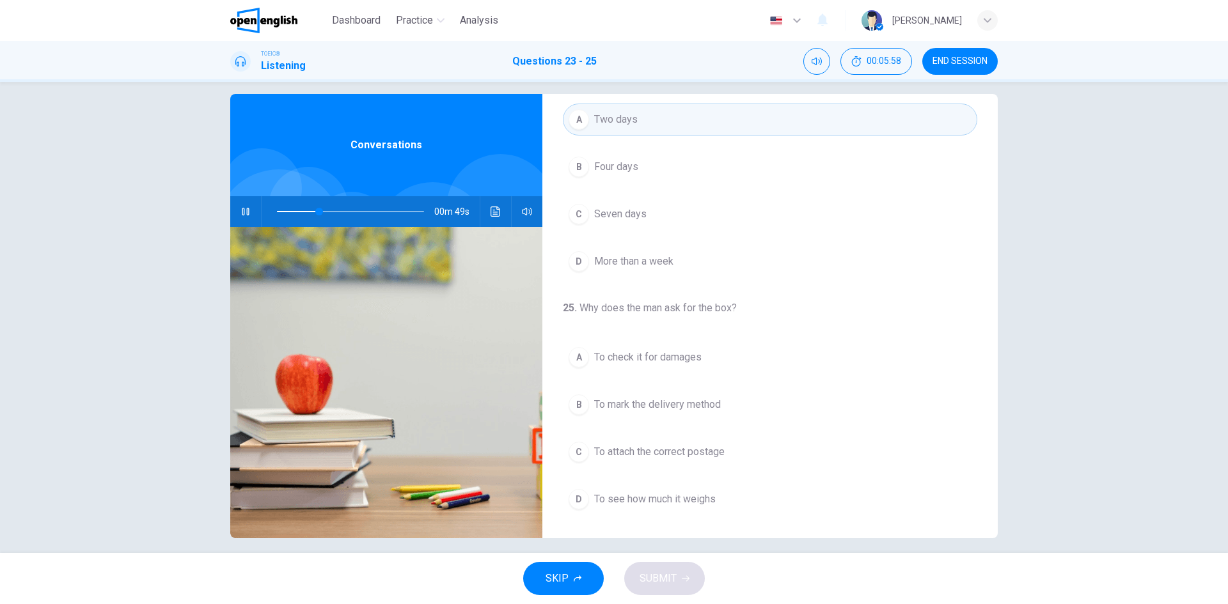
scroll to position [24, 0]
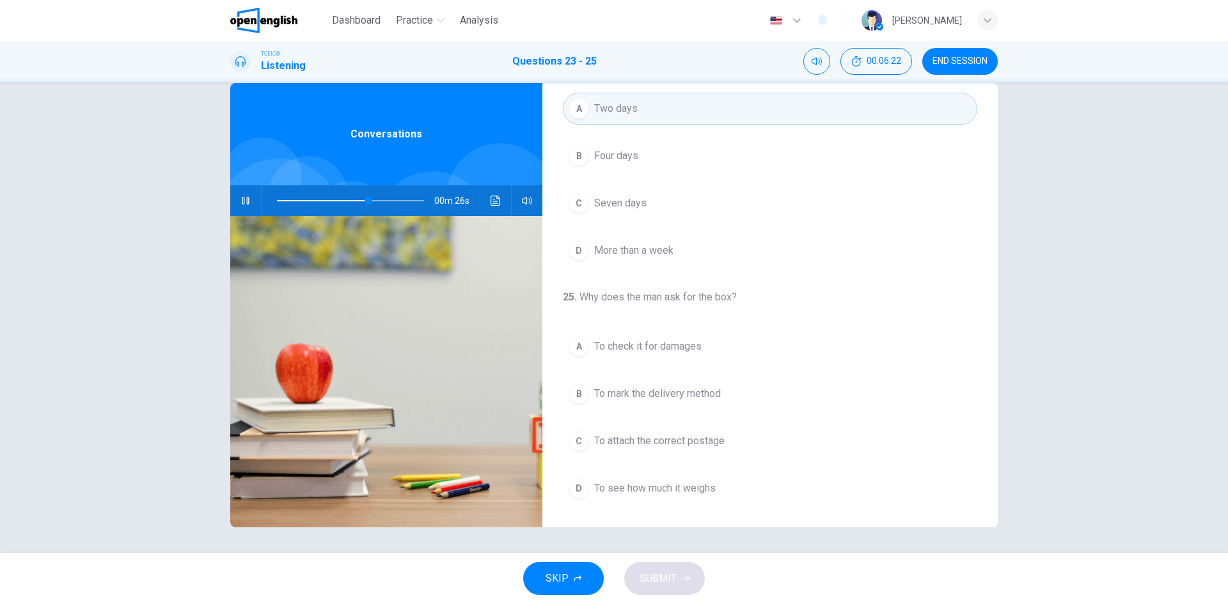
click at [664, 489] on span "To see how much it weighs" at bounding box center [655, 488] width 122 height 15
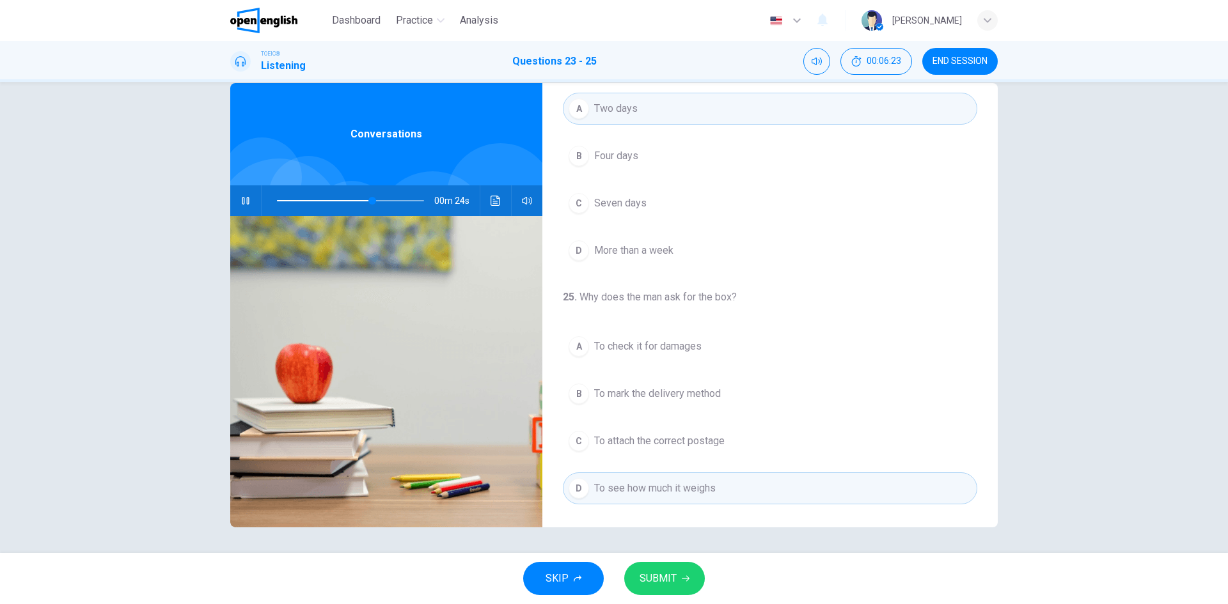
click at [682, 570] on button "SUBMIT" at bounding box center [664, 578] width 81 height 33
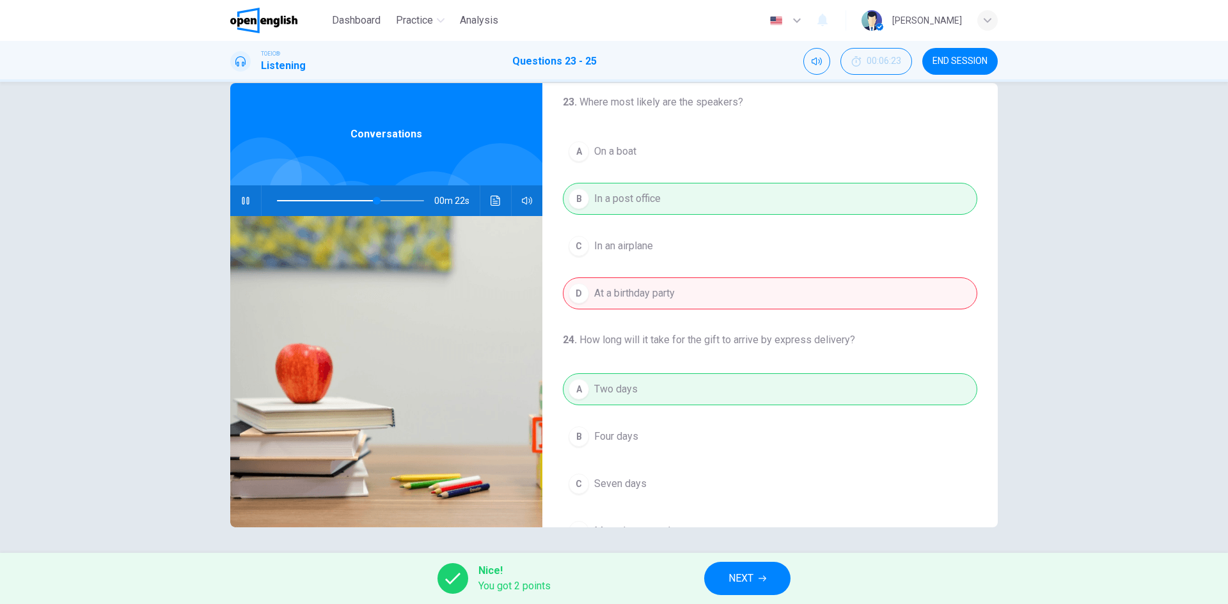
scroll to position [0, 0]
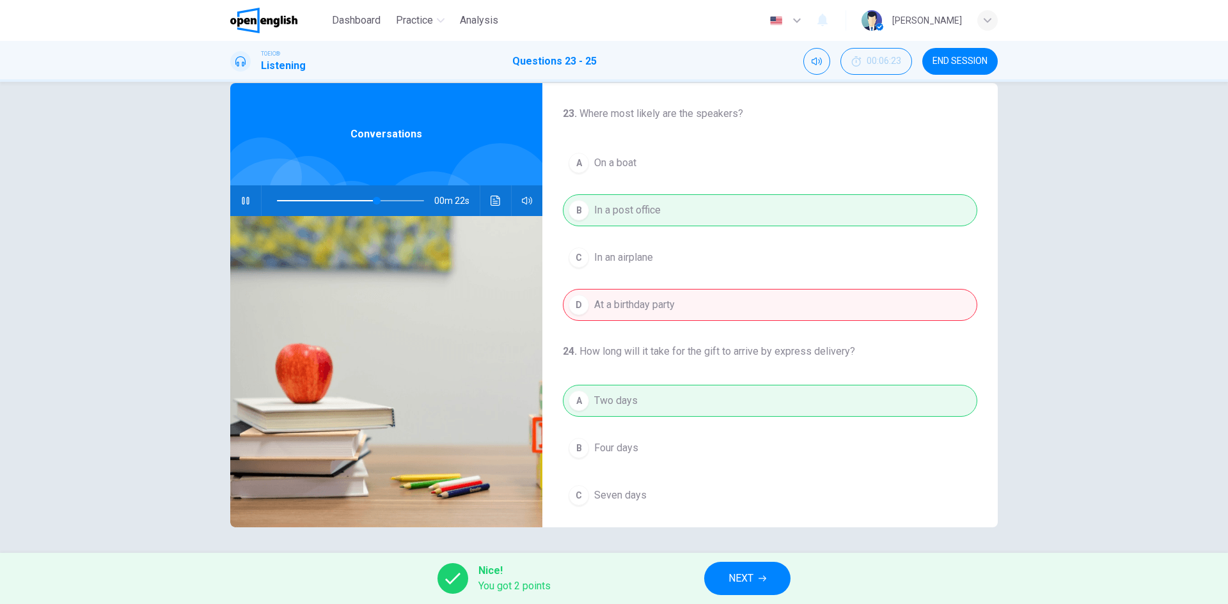
type input "**"
click at [739, 575] on span "NEXT" at bounding box center [740, 579] width 25 height 18
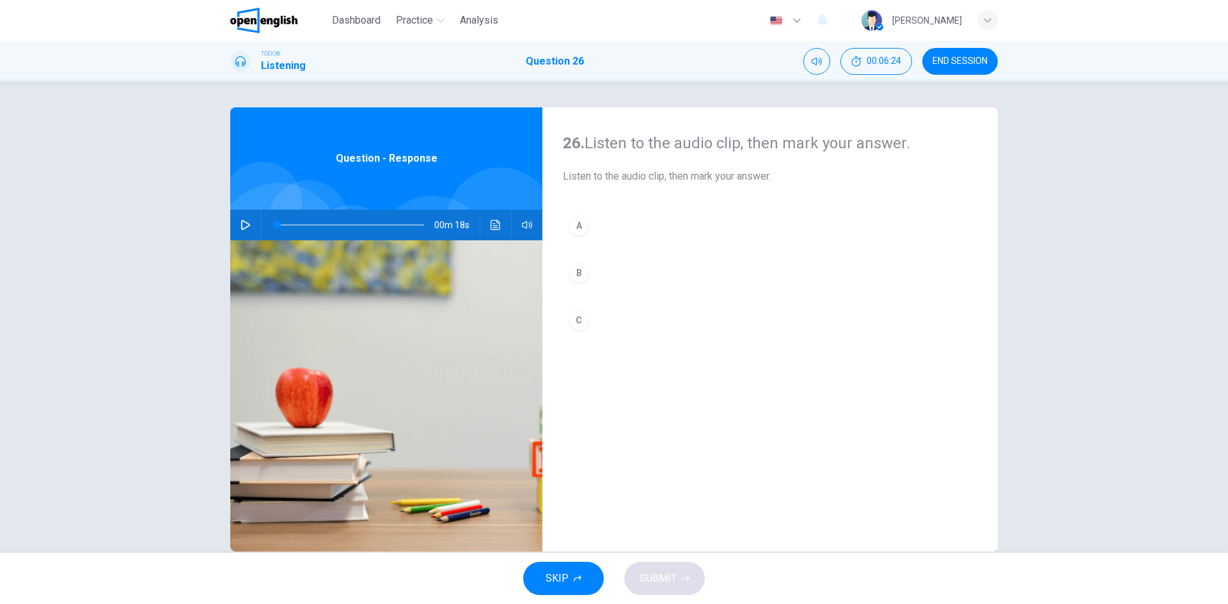
click at [231, 217] on div "00m 18s" at bounding box center [386, 225] width 312 height 31
click at [240, 221] on icon "button" at bounding box center [245, 225] width 10 height 10
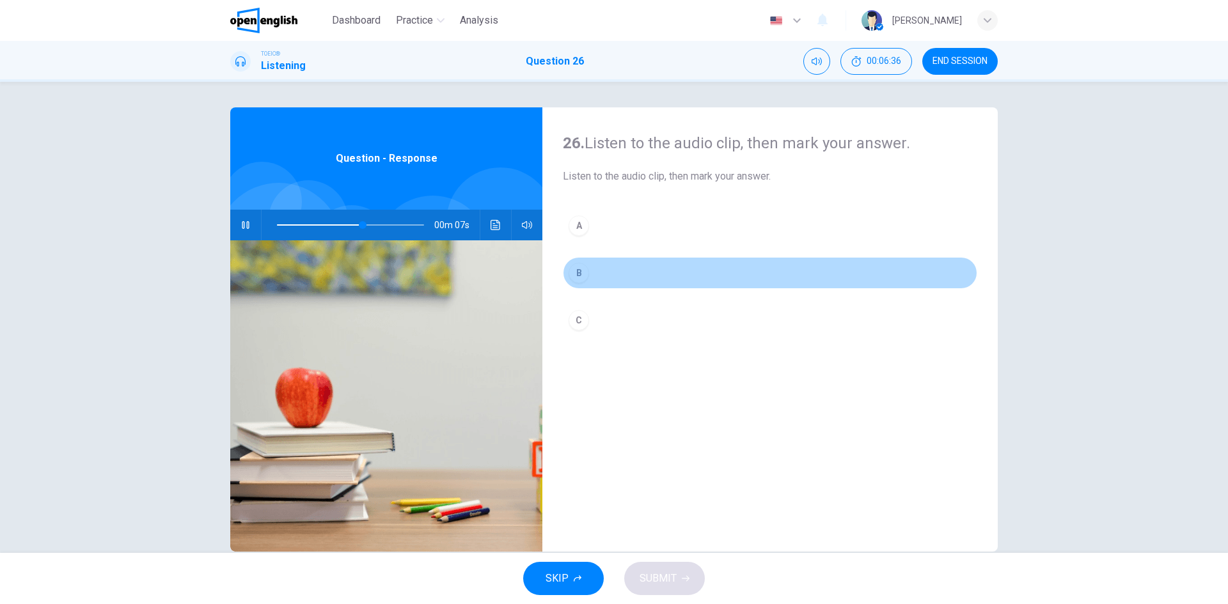
click at [574, 272] on div "B" at bounding box center [579, 273] width 20 height 20
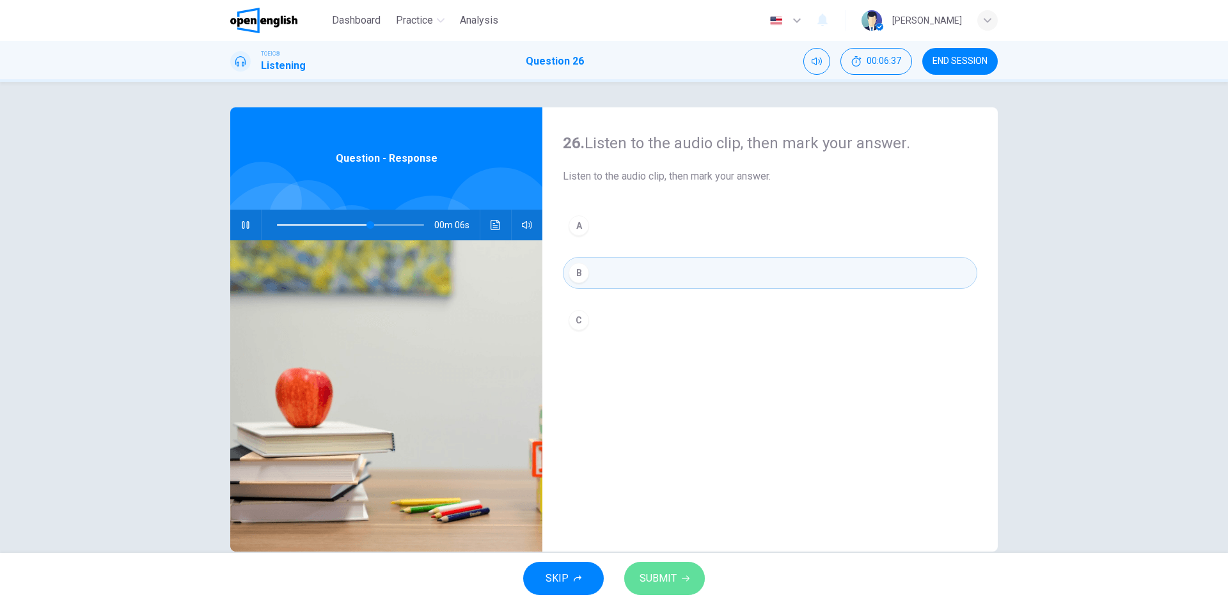
click at [671, 578] on span "SUBMIT" at bounding box center [658, 579] width 37 height 18
type input "**"
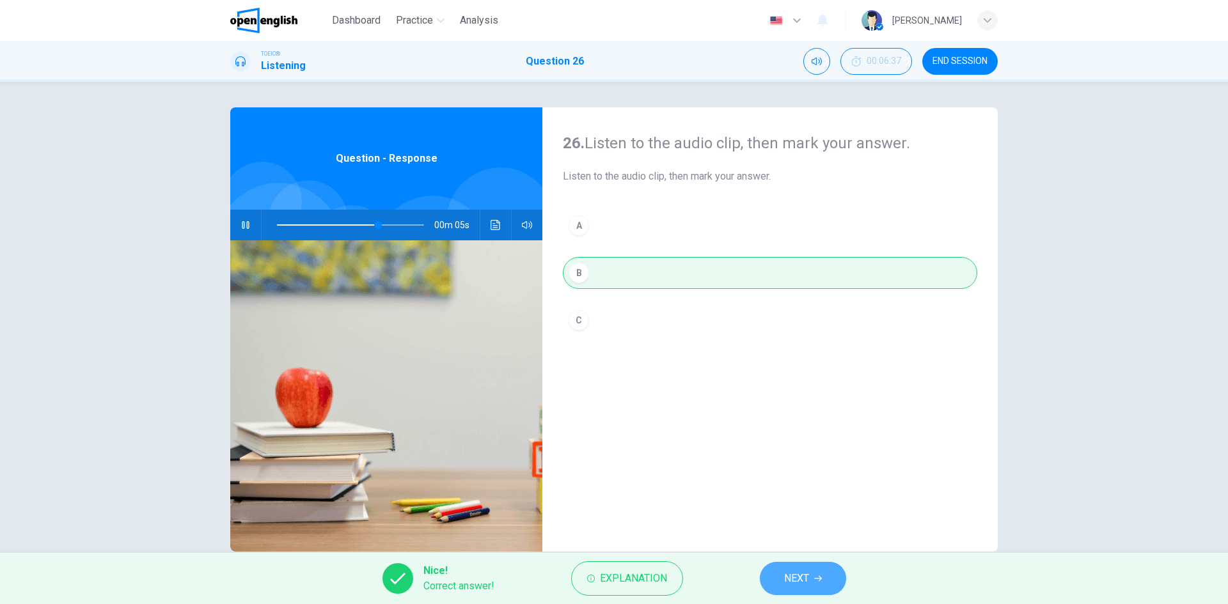
click at [810, 581] on button "NEXT" at bounding box center [803, 578] width 86 height 33
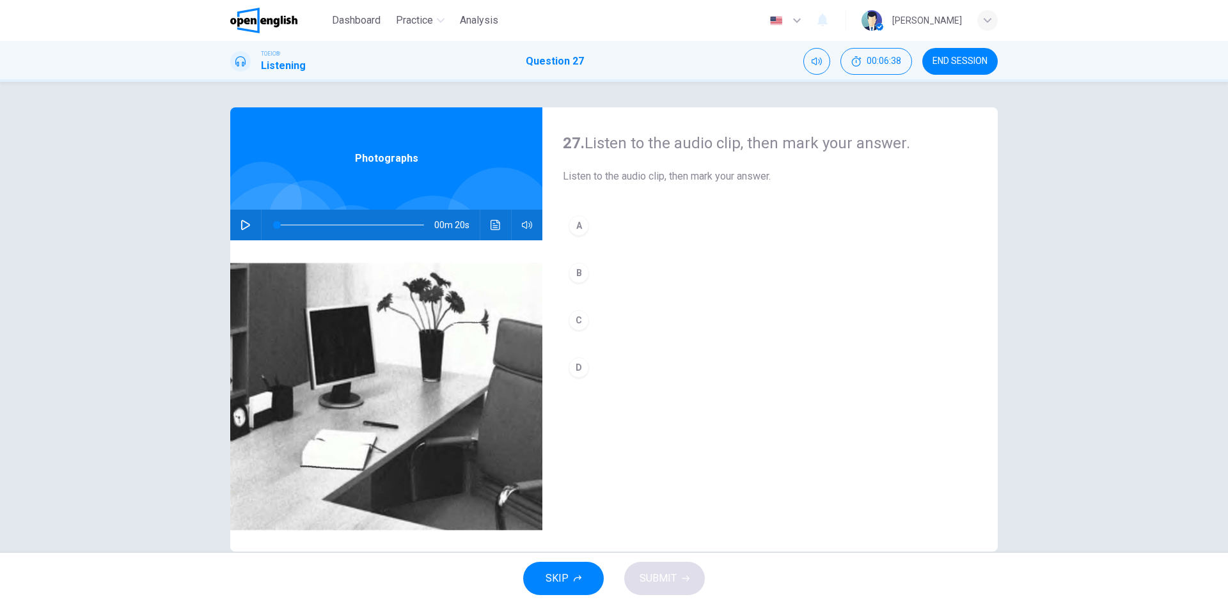
click at [241, 219] on button "button" at bounding box center [245, 225] width 20 height 31
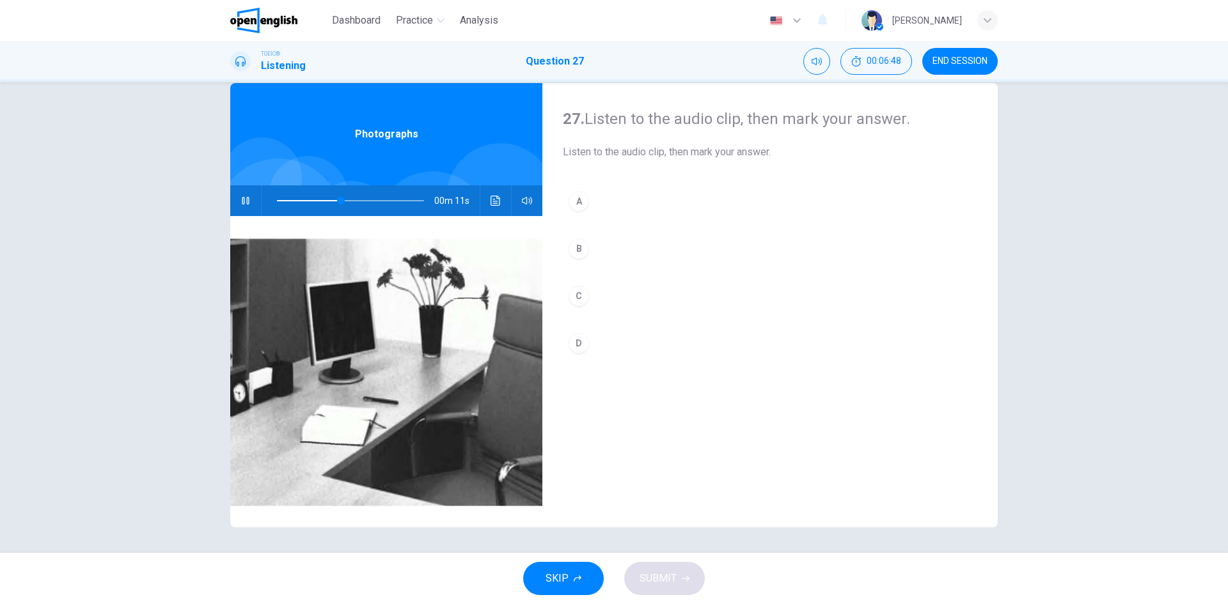
click at [575, 247] on div "B" at bounding box center [579, 249] width 20 height 20
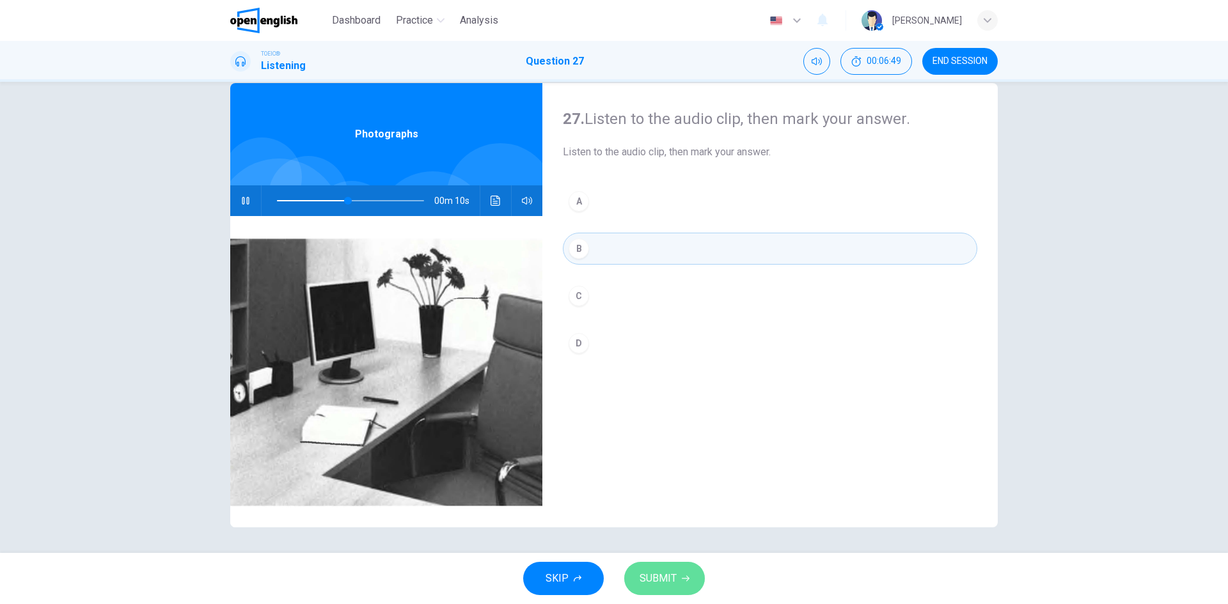
click at [666, 578] on span "SUBMIT" at bounding box center [658, 579] width 37 height 18
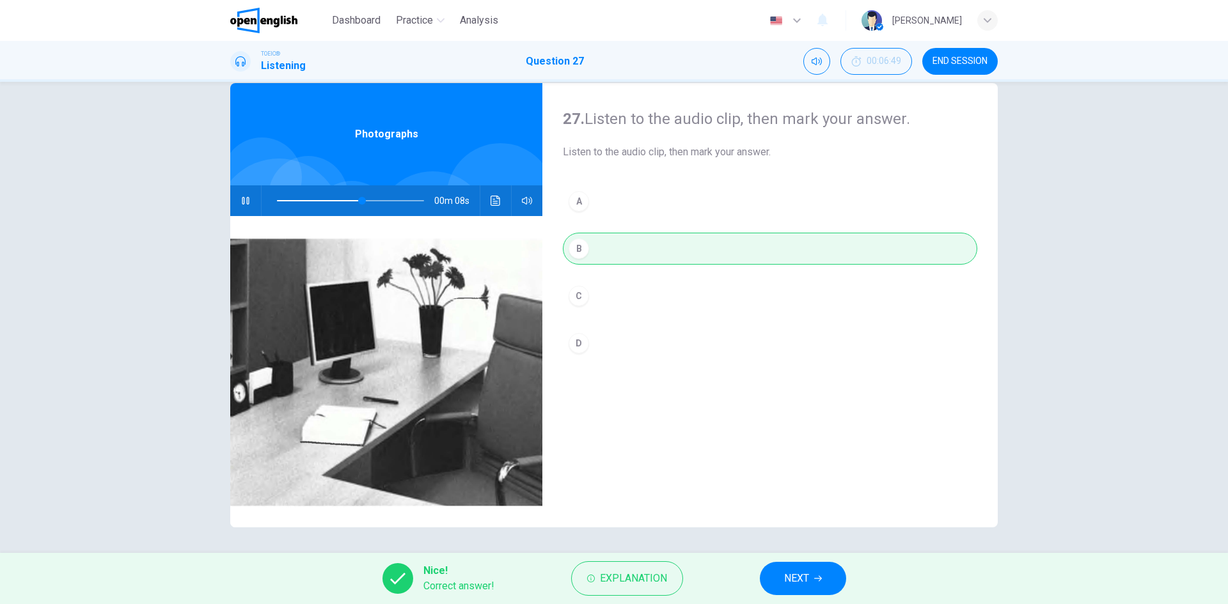
type input "**"
click at [952, 67] on button "END SESSION" at bounding box center [959, 61] width 75 height 27
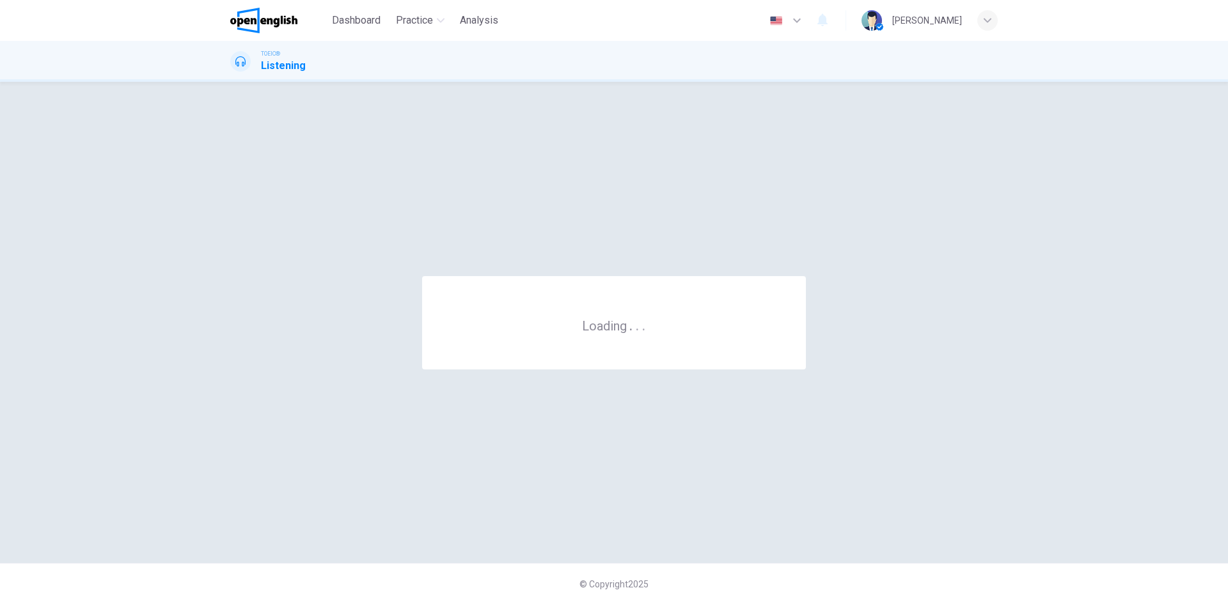
scroll to position [0, 0]
